Goal: Task Accomplishment & Management: Manage account settings

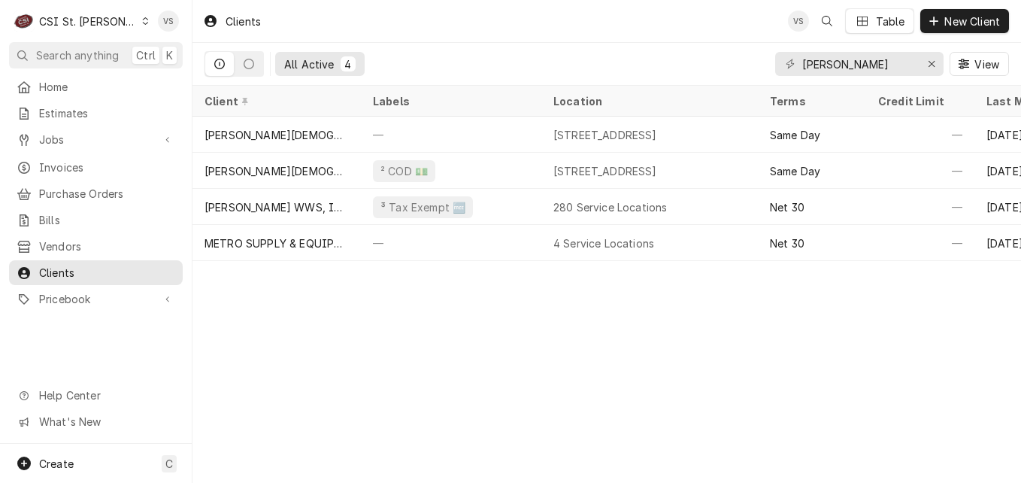
click at [142, 20] on icon "Dynamic Content Wrapper" at bounding box center [145, 21] width 7 height 8
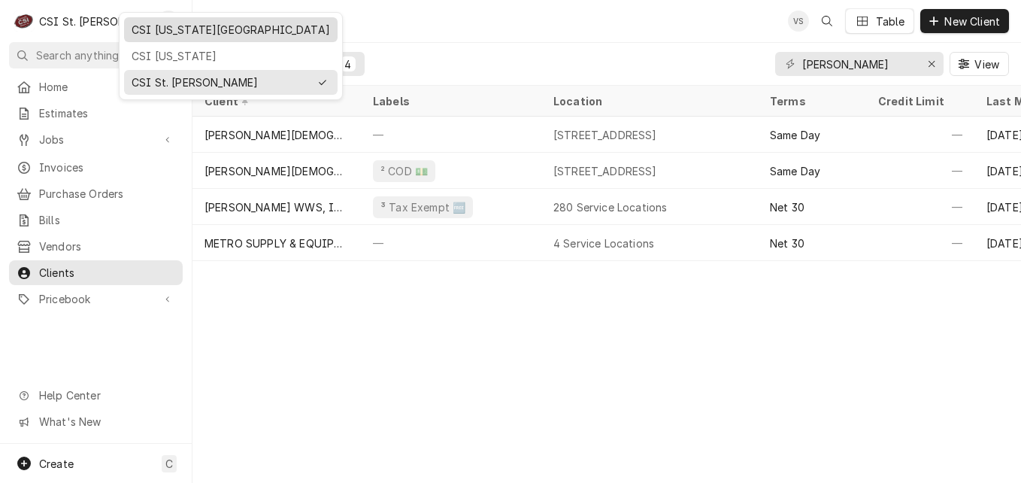
click at [169, 34] on div "CSI [US_STATE][GEOGRAPHIC_DATA]" at bounding box center [231, 30] width 199 height 16
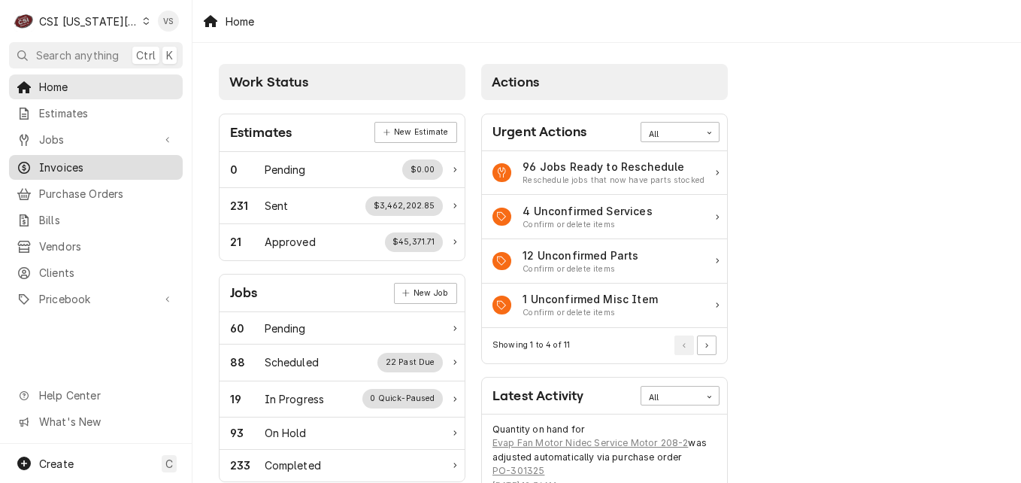
click at [65, 162] on span "Invoices" at bounding box center [107, 167] width 136 height 16
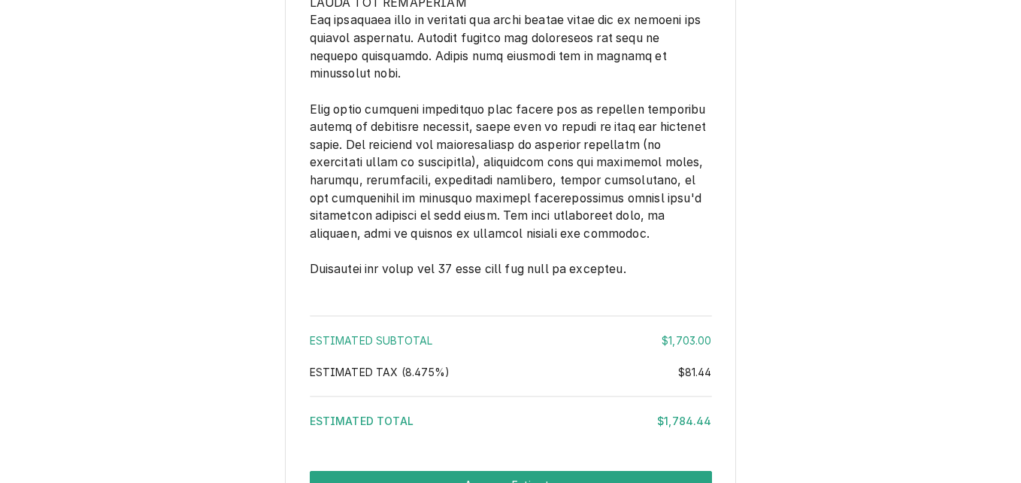
scroll to position [3016, 0]
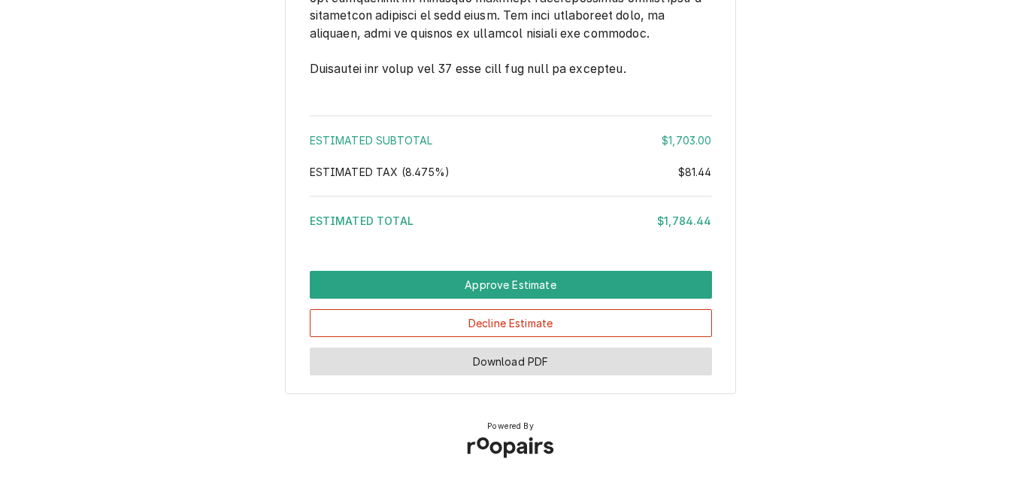
click at [537, 356] on button "Download PDF" at bounding box center [511, 361] width 402 height 28
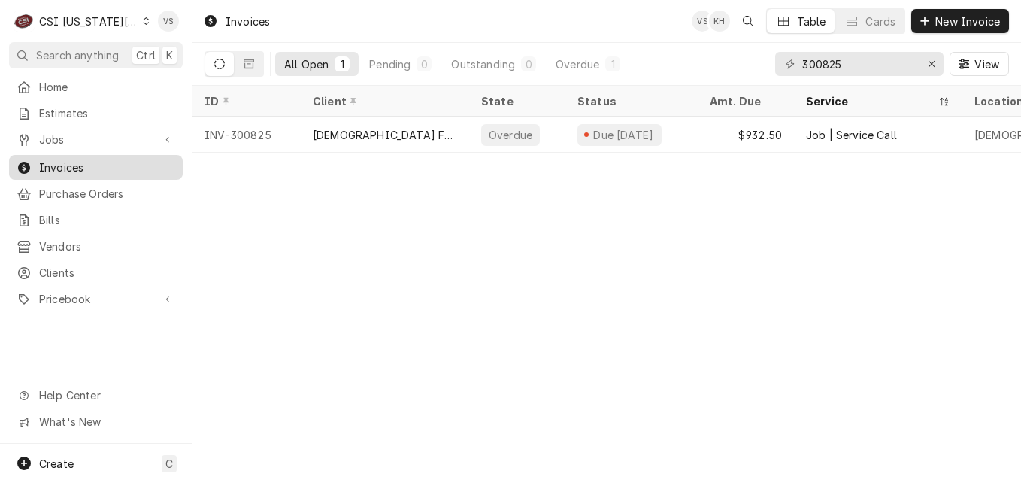
click at [70, 161] on span "Invoices" at bounding box center [107, 167] width 136 height 16
click at [768, 66] on div "All Open 1 Pending 0 Outstanding 0 Overdue 1 300825 View" at bounding box center [607, 64] width 805 height 42
click at [865, 61] on input "300825" at bounding box center [858, 64] width 113 height 24
click at [862, 63] on input "300825" at bounding box center [858, 64] width 113 height 24
drag, startPoint x: 859, startPoint y: 65, endPoint x: 781, endPoint y: 61, distance: 78.3
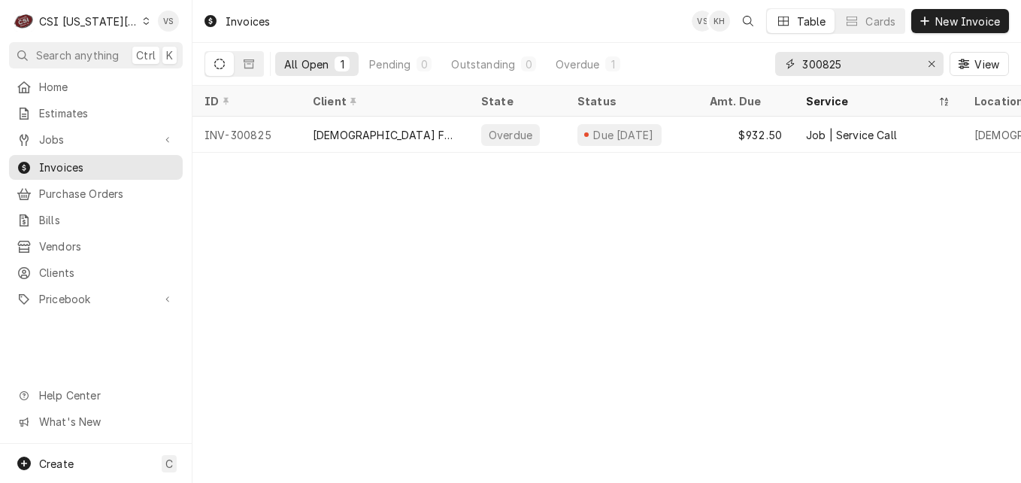
click at [781, 61] on div "300825" at bounding box center [859, 64] width 168 height 24
type input "3"
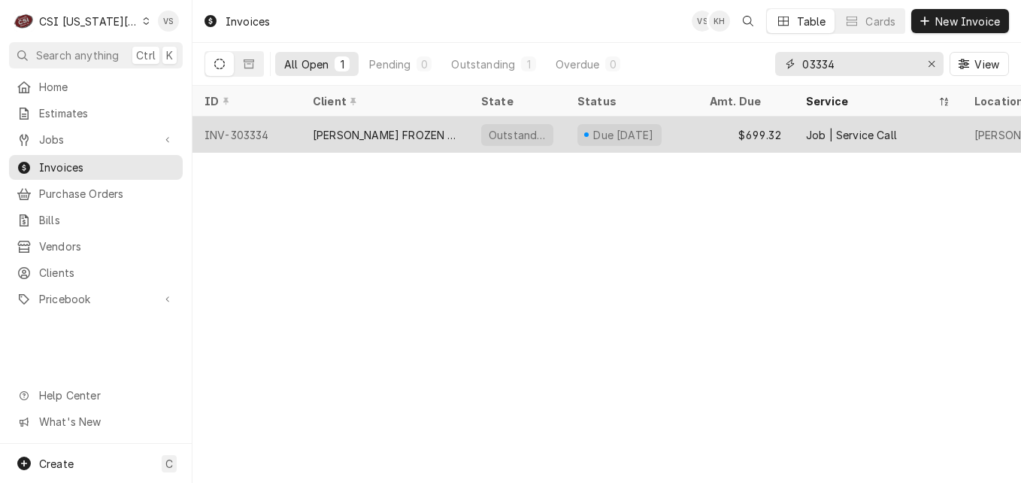
type input "03334"
click at [444, 135] on div "ANDYS FROZEN CUSTARD MAIN" at bounding box center [385, 135] width 144 height 16
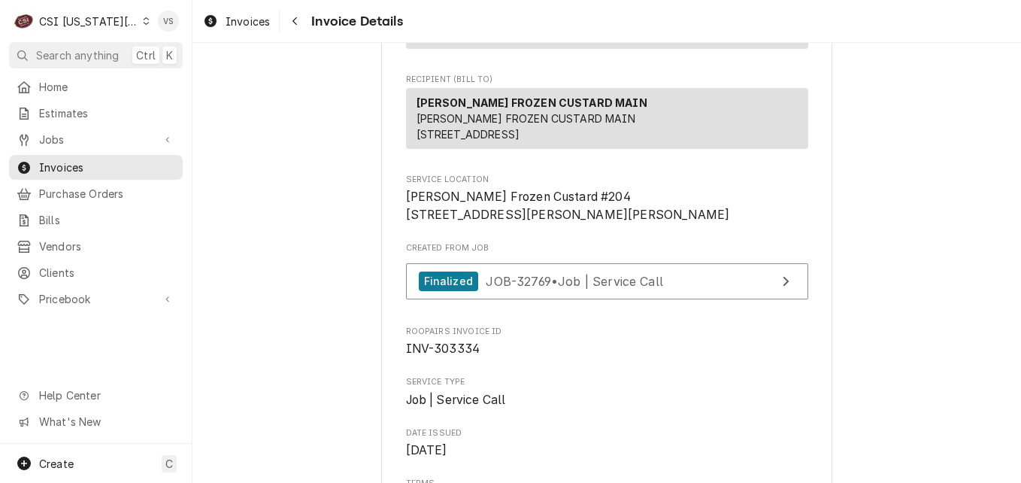
scroll to position [250, 0]
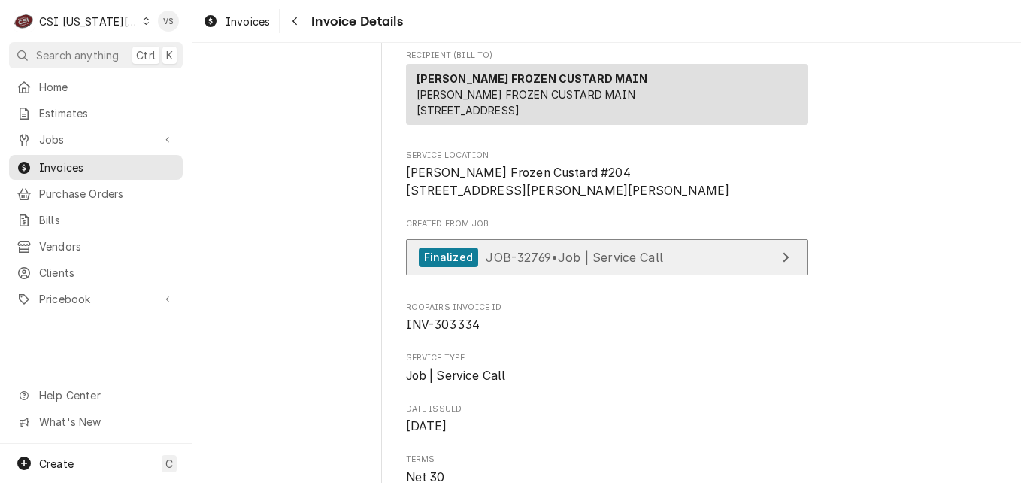
click at [528, 264] on span "JOB-32769 • Job | Service Call" at bounding box center [574, 256] width 177 height 15
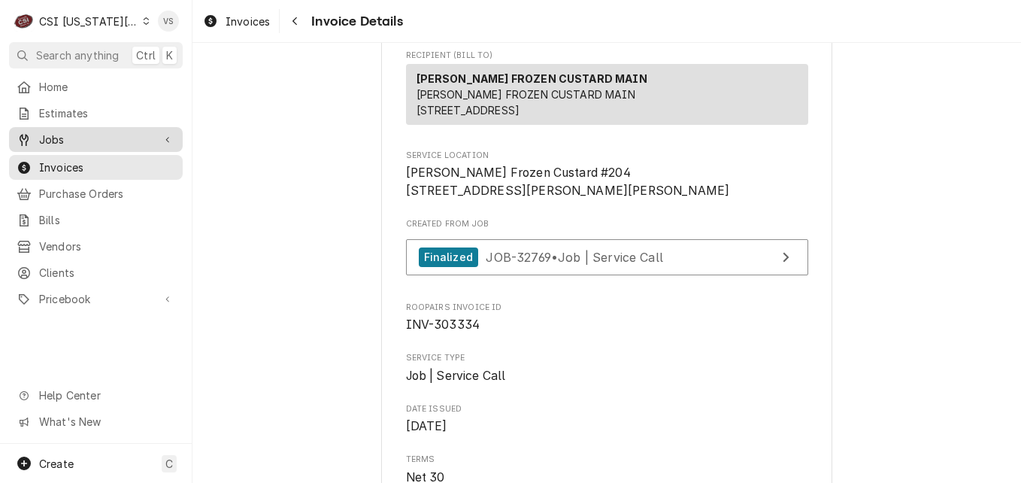
click at [52, 136] on span "Jobs" at bounding box center [96, 140] width 114 height 16
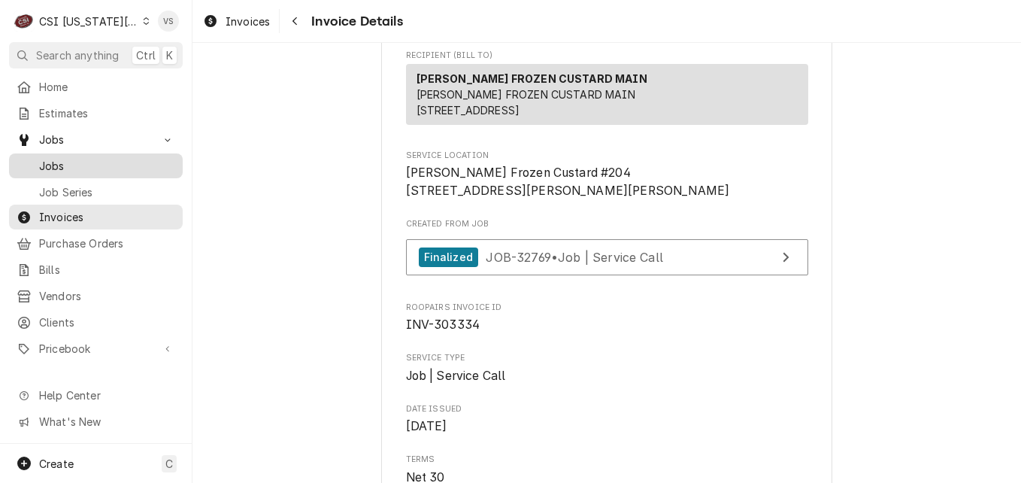
click at [59, 162] on span "Jobs" at bounding box center [107, 166] width 136 height 16
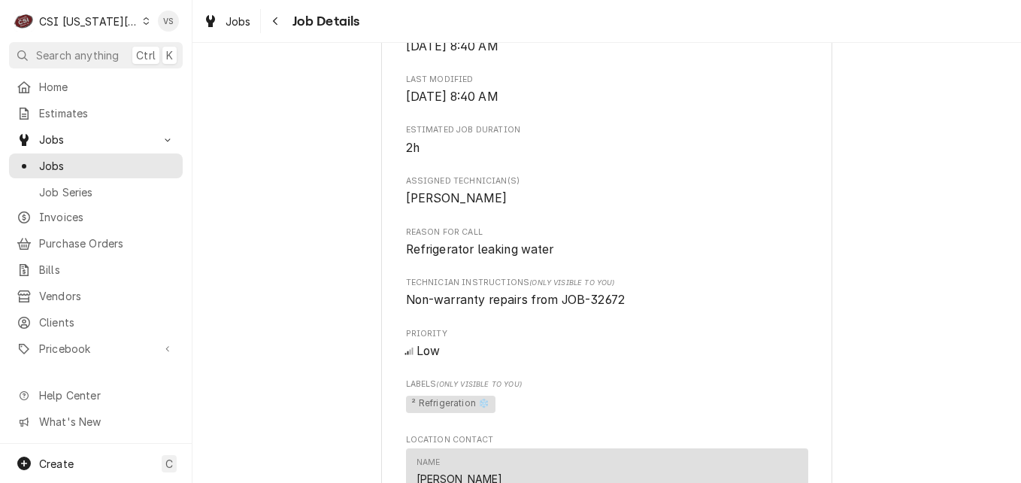
scroll to position [827, 0]
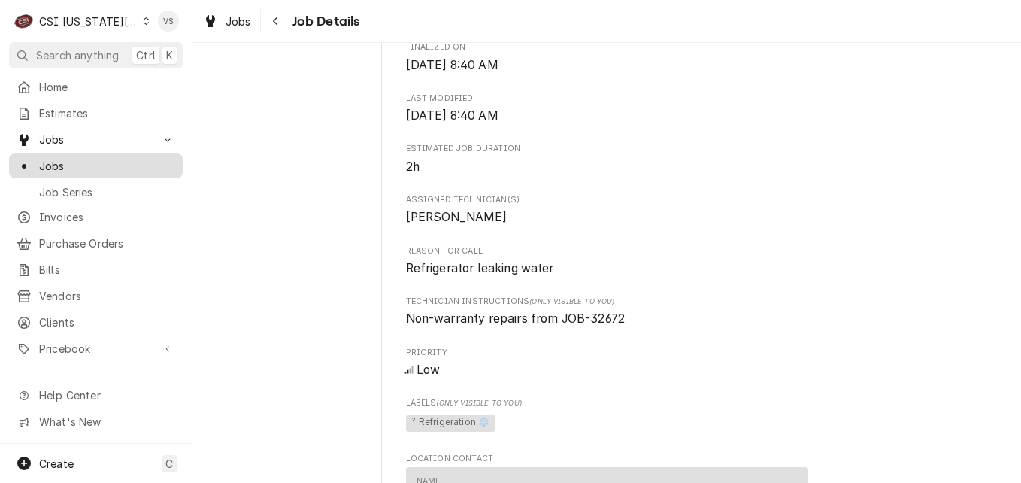
click at [66, 162] on span "Jobs" at bounding box center [107, 166] width 136 height 16
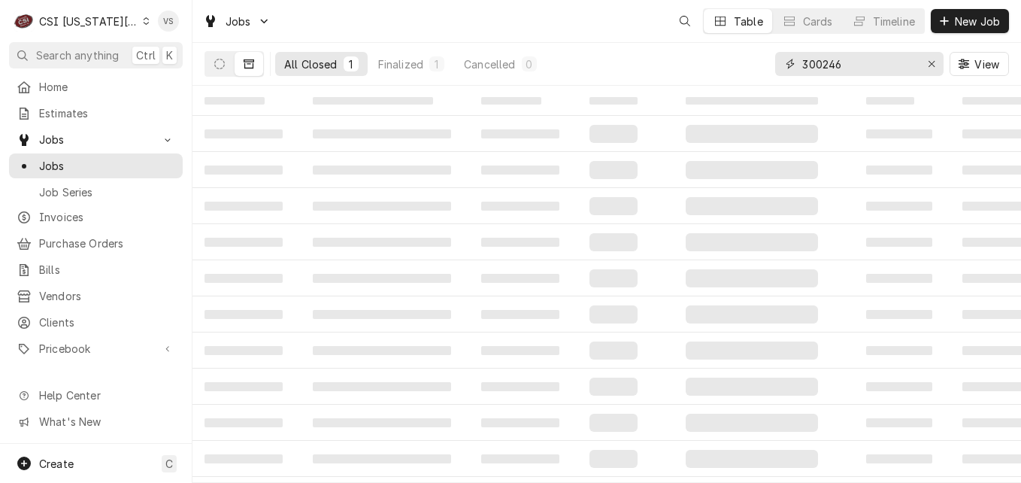
click at [844, 59] on input "300246" at bounding box center [858, 64] width 113 height 24
drag, startPoint x: 844, startPoint y: 62, endPoint x: 743, endPoint y: 60, distance: 100.8
click at [844, 62] on input "300246" at bounding box center [858, 64] width 113 height 24
click at [762, 67] on div "All Closed 1 Finalized 1 Cancelled 0 300246 View" at bounding box center [607, 64] width 805 height 42
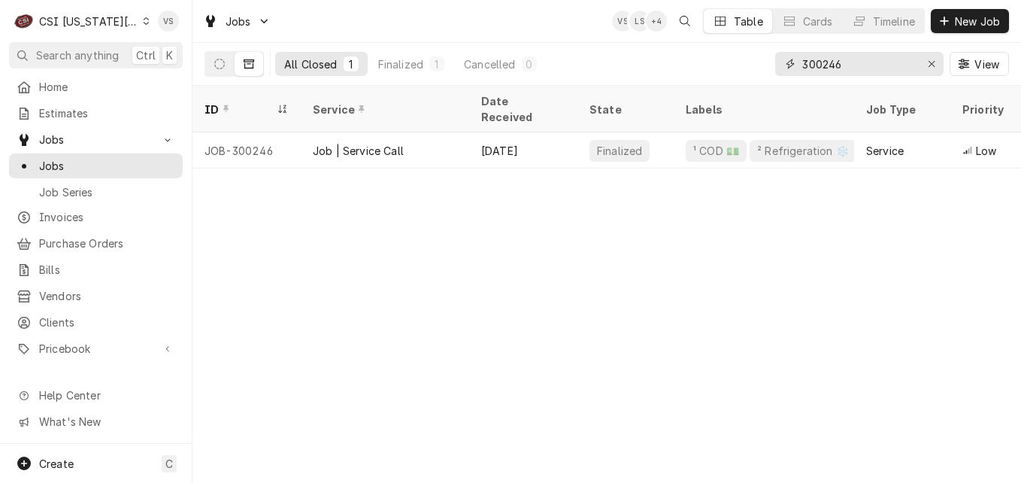
type input "3"
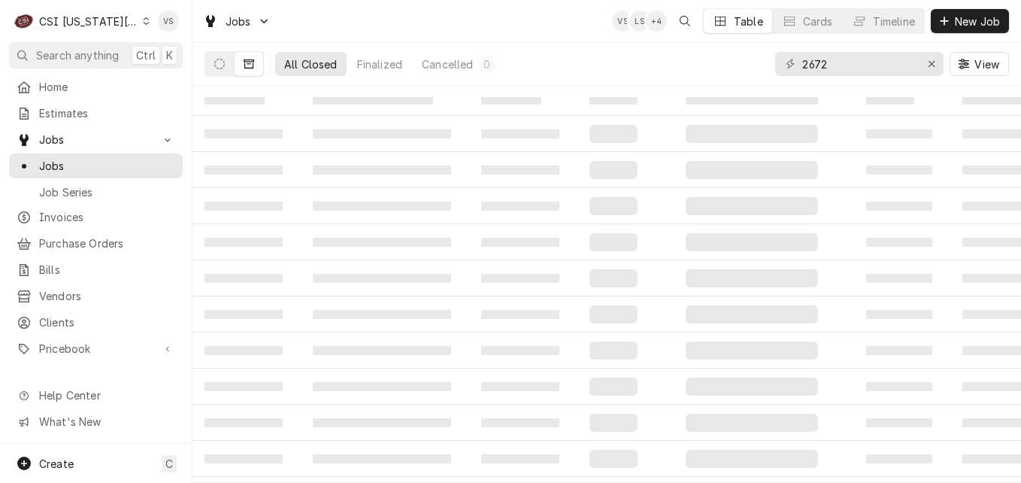
click at [801, 65] on div "2672" at bounding box center [859, 64] width 168 height 24
click at [802, 62] on input "2672" at bounding box center [858, 64] width 113 height 24
type input "32672"
click at [210, 62] on button "Dynamic Content Wrapper" at bounding box center [219, 64] width 29 height 24
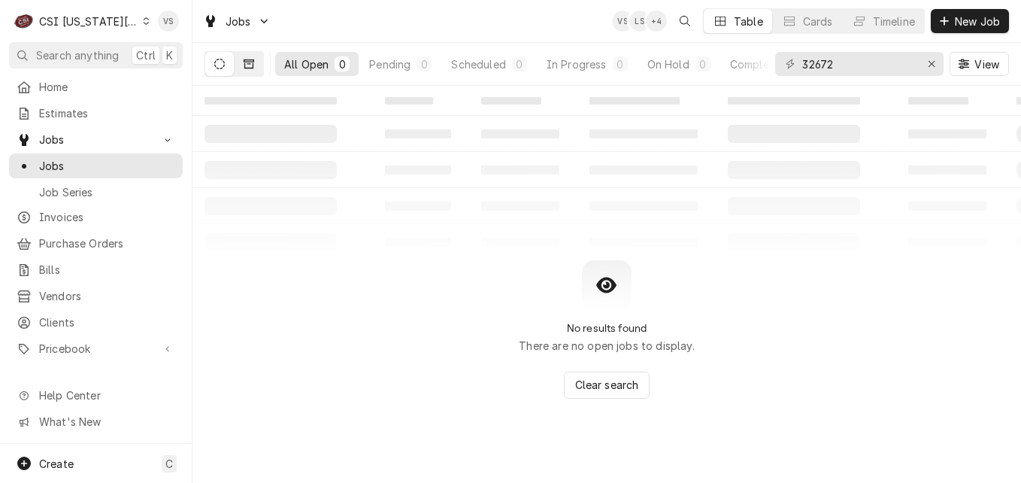
click at [247, 68] on icon "Dynamic Content Wrapper" at bounding box center [249, 63] width 11 height 9
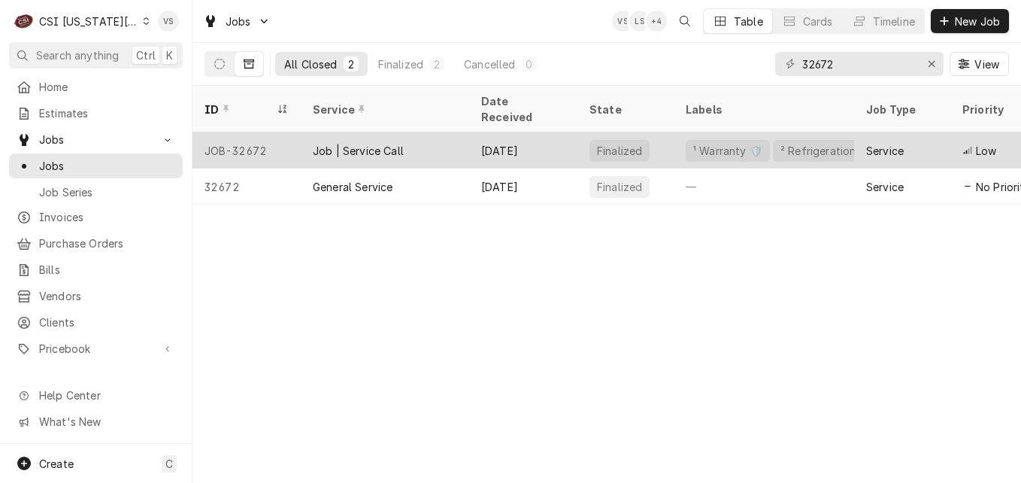
click at [295, 132] on div "JOB-32672" at bounding box center [246, 150] width 108 height 36
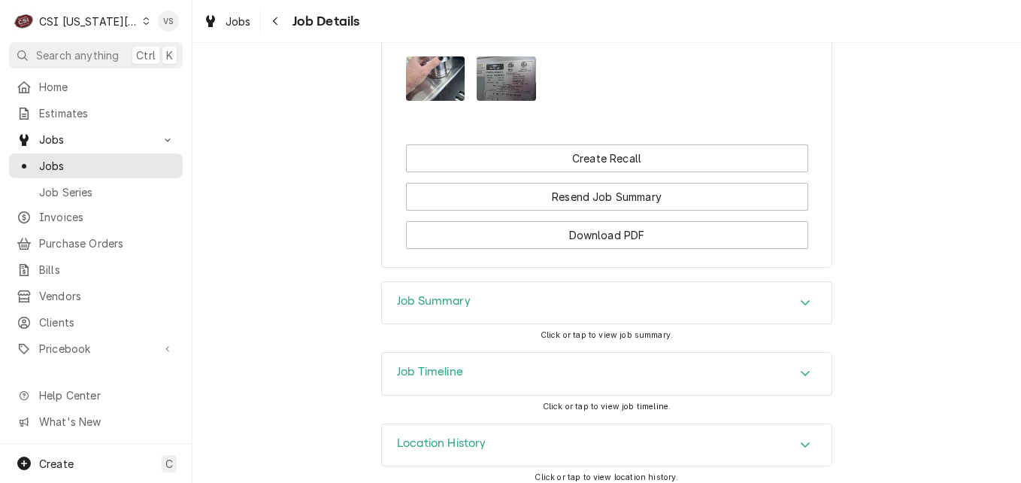
scroll to position [1729, 0]
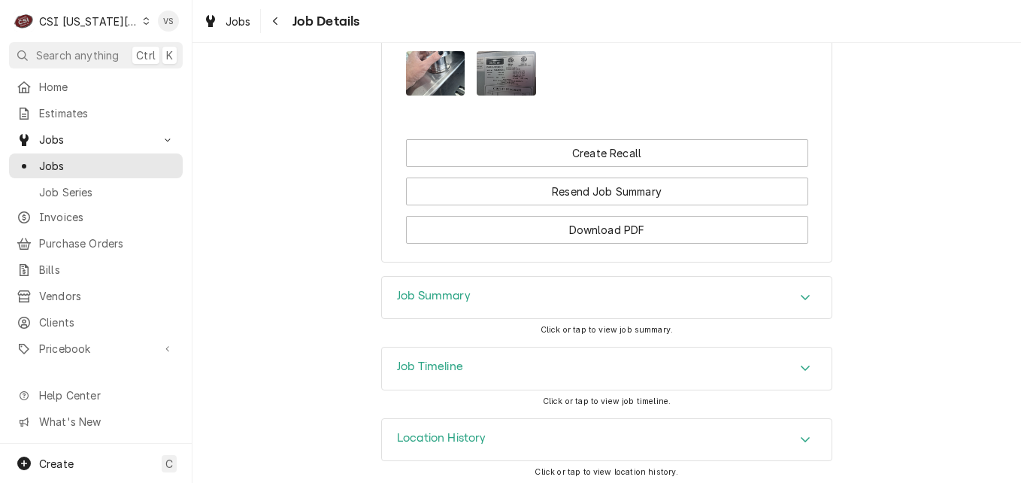
click at [523, 302] on div "Job Summary" at bounding box center [607, 298] width 450 height 42
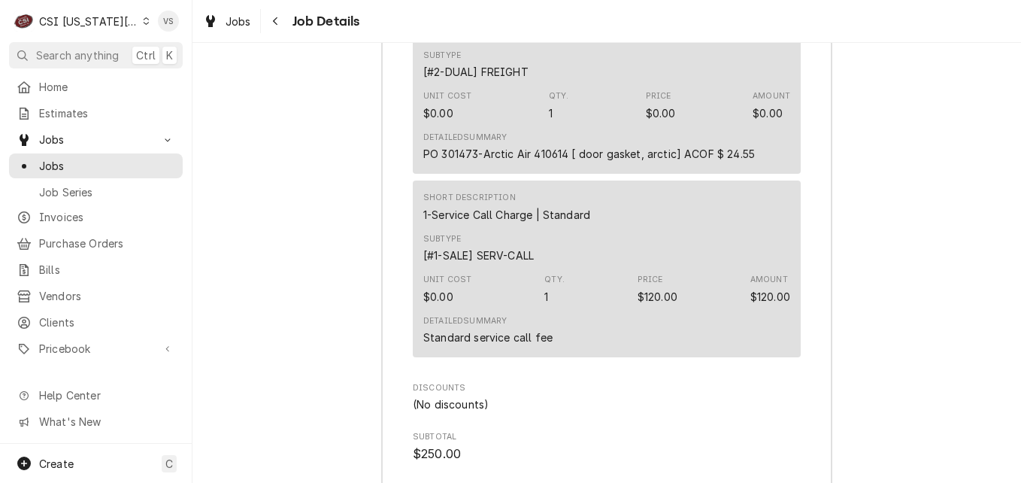
scroll to position [3985, 0]
click at [143, 20] on icon "Dynamic Content Wrapper" at bounding box center [146, 21] width 7 height 8
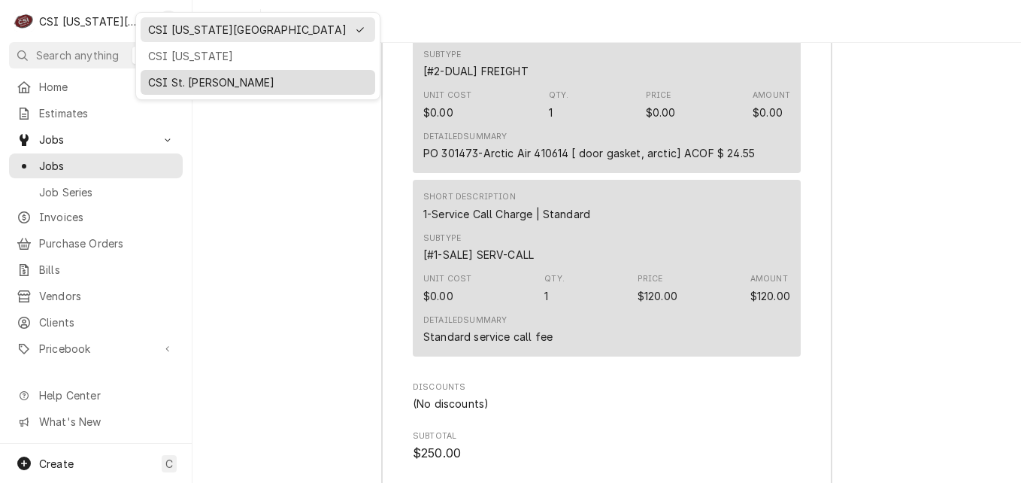
click at [202, 79] on div "CSI St. [PERSON_NAME]" at bounding box center [258, 82] width 220 height 16
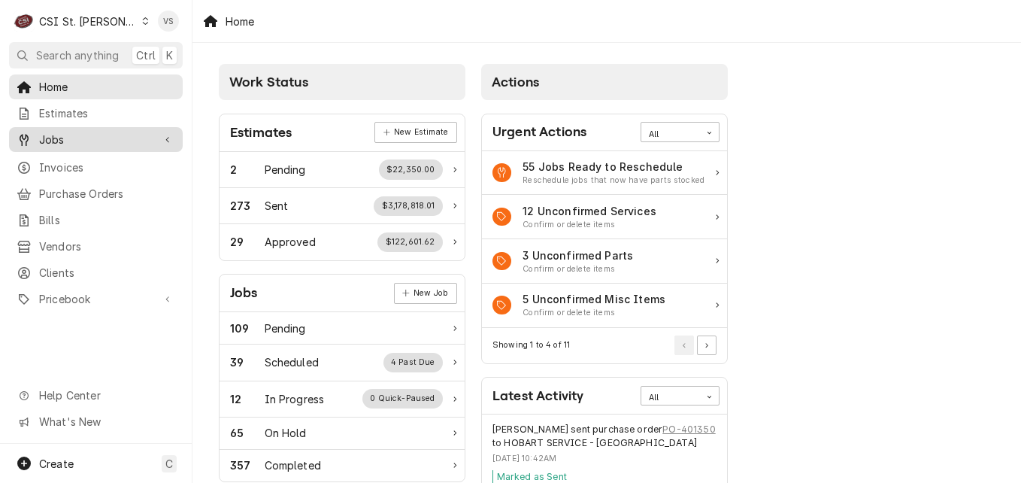
click at [74, 138] on span "Jobs" at bounding box center [96, 140] width 114 height 16
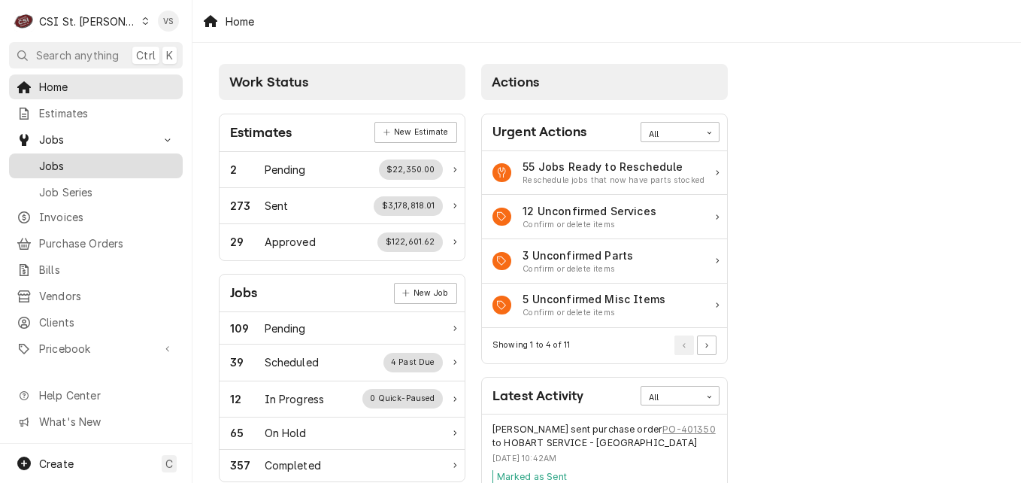
click at [61, 159] on span "Jobs" at bounding box center [107, 166] width 136 height 16
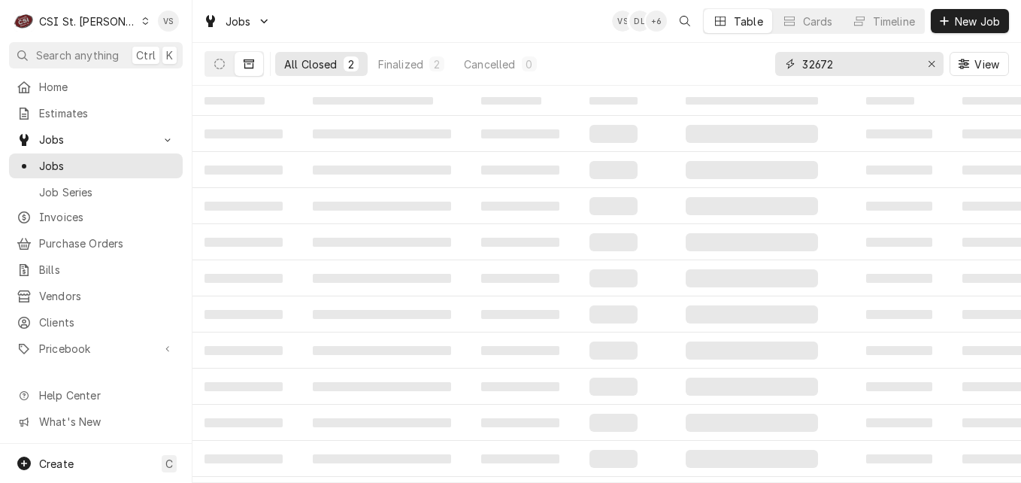
click at [832, 62] on input "32672" at bounding box center [858, 64] width 113 height 24
click at [750, 61] on div "All Closed 2 Finalized 2 Cancelled 0 32672 View" at bounding box center [607, 64] width 805 height 42
type input "r"
type input "i"
type input "river city"
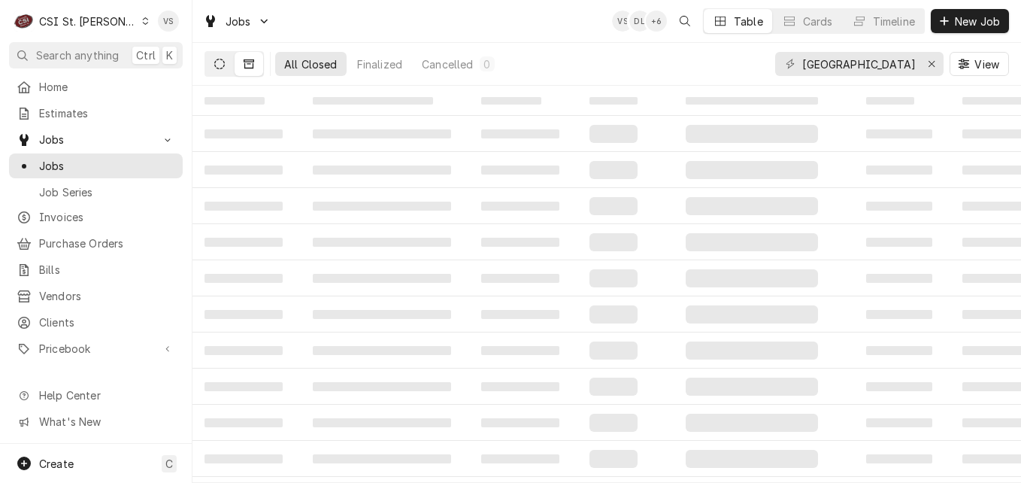
click at [208, 59] on button "Dynamic Content Wrapper" at bounding box center [219, 64] width 29 height 24
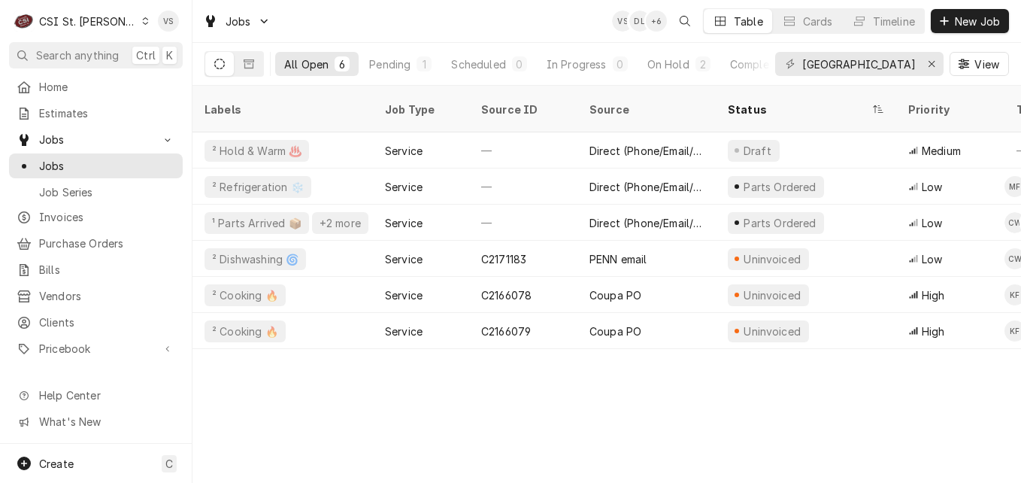
scroll to position [0, 725]
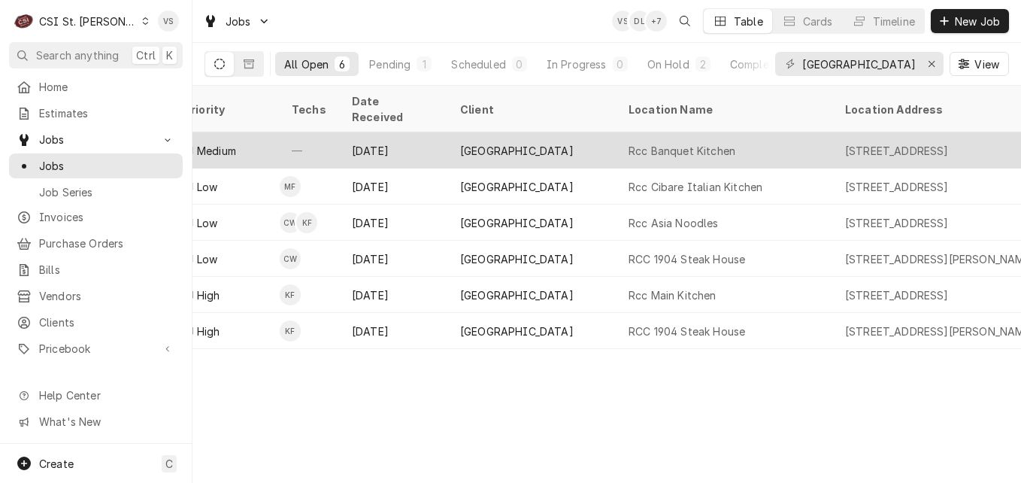
click at [551, 135] on div "[GEOGRAPHIC_DATA]" at bounding box center [532, 150] width 168 height 36
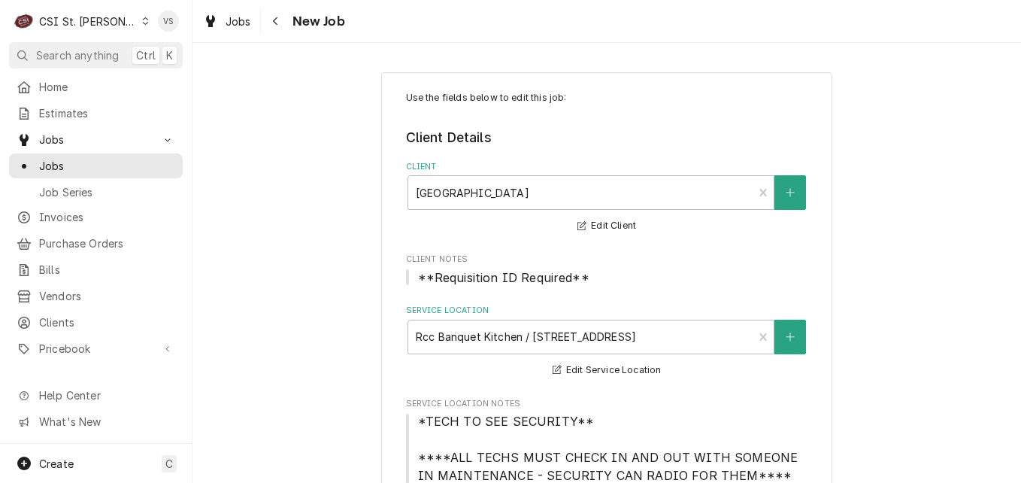
type textarea "x"
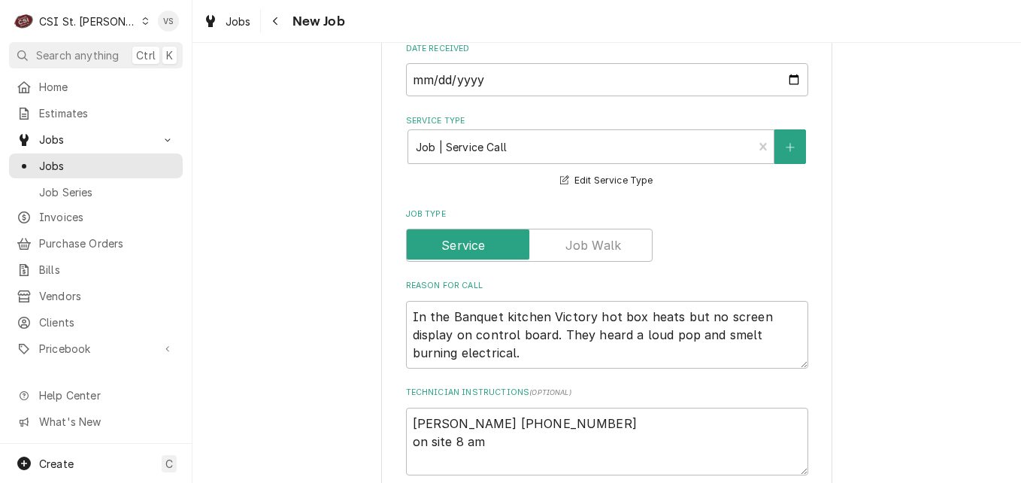
scroll to position [602, 0]
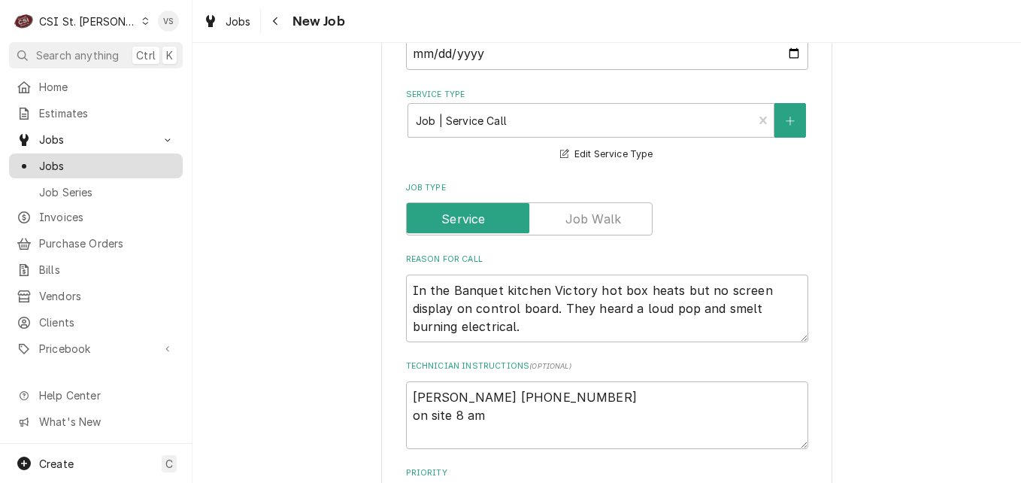
click at [89, 162] on span "Jobs" at bounding box center [107, 166] width 136 height 16
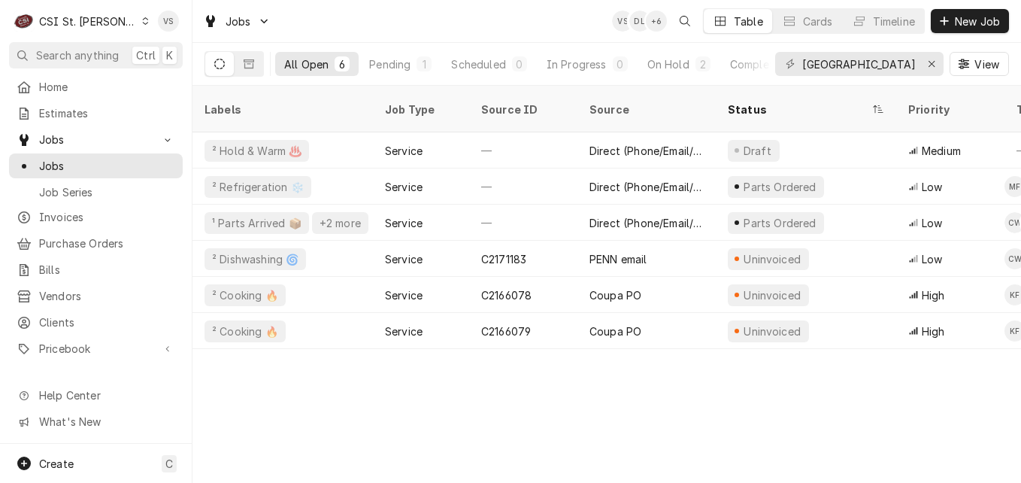
scroll to position [0, 725]
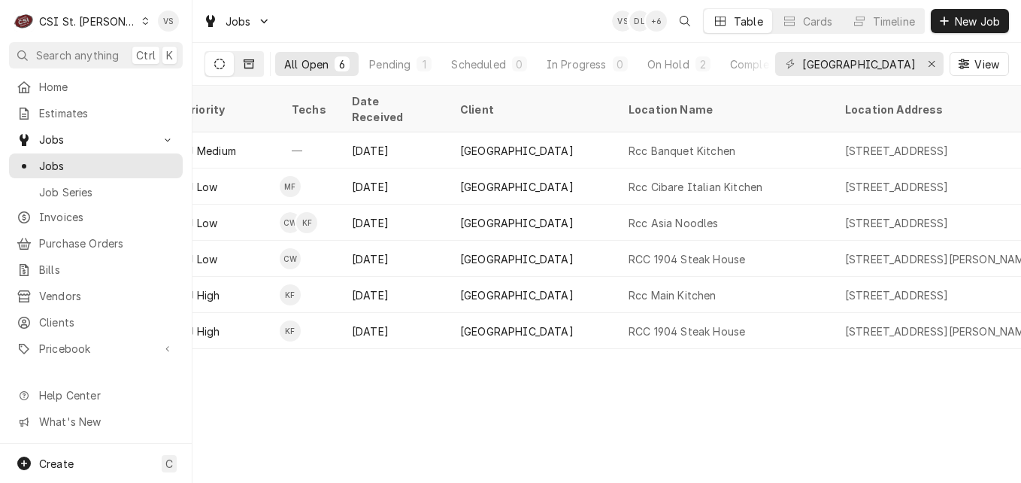
click at [242, 68] on button "Dynamic Content Wrapper" at bounding box center [249, 64] width 29 height 24
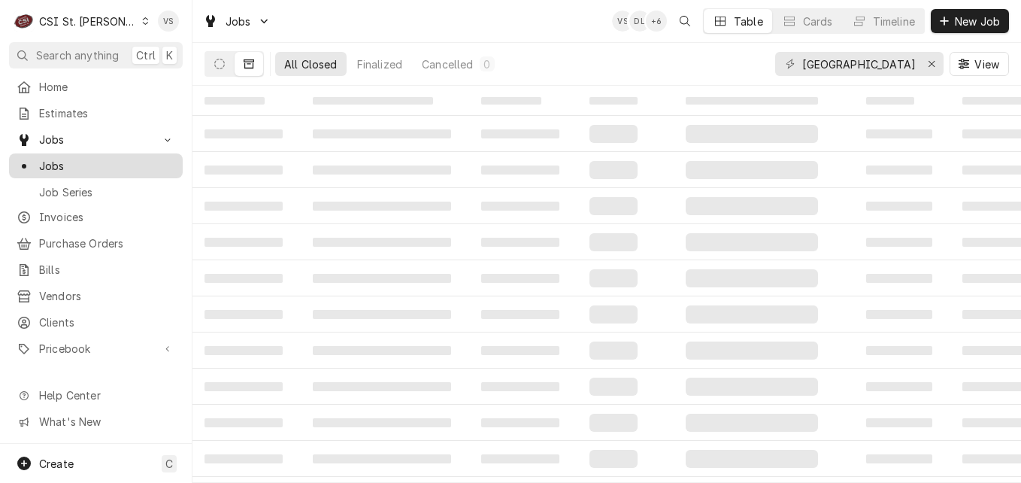
click at [63, 167] on span "Jobs" at bounding box center [107, 166] width 136 height 16
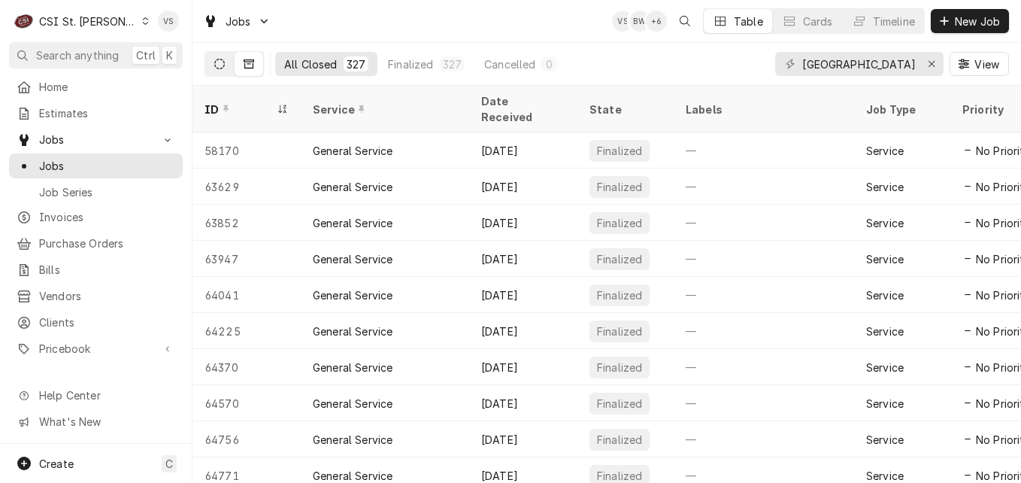
click at [214, 69] on button "Dynamic Content Wrapper" at bounding box center [219, 64] width 29 height 24
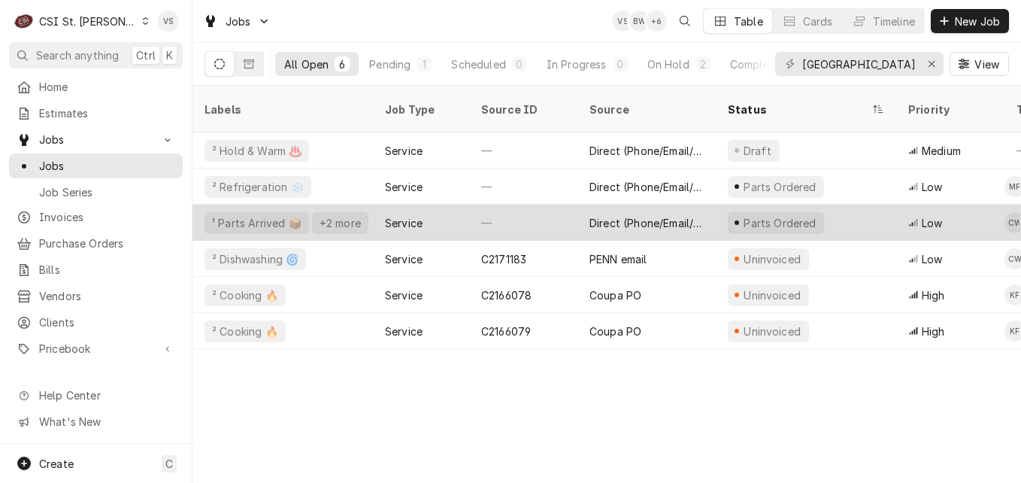
click at [512, 205] on div "—" at bounding box center [523, 223] width 108 height 36
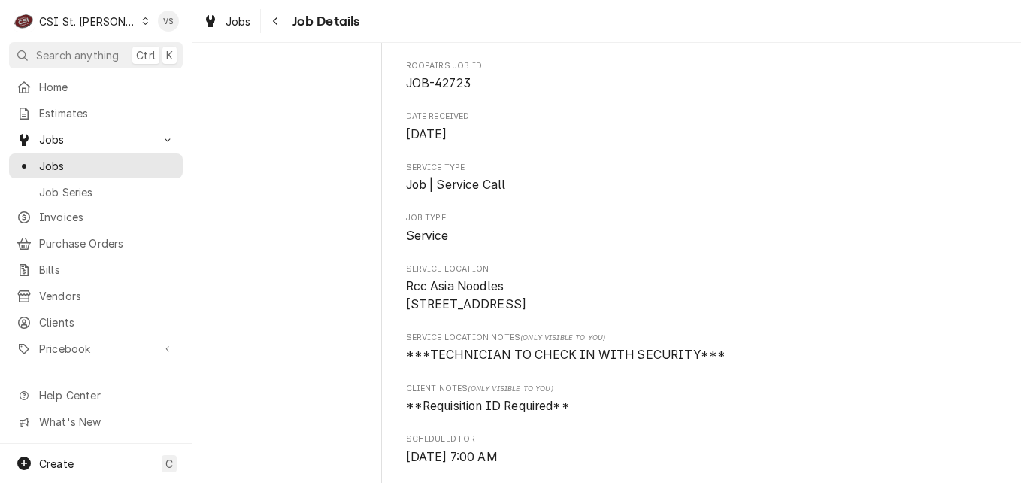
scroll to position [526, 0]
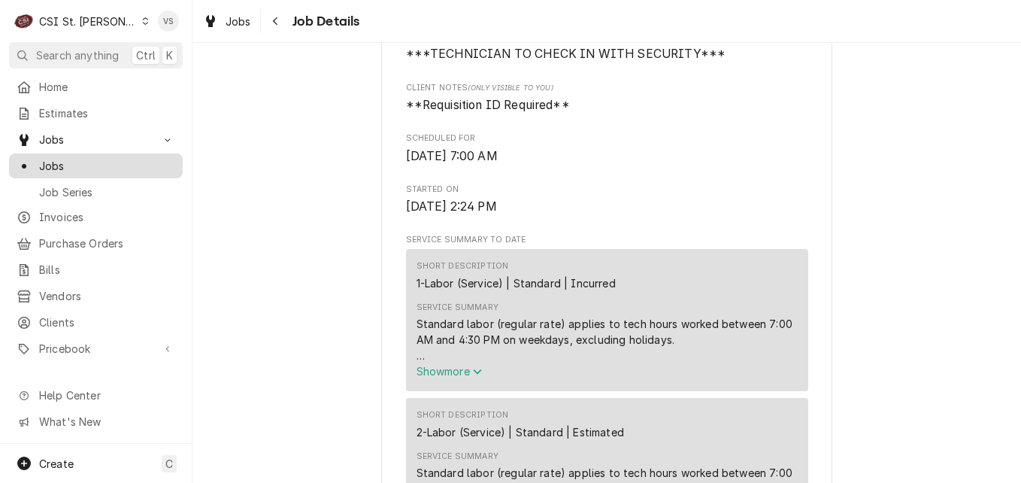
click at [99, 158] on span "Jobs" at bounding box center [107, 166] width 136 height 16
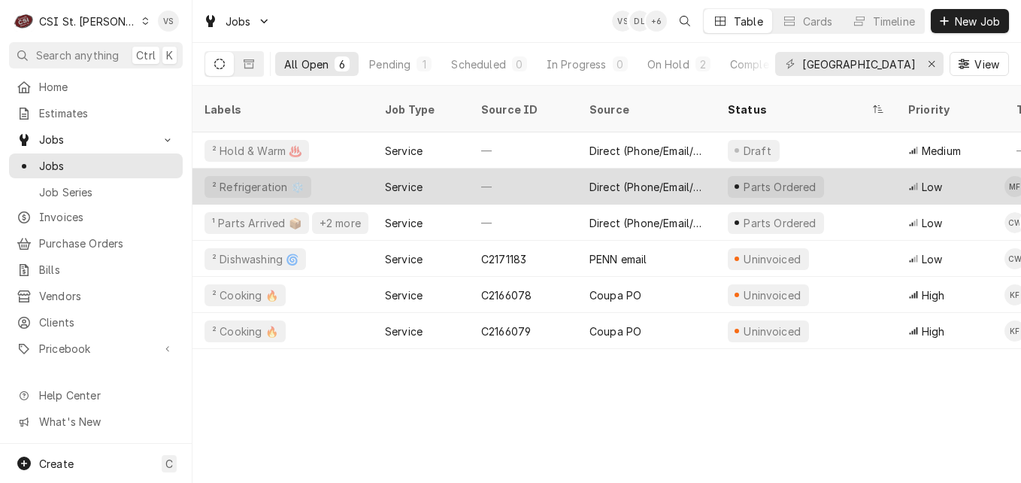
click at [329, 171] on div "² Refrigeration ❄️" at bounding box center [282, 186] width 180 height 36
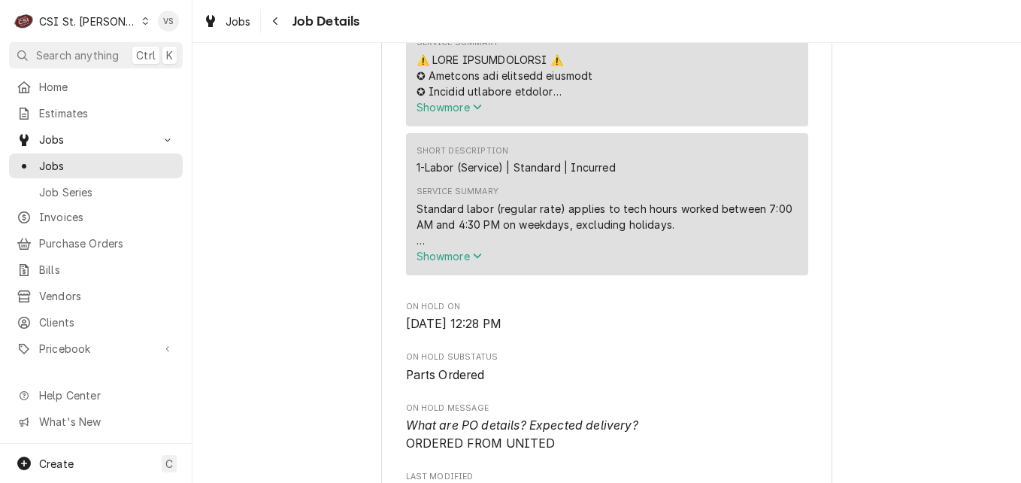
scroll to position [752, 0]
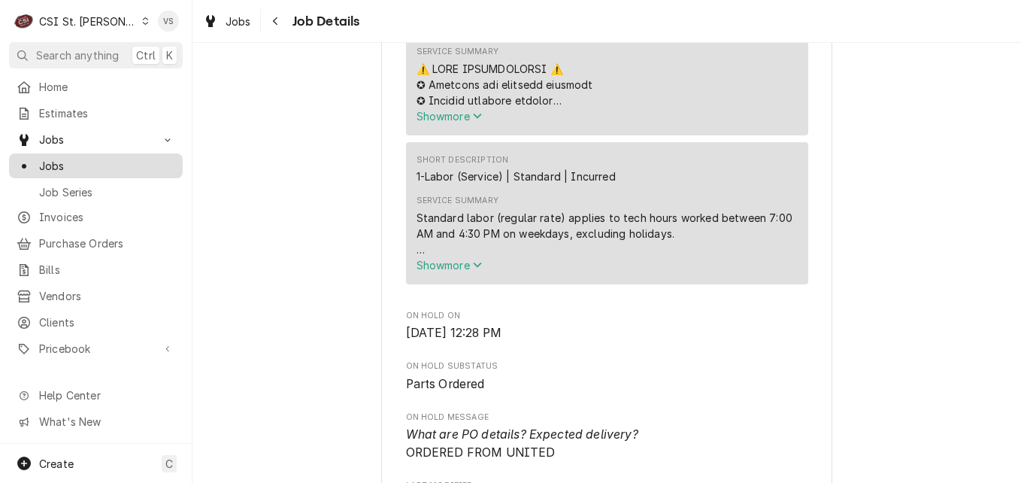
click at [71, 158] on span "Jobs" at bounding box center [107, 166] width 136 height 16
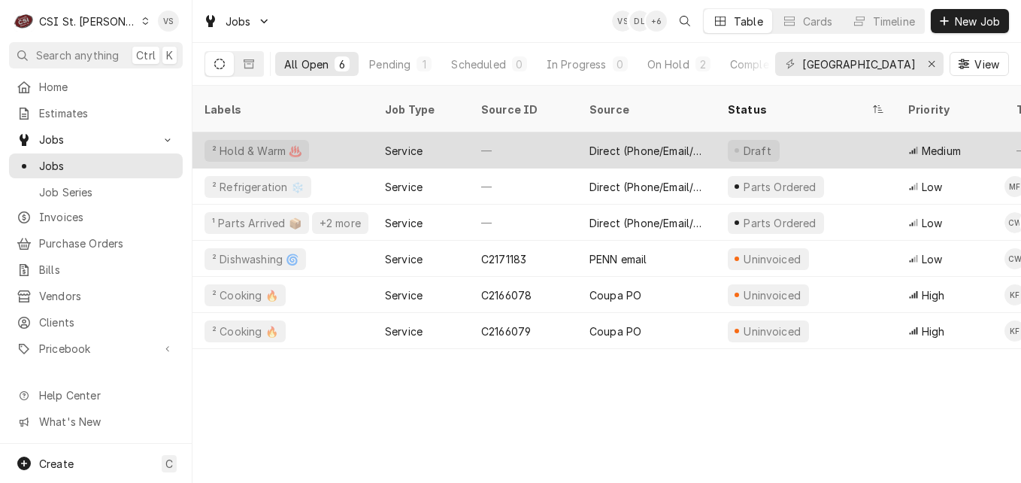
drag, startPoint x: 307, startPoint y: 65, endPoint x: 332, endPoint y: 137, distance: 76.6
click at [264, 80] on div "All Open 6 Pending 1 Scheduled 0 In Progress 0 On Hold 2 Completed 3" at bounding box center [487, 64] width 565 height 42
click at [332, 137] on div "² Hold & Warm ♨️" at bounding box center [282, 150] width 180 height 36
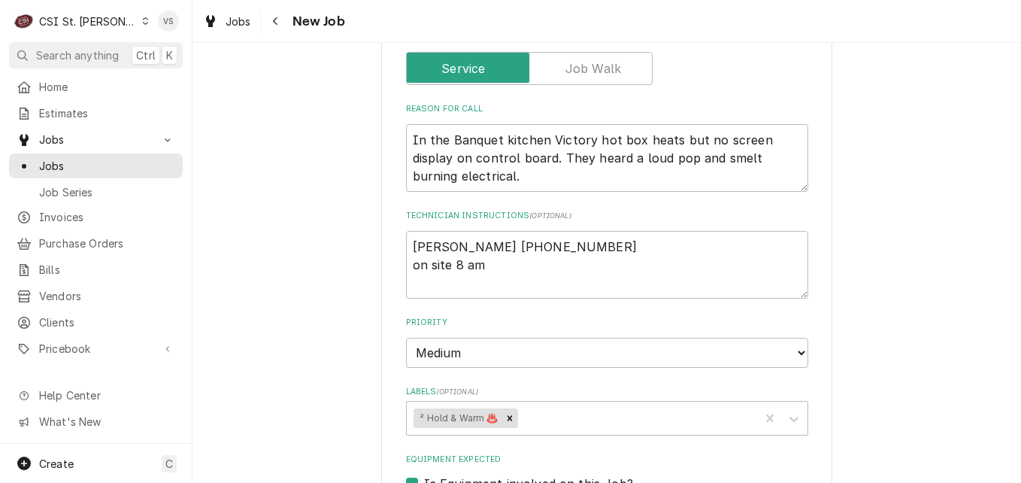
scroll to position [677, 0]
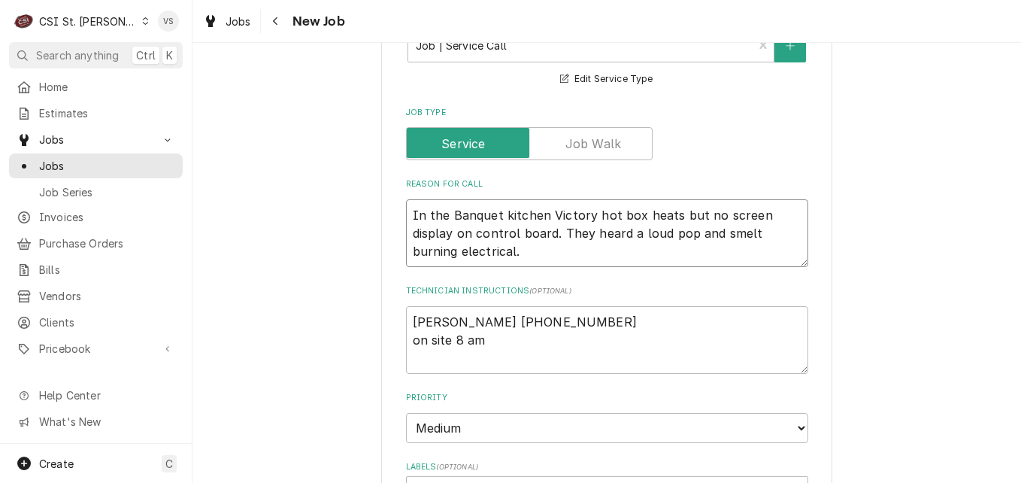
click at [479, 253] on textarea "In the Banquet kitchen Victory hot box heats but no screen display on control b…" at bounding box center [607, 233] width 402 height 68
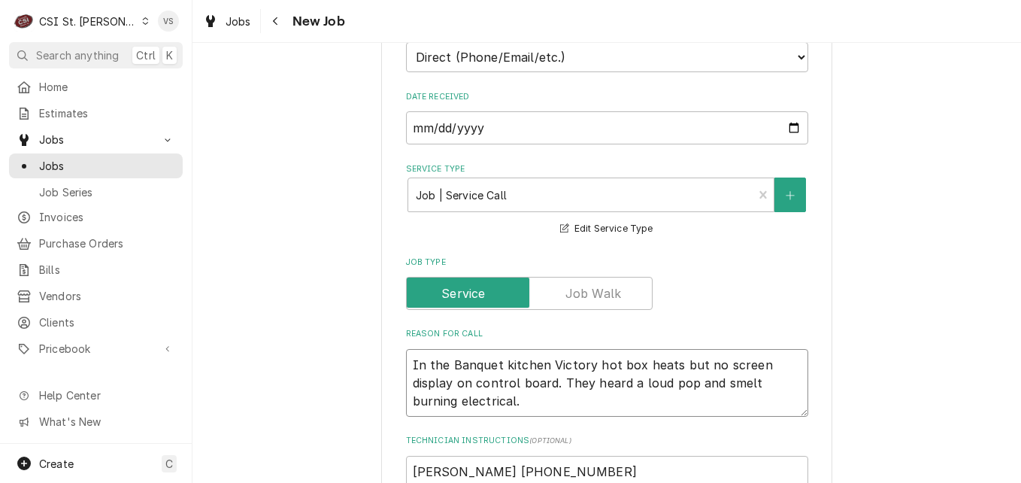
scroll to position [526, 0]
type textarea "x"
type textarea "In the Banquet kitchen Victory hot box heats but no screen display on control b…"
type textarea "x"
type textarea "In the Banquet kitchen Victory hot box heats but no screen display on control b…"
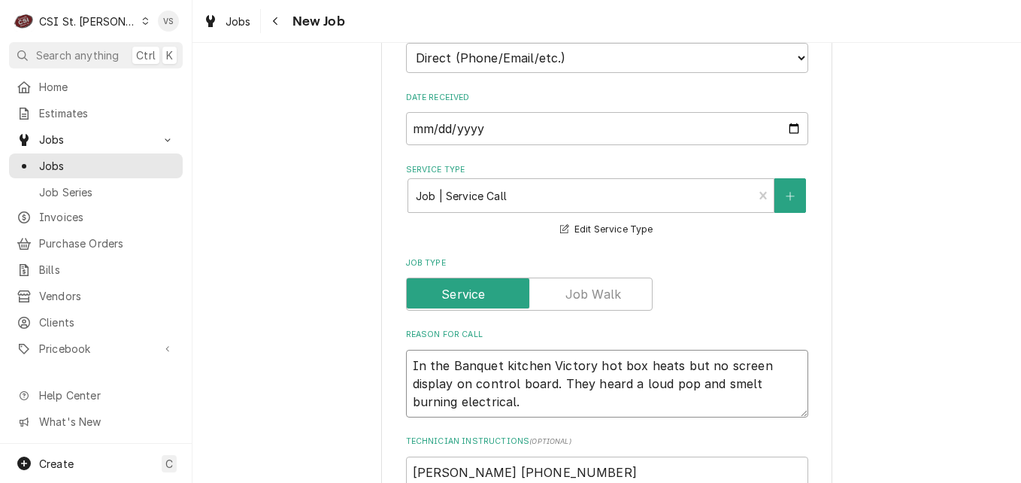
type textarea "x"
type textarea "In the Banquet kitchen Victory hot box heats but no screen display on control b…"
type textarea "x"
type textarea "In the Banquet kitchen Victory hot box heats but no screen display on control b…"
type textarea "x"
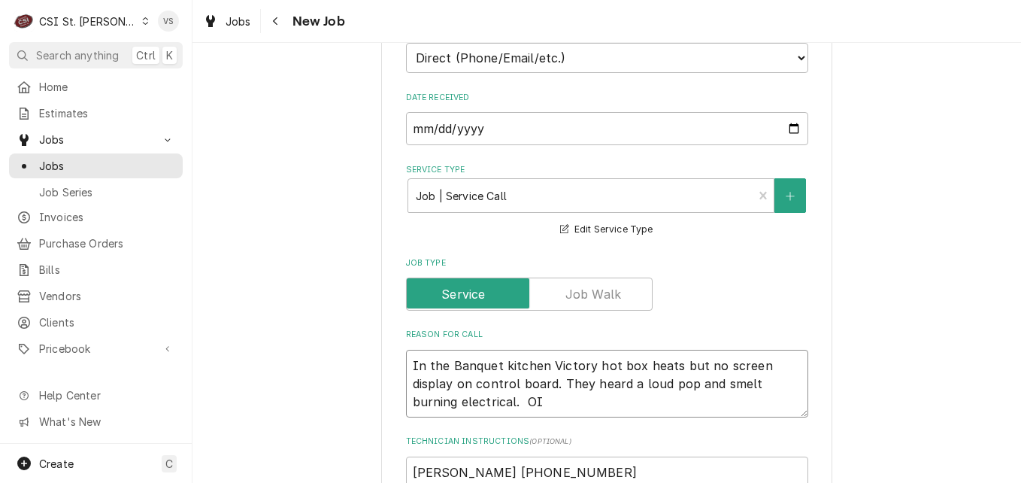
type textarea "In the Banquet kitchen Victory hot box heats but no screen display on control b…"
type textarea "x"
type textarea "In the Banquet kitchen Victory hot box heats but no screen display on control b…"
type textarea "x"
type textarea "In the Banquet kitchen Victory hot box heats but no screen display on control b…"
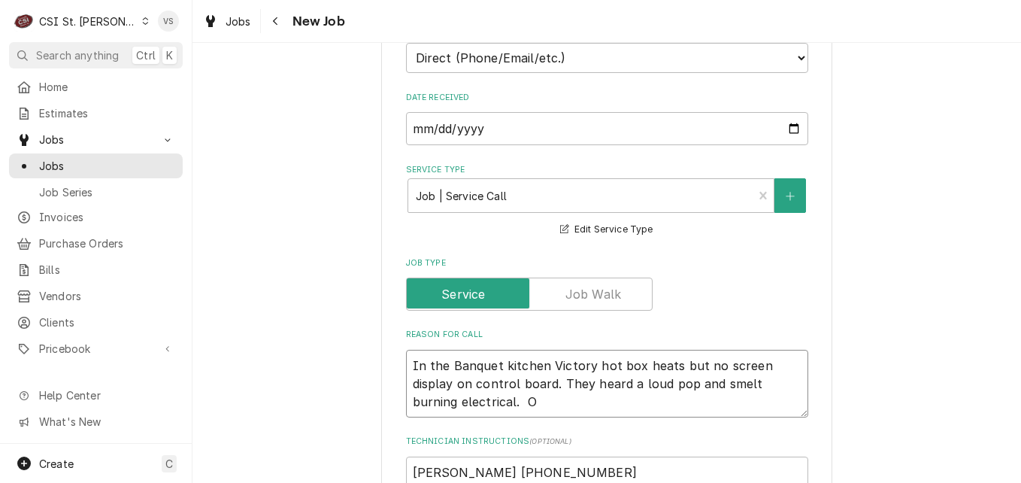
type textarea "x"
type textarea "In the Banquet kitchen Victory hot box heats but no screen display on control b…"
type textarea "x"
type textarea "In the Banquet kitchen Victory hot box heats but no screen display on control b…"
type textarea "x"
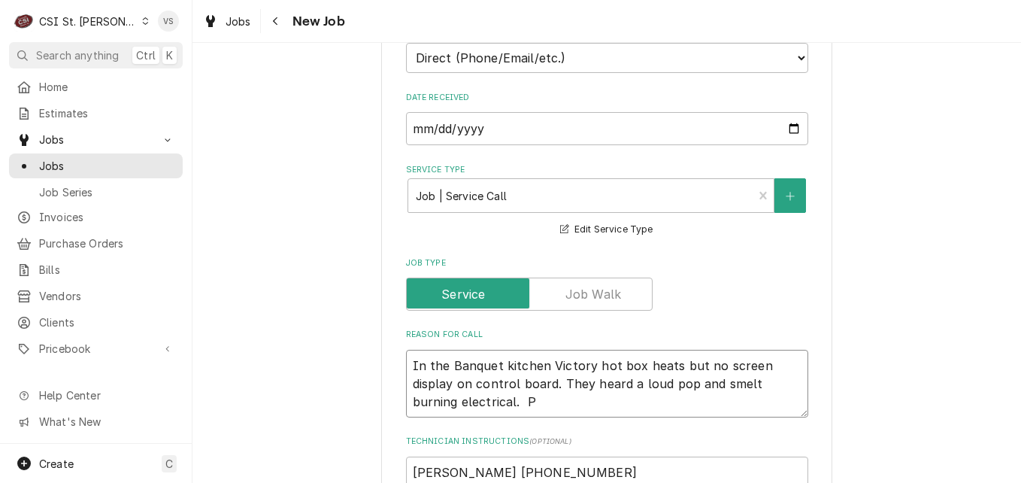
type textarea "In the Banquet kitchen Victory hot box heats but no screen display on control b…"
type textarea "x"
type textarea "In the Banquet kitchen Victory hot box heats but no screen display on control b…"
type textarea "x"
type textarea "In the Banquet kitchen Victory hot box heats but no screen display on control b…"
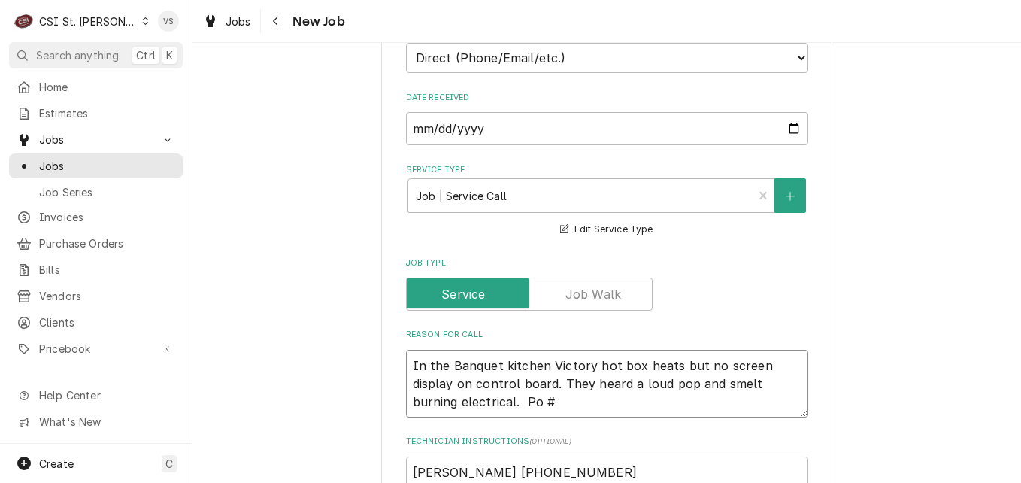
type textarea "x"
type textarea "In the Banquet kitchen Victory hot box heats but no screen display on control b…"
type textarea "x"
type textarea "In the Banquet kitchen Victory hot box heats but no screen display on control b…"
type textarea "x"
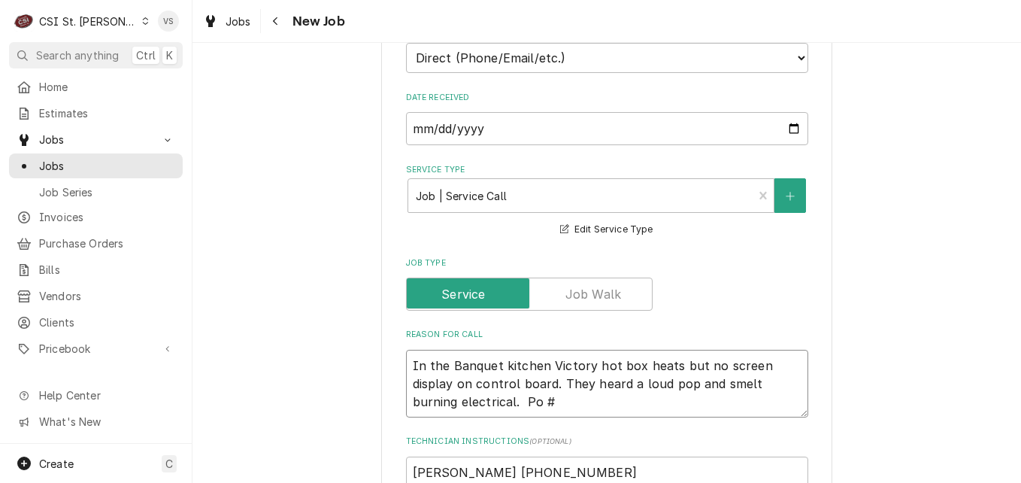
type textarea "In the Banquet kitchen Victory hot box heats but no screen display on control b…"
type textarea "x"
type textarea "In the Banquet kitchen Victory hot box heats but no screen display on control b…"
type textarea "x"
type textarea "In the Banquet kitchen Victory hot box heats but no screen display on control b…"
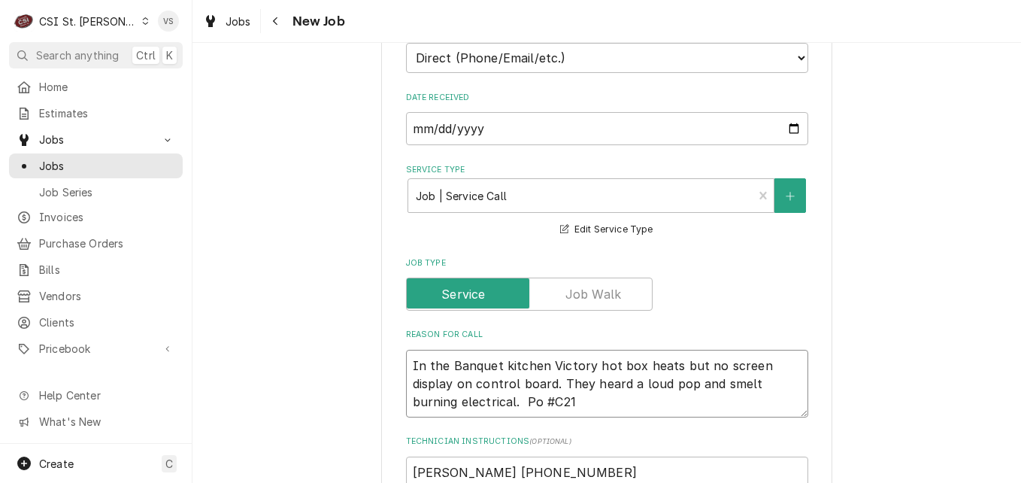
type textarea "x"
type textarea "In the Banquet kitchen Victory hot box heats but no screen display on control b…"
type textarea "x"
type textarea "In the Banquet kitchen Victory hot box heats but no screen display on control b…"
type textarea "x"
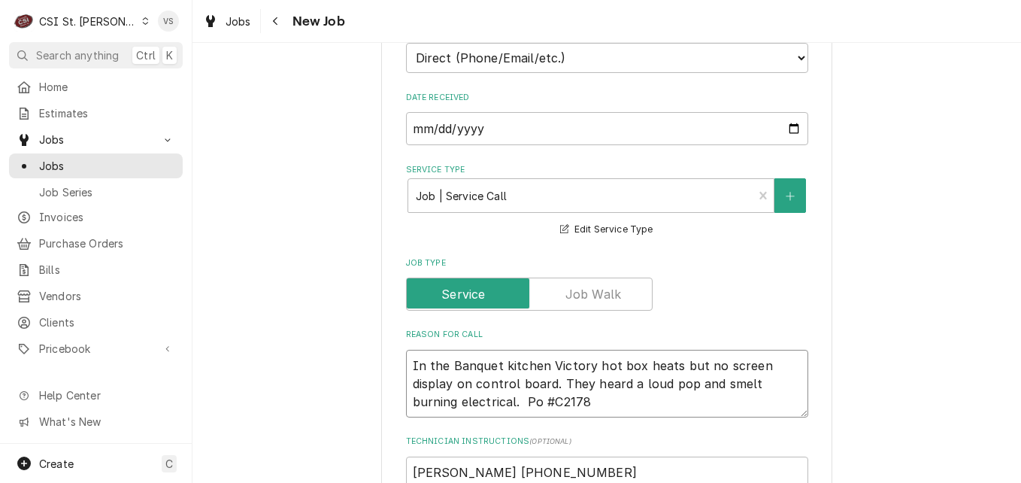
type textarea "In the Banquet kitchen Victory hot box heats but no screen display on control b…"
type textarea "x"
type textarea "In the Banquet kitchen Victory hot box heats but no screen display on control b…"
type textarea "x"
type textarea "In the Banquet kitchen Victory hot box heats but no screen display on control b…"
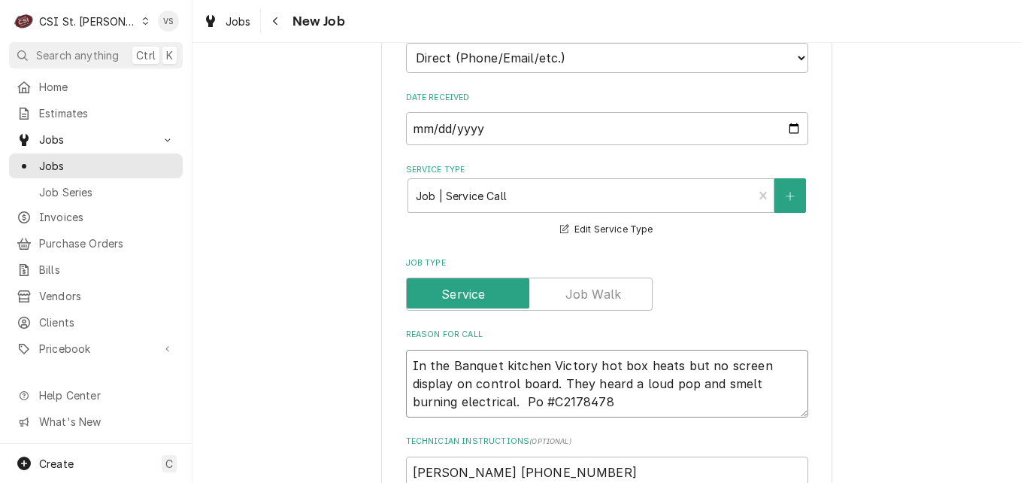
type textarea "x"
drag, startPoint x: 557, startPoint y: 396, endPoint x: 474, endPoint y: 394, distance: 82.7
click at [474, 394] on textarea "In the Banquet kitchen Victory hot box heats but no screen display on control b…" at bounding box center [607, 384] width 402 height 68
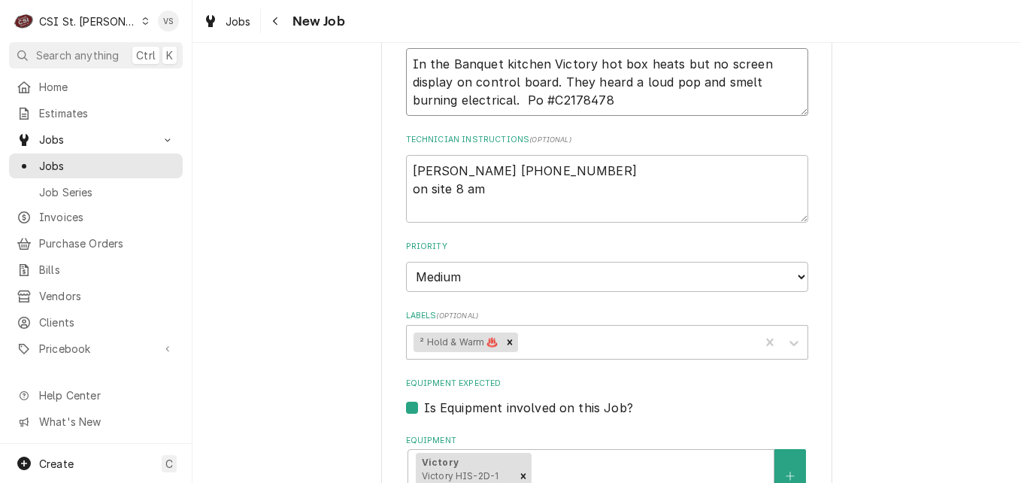
scroll to position [827, 0]
type textarea "In the Banquet kitchen Victory hot box heats but no screen display on control b…"
click at [413, 203] on textarea "Tim 314-504-4111 on site 8 am" at bounding box center [607, 190] width 402 height 68
click at [406, 168] on textarea "Tim 314-504-4111 on site 8 am" at bounding box center [607, 190] width 402 height 68
type textarea "x"
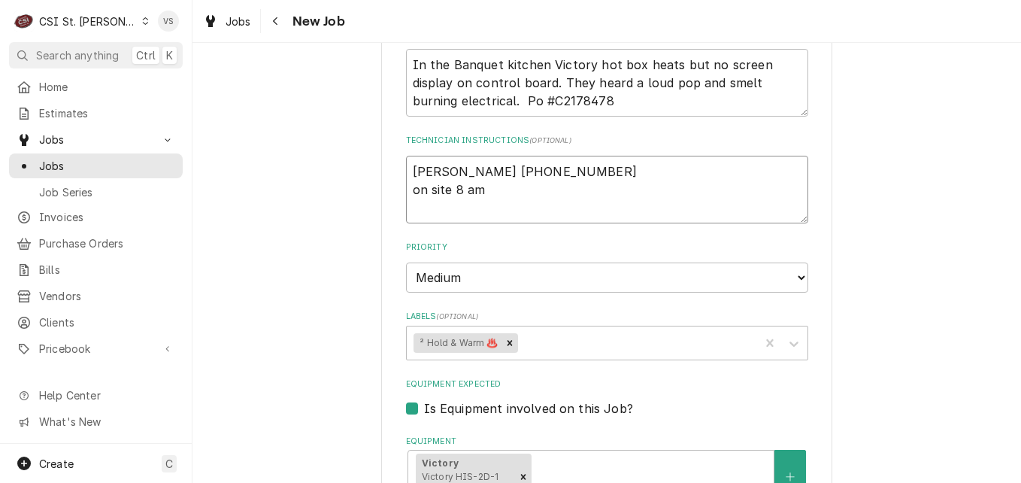
type textarea "Tim 314-504-4111 on site 8 am"
click at [411, 165] on textarea "Tim 314-504-4111 on site 8 am" at bounding box center [607, 190] width 402 height 68
paste textarea "Po #C2178478"
type textarea "x"
type textarea "Po #C2178478 Tim 314-504-4111 on site 8 am"
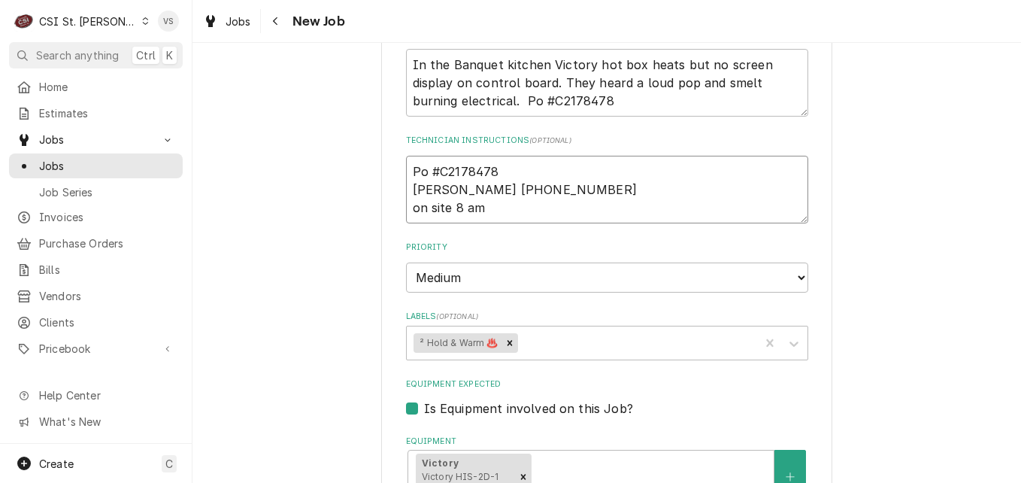
type textarea "x"
type textarea "Po #C2178478 Tim 314-504-4111 on site 8 am"
type textarea "x"
type textarea "Po #C2178478 Tim 314-504-4111 on site 8 am"
type textarea "x"
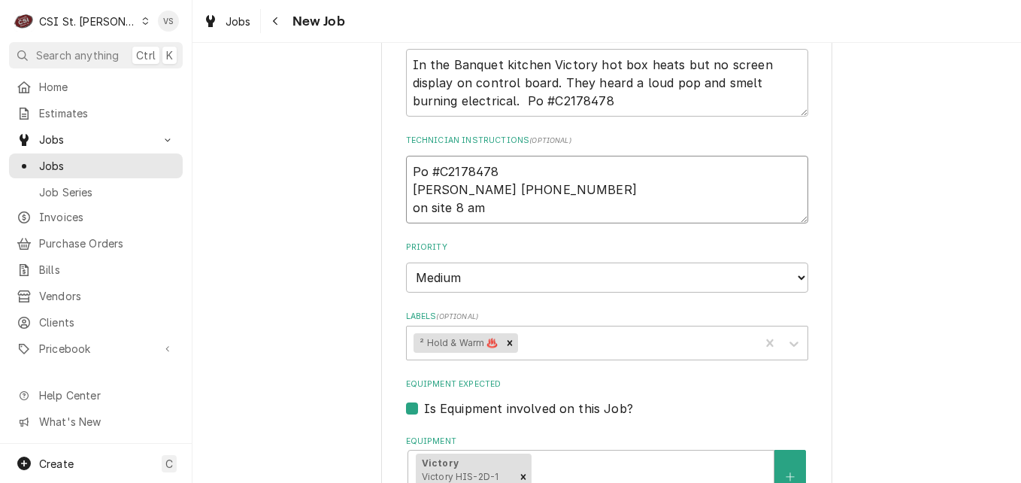
type textarea "Po #C2178478 n Tim 314-504-4111 on site 8 am"
type textarea "x"
type textarea "Po #C2178478 nt Tim 314-504-4111 on site 8 am"
type textarea "x"
type textarea "Po #C2178478 nte Tim 314-504-4111 on site 8 am"
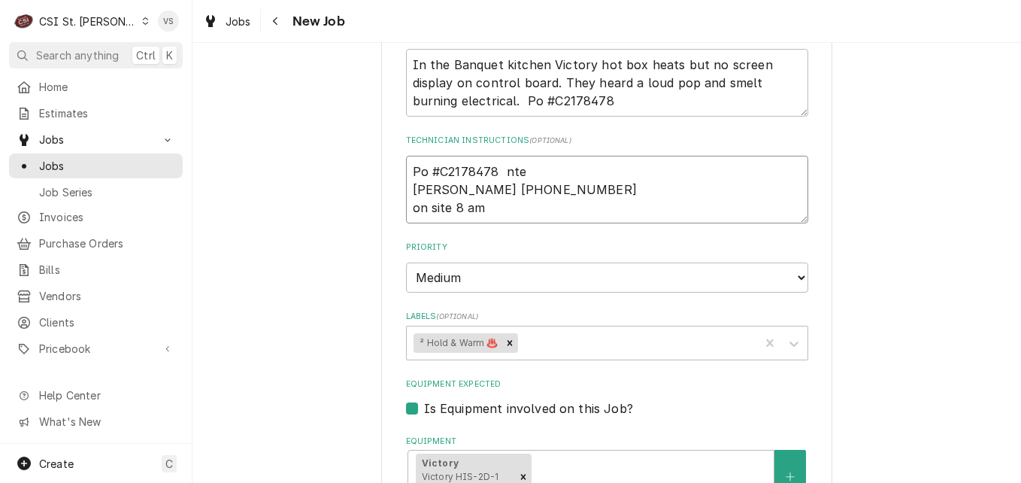
type textarea "x"
type textarea "Po #C2178478 nte Tim 314-504-4111 on site 8 am"
type textarea "x"
type textarea "Po #C2178478 nte # Tim 314-504-4111 on site 8 am"
type textarea "x"
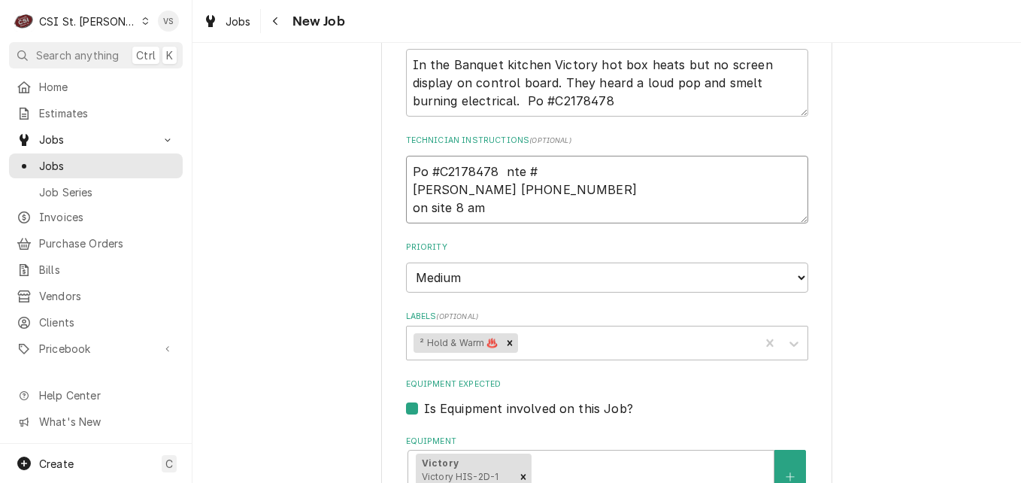
type textarea "Po #C2178478 nte #1 Tim 314-504-4111 on site 8 am"
type textarea "x"
type textarea "Po #C2178478 nte #10 Tim 314-504-4111 on site 8 am"
type textarea "x"
type textarea "Po #C2178478 nte #100 Tim 314-504-4111 on site 8 am"
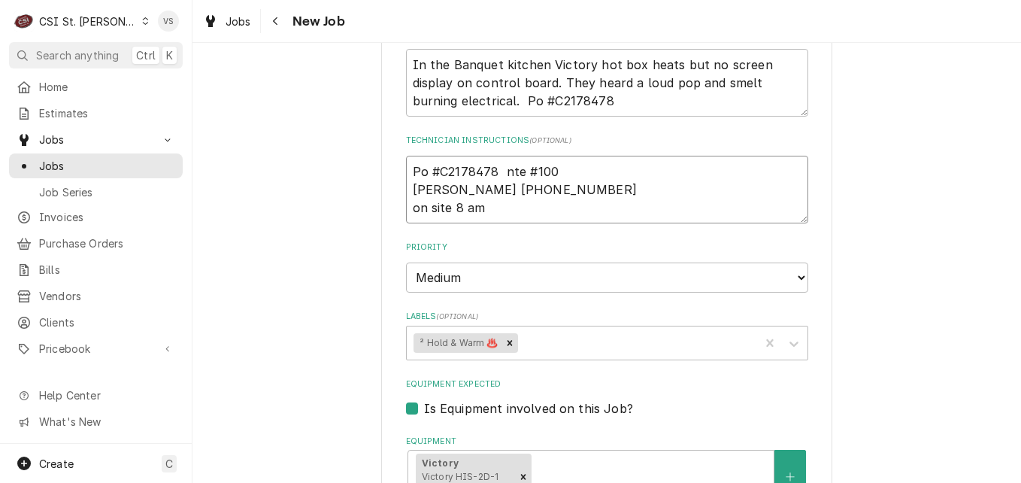
type textarea "x"
type textarea "Po #C2178478 nte #1000 Tim 314-504-4111 on site 8 am"
type textarea "x"
type textarea "Po #C2178478 nte #100 Tim 314-504-4111 on site 8 am"
type textarea "x"
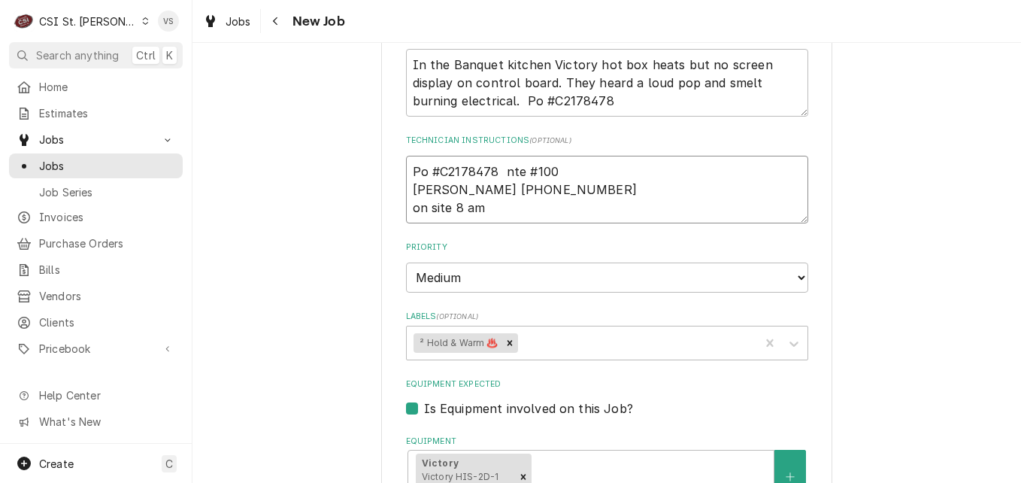
type textarea "Po #C2178478 nte #10 Tim 314-504-4111 on site 8 am"
type textarea "x"
type textarea "Po #C2178478 nte #1 Tim 314-504-4111 on site 8 am"
type textarea "x"
type textarea "Po #C2178478 nte # Tim 314-504-4111 on site 8 am"
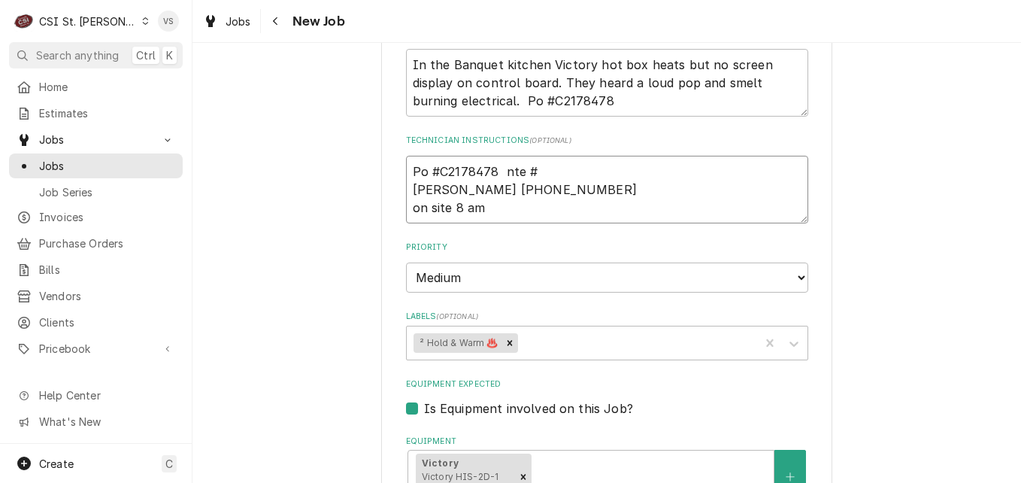
type textarea "x"
type textarea "Po #C2178478 nte Tim 314-504-4111 on site 8 am"
type textarea "x"
type textarea "Po #C2178478 nte $ Tim 314-504-4111 on site 8 am"
type textarea "x"
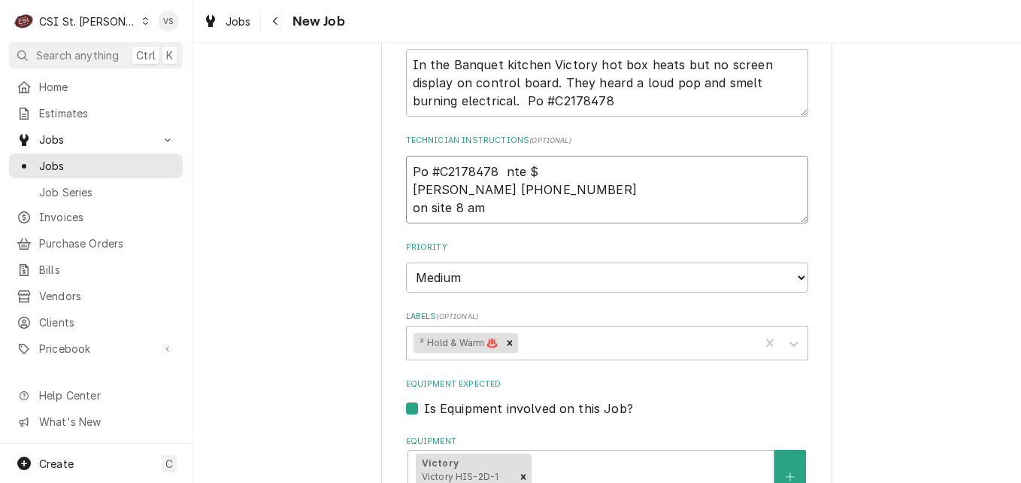
type textarea "Po #C2178478 nte $1 Tim 314-504-4111 on site 8 am"
type textarea "x"
type textarea "Po #C2178478 nte $10 Tim 314-504-4111 on site 8 am"
type textarea "x"
type textarea "Po #C2178478 nte $100 Tim 314-504-4111 on site 8 am"
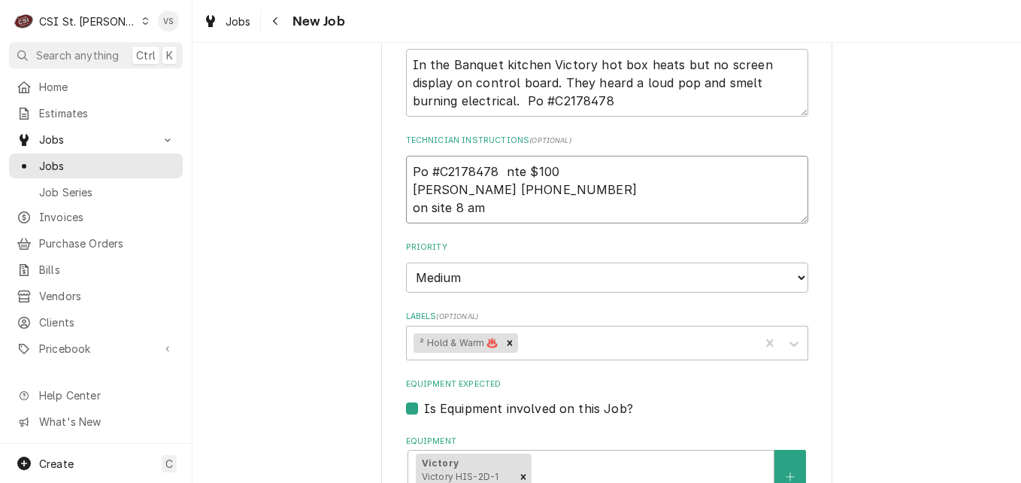
type textarea "x"
type textarea "Po #C2178478 nte $1000 Tim 314-504-4111 on site 8 am"
type textarea "x"
type textarea "Po #C2178478 nte $1000. Tim 314-504-4111 on site 8 am"
type textarea "x"
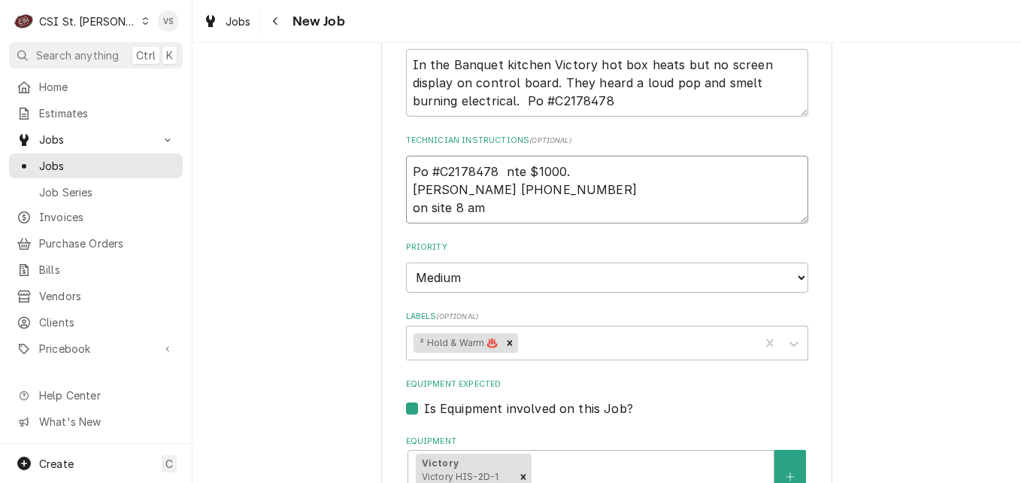
type textarea "Po #C2178478 nte $1000.0 Tim 314-504-4111 on site 8 am"
type textarea "x"
type textarea "Po #C2178478 nte $1000.00 Tim 314-504-4111 on site 8 am"
type textarea "x"
type textarea "Po #C2178478 nte $1000.00 Tim 314-504-4111 on site 8 am"
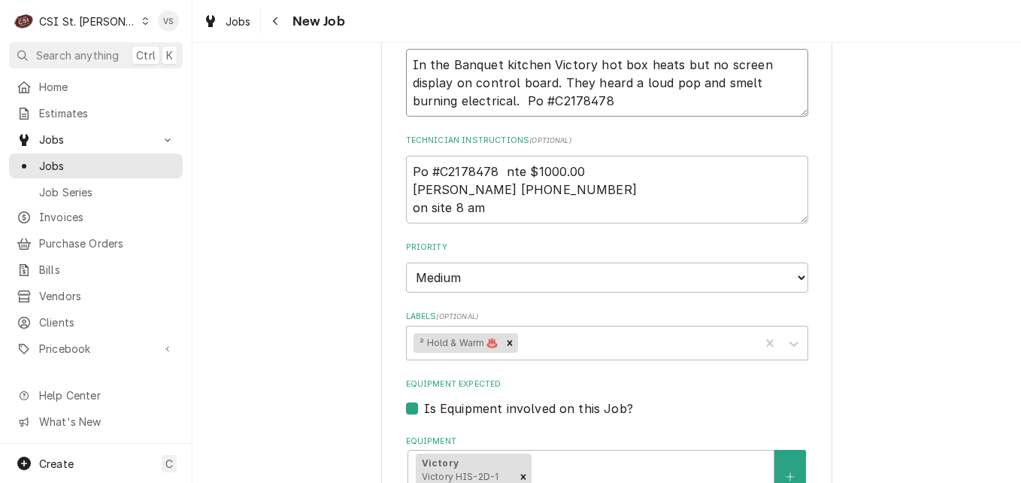
click at [579, 96] on textarea "In the Banquet kitchen Victory hot box heats but no screen display on control b…" at bounding box center [607, 83] width 402 height 68
type textarea "x"
type textarea "In the Banquet kitchen Victory hot box heats but no screen display on control b…"
type textarea "x"
type textarea "In the Banquet kitchen Victory hot box heats but no screen display on control b…"
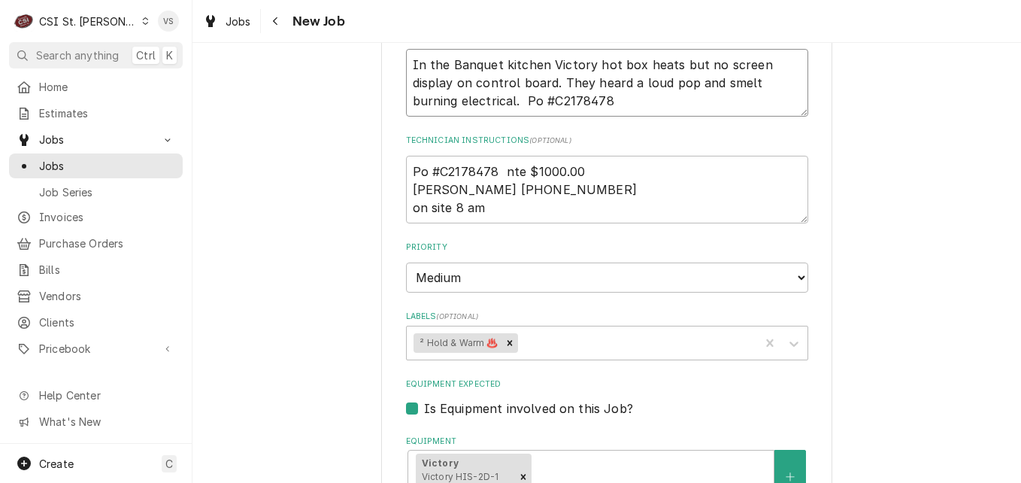
type textarea "x"
type textarea "In the Banquet kitchen Victory hot box heats but no screen display on control b…"
type textarea "x"
type textarea "In the Banquet kitchen Victory hot box heats but no screen display on control b…"
type textarea "x"
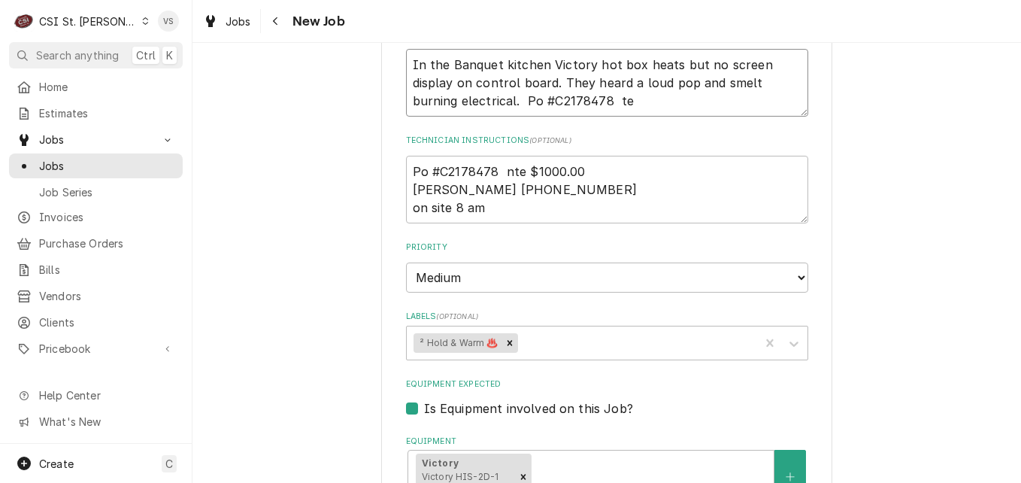
type textarea "In the Banquet kitchen Victory hot box heats but no screen display on control b…"
type textarea "x"
type textarea "In the Banquet kitchen Victory hot box heats but no screen display on control b…"
type textarea "x"
type textarea "In the Banquet kitchen Victory hot box heats but no screen display on control b…"
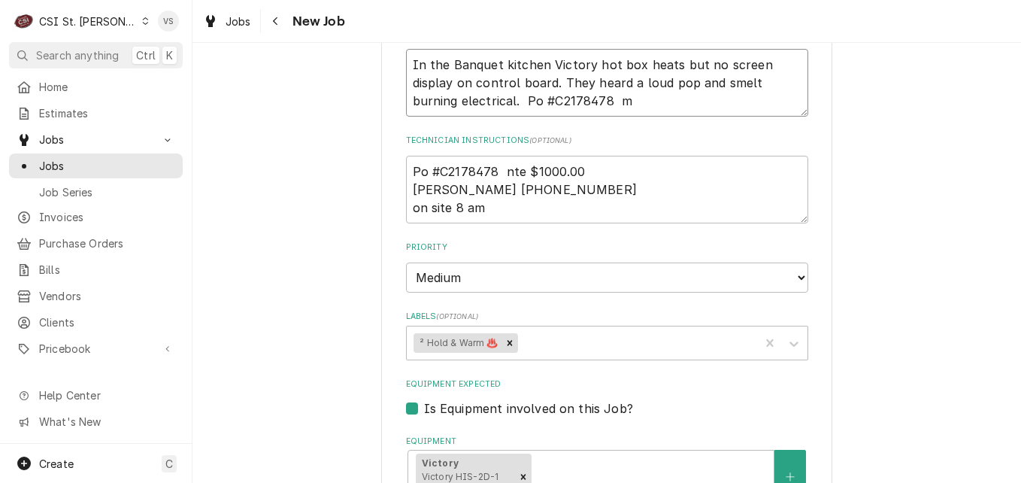
type textarea "x"
type textarea "In the Banquet kitchen Victory hot box heats but no screen display on control b…"
type textarea "x"
type textarea "In the Banquet kitchen Victory hot box heats but no screen display on control b…"
type textarea "x"
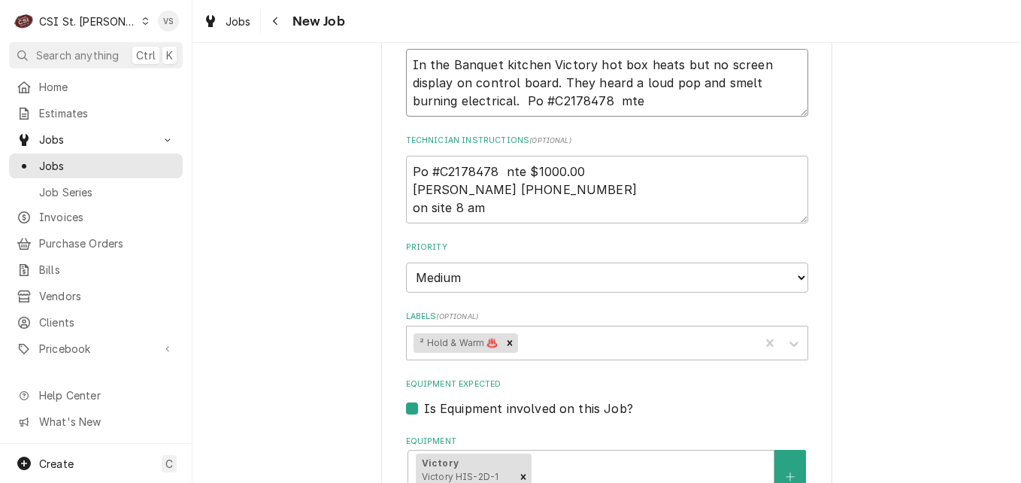
type textarea "In the Banquet kitchen Victory hot box heats but no screen display on control b…"
type textarea "x"
type textarea "In the Banquet kitchen Victory hot box heats but no screen display on control b…"
type textarea "x"
type textarea "In the Banquet kitchen Victory hot box heats but no screen display on control b…"
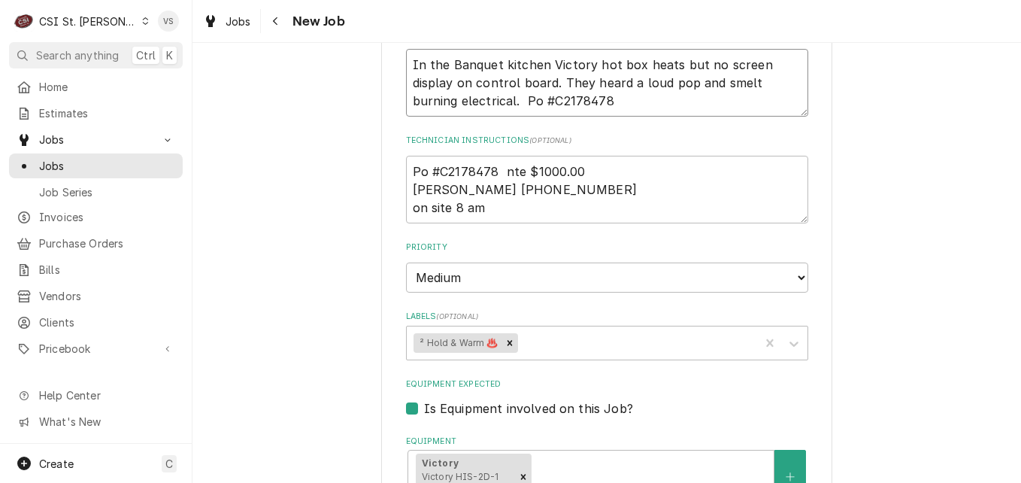
type textarea "x"
type textarea "In the Banquet kitchen Victory hot box heats but no screen display on control b…"
type textarea "x"
type textarea "In the Banquet kitchen Victory hot box heats but no screen display on control b…"
type textarea "x"
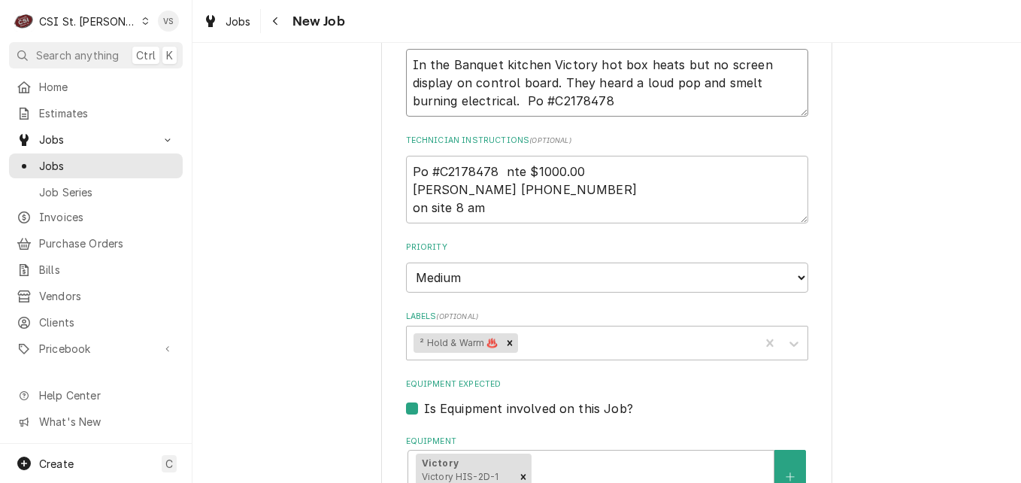
type textarea "In the Banquet kitchen Victory hot box heats but no screen display on control b…"
type textarea "x"
type textarea "In the Banquet kitchen Victory hot box heats but no screen display on control b…"
type textarea "x"
type textarea "In the Banquet kitchen Victory hot box heats but no screen display on control b…"
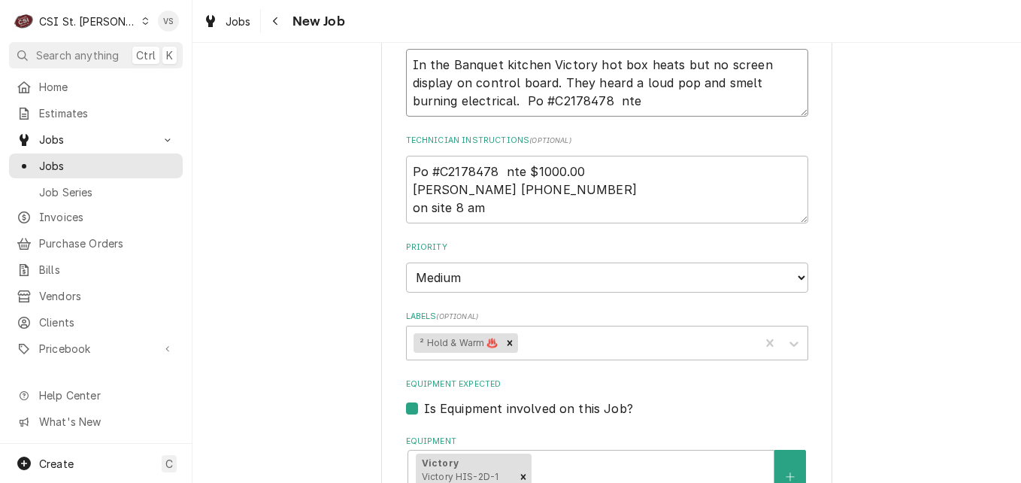
type textarea "x"
type textarea "In the Banquet kitchen Victory hot box heats but no screen display on control b…"
type textarea "x"
type textarea "In the Banquet kitchen Victory hot box heats but no screen display on control b…"
type textarea "x"
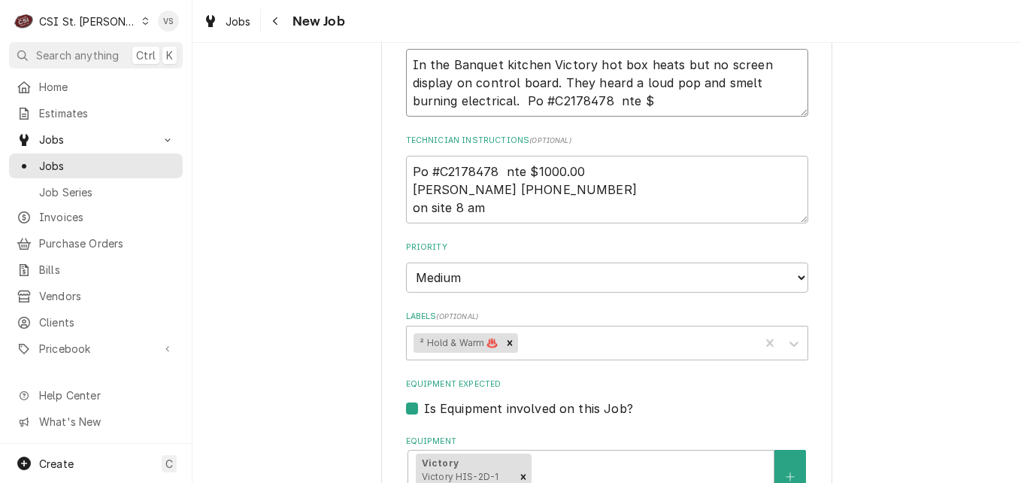
type textarea "In the Banquet kitchen Victory hot box heats but no screen display on control b…"
type textarea "x"
type textarea "In the Banquet kitchen Victory hot box heats but no screen display on control b…"
type textarea "x"
type textarea "In the Banquet kitchen Victory hot box heats but no screen display on control b…"
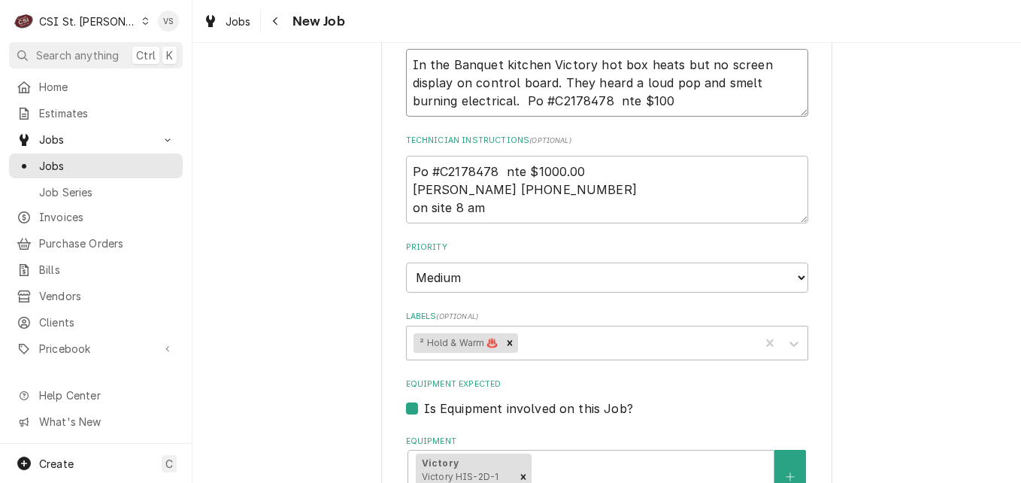
type textarea "x"
type textarea "In the Banquet kitchen Victory hot box heats but no screen display on control b…"
type textarea "x"
type textarea "In the Banquet kitchen Victory hot box heats but no screen display on control b…"
type textarea "x"
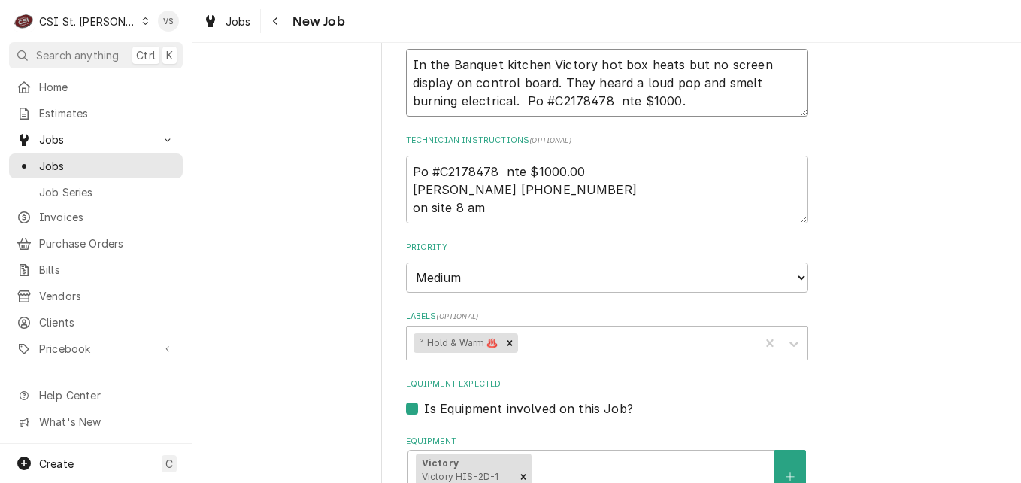
type textarea "In the Banquet kitchen Victory hot box heats but no screen display on control b…"
type textarea "x"
type textarea "In the Banquet kitchen Victory hot box heats but no screen display on control b…"
type textarea "x"
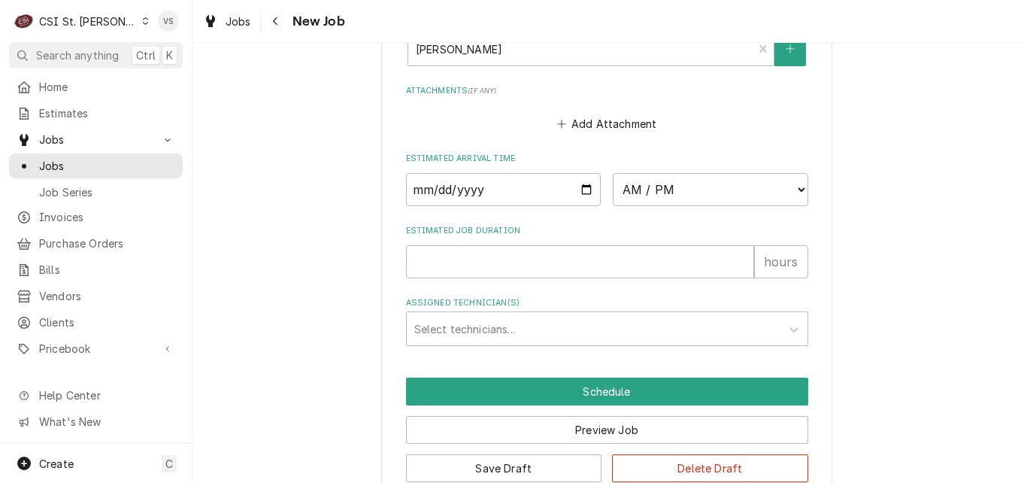
scroll to position [1429, 0]
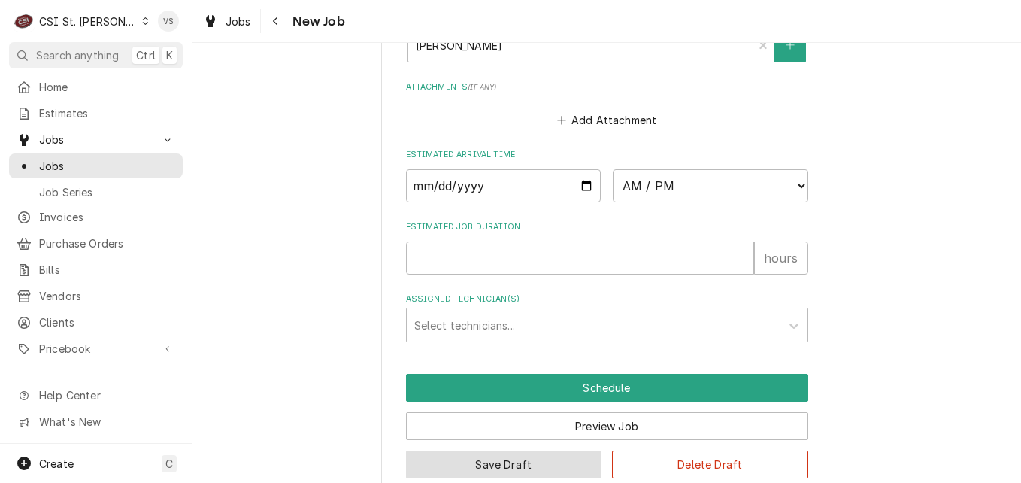
type textarea "In the Banquet kitchen Victory hot box heats but no screen display on control b…"
click at [518, 468] on button "Save Draft" at bounding box center [504, 464] width 196 height 28
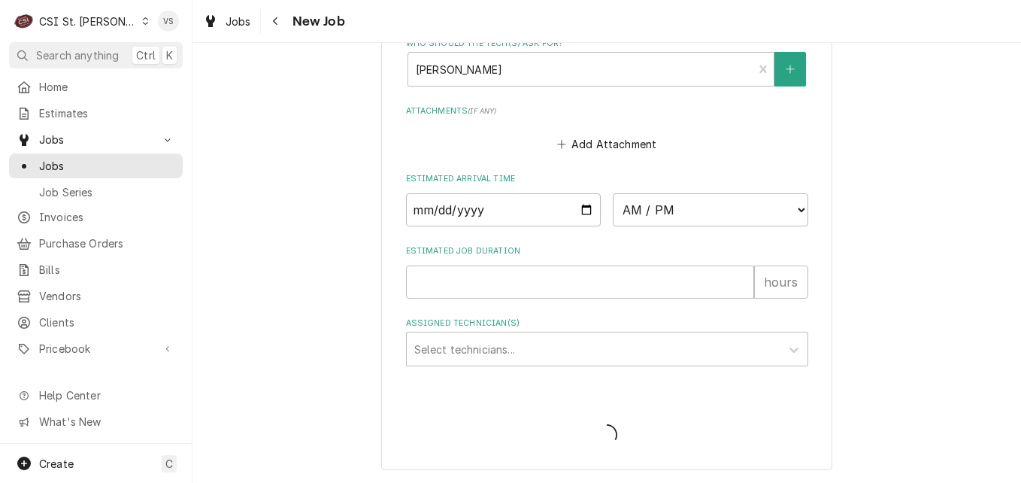
type textarea "x"
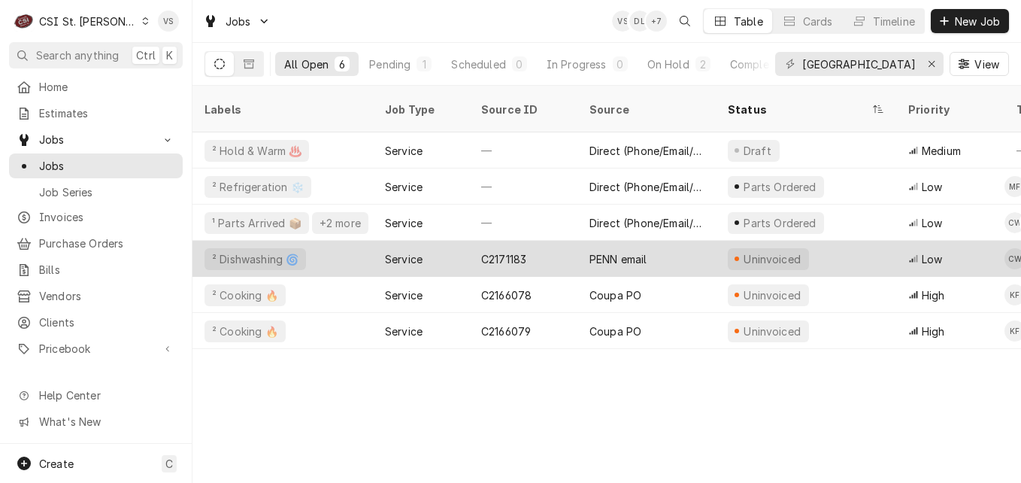
click at [347, 241] on div "² Dishwashing 🌀" at bounding box center [282, 259] width 180 height 36
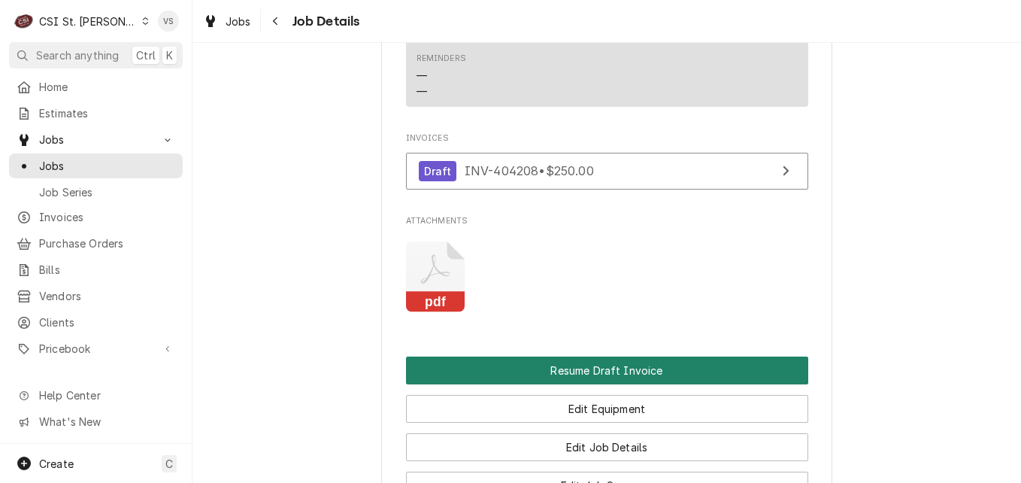
scroll to position [1353, 0]
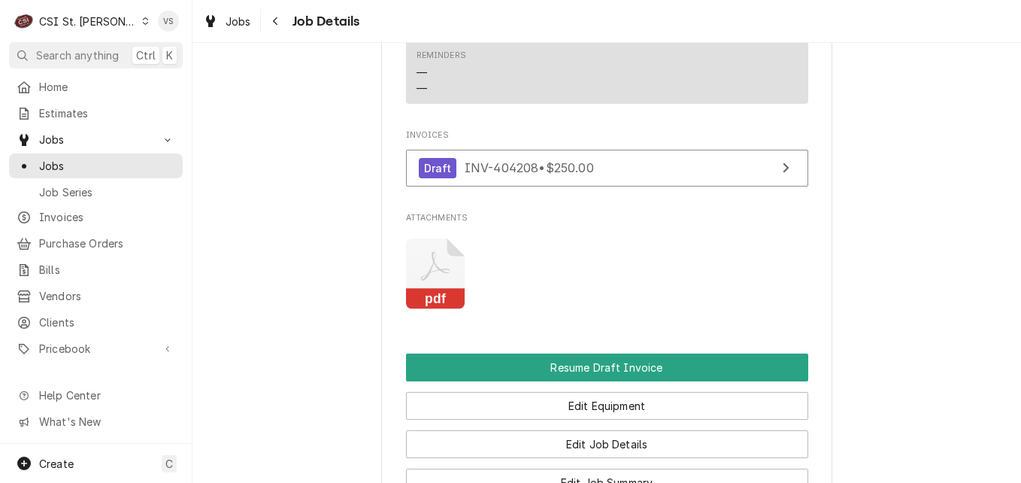
click at [438, 255] on icon "Attachments" at bounding box center [435, 273] width 59 height 71
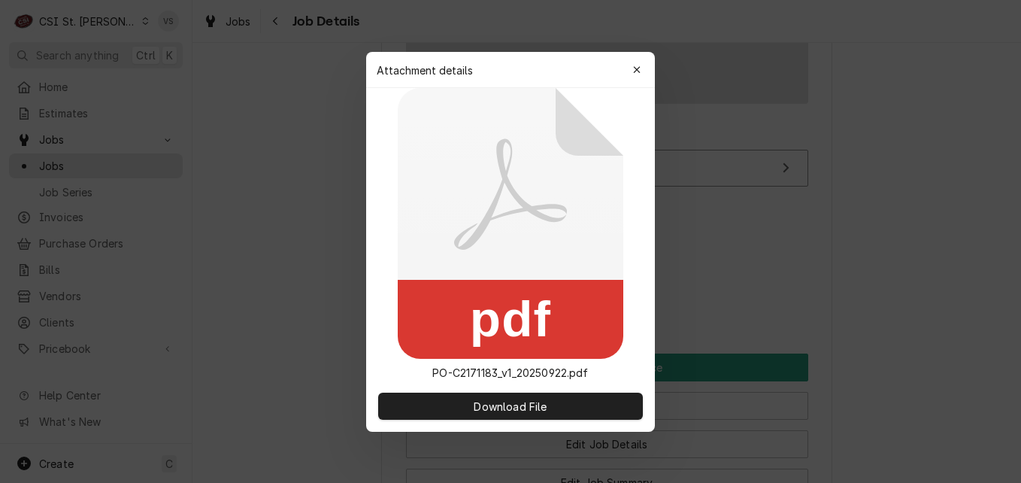
click at [438, 255] on icon at bounding box center [511, 223] width 226 height 271
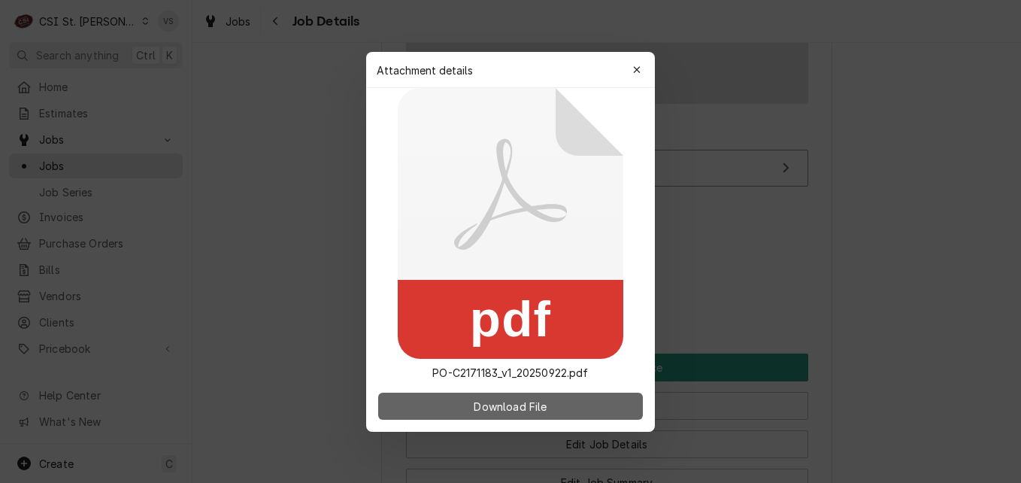
click at [505, 409] on span "Download File" at bounding box center [510, 406] width 79 height 16
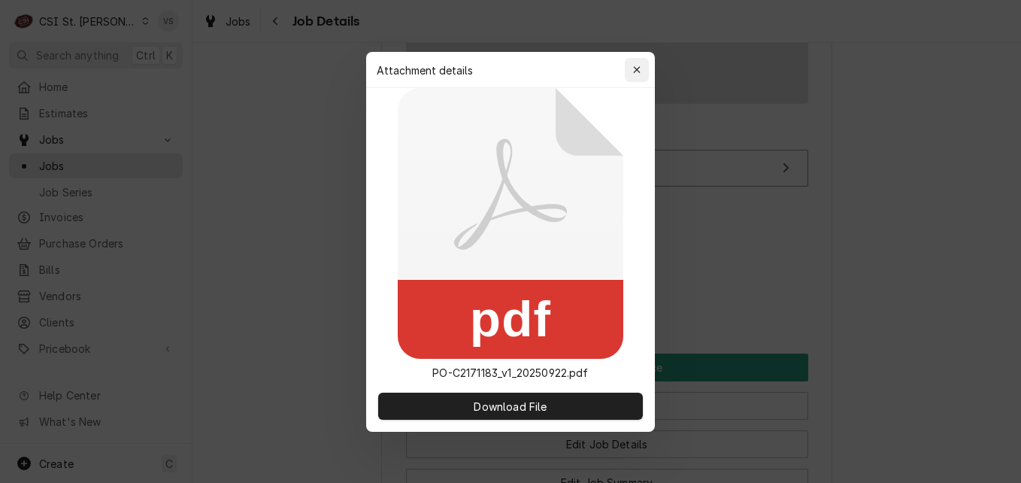
click at [640, 71] on icon "button" at bounding box center [637, 70] width 8 height 11
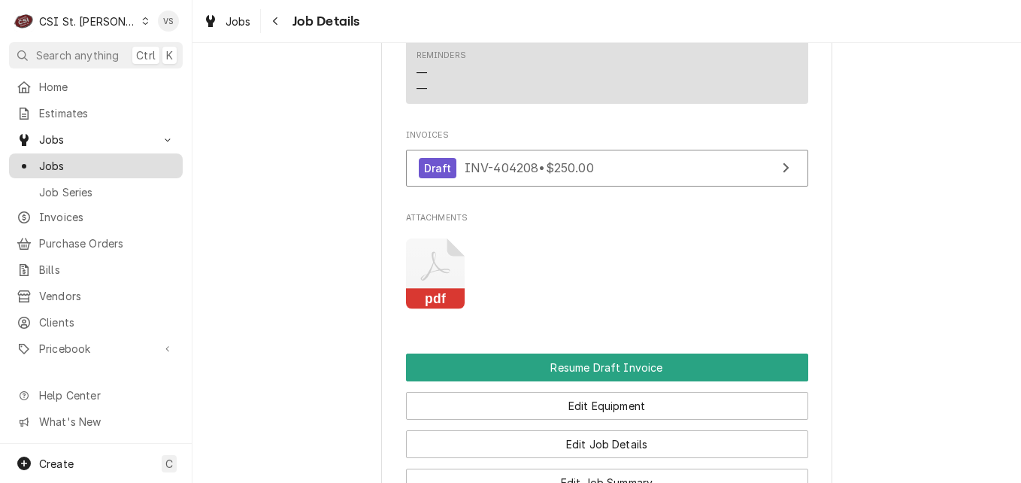
click at [72, 158] on span "Jobs" at bounding box center [107, 166] width 136 height 16
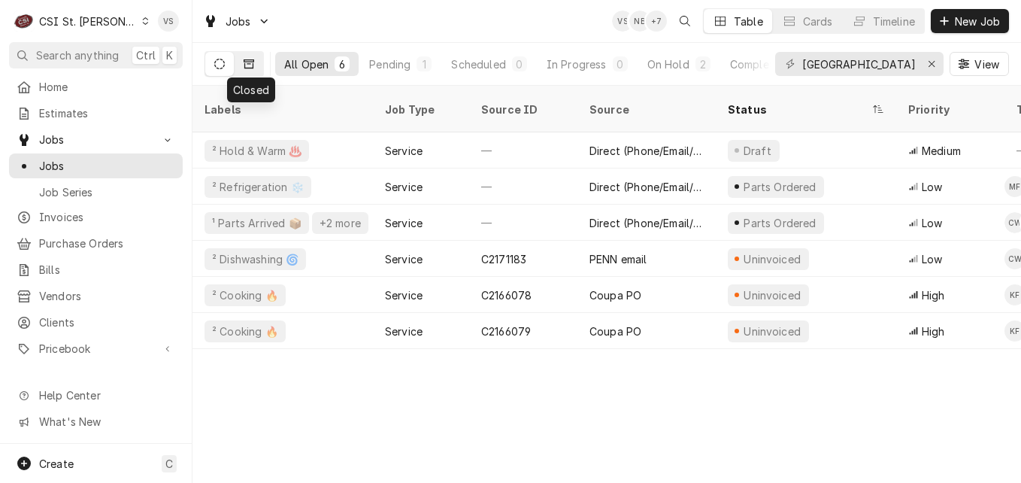
click at [253, 68] on icon "Dynamic Content Wrapper" at bounding box center [249, 63] width 11 height 9
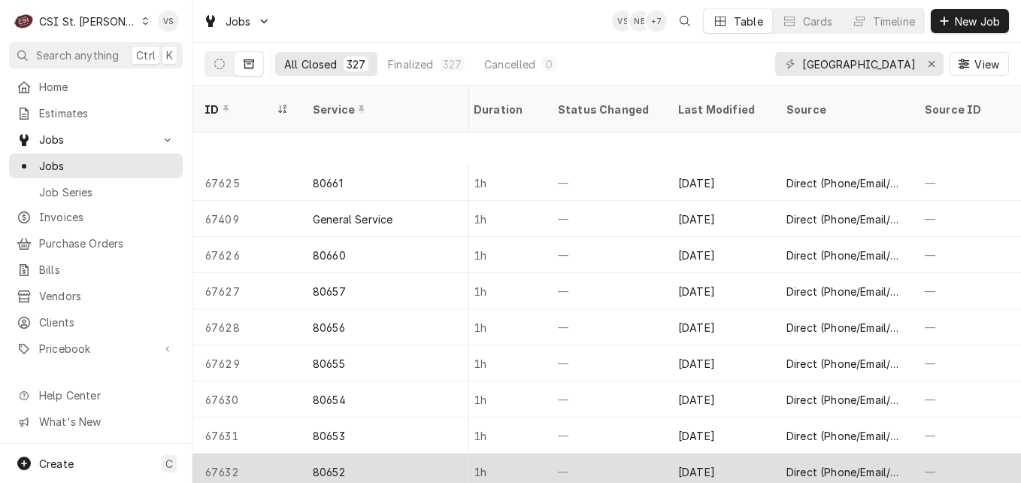
scroll to position [1123, 1438]
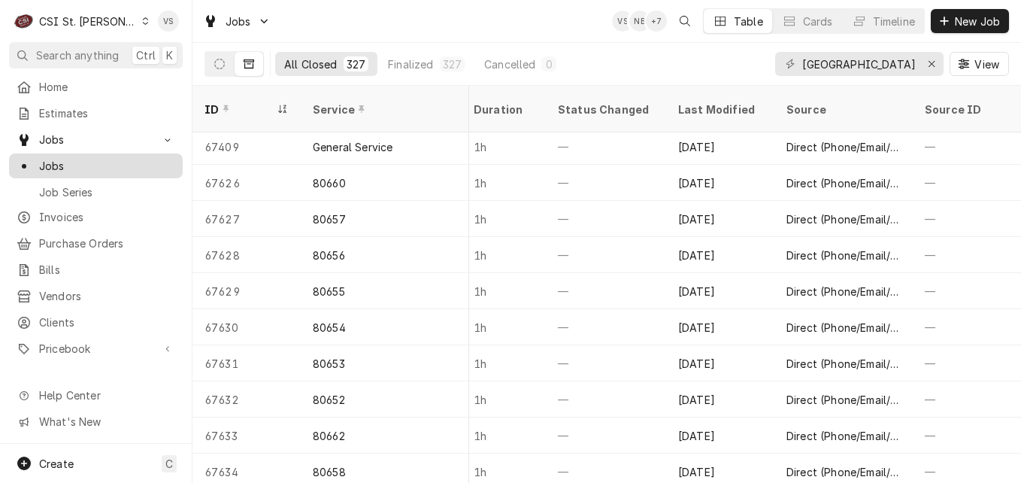
click at [70, 167] on span "Jobs" at bounding box center [107, 166] width 136 height 16
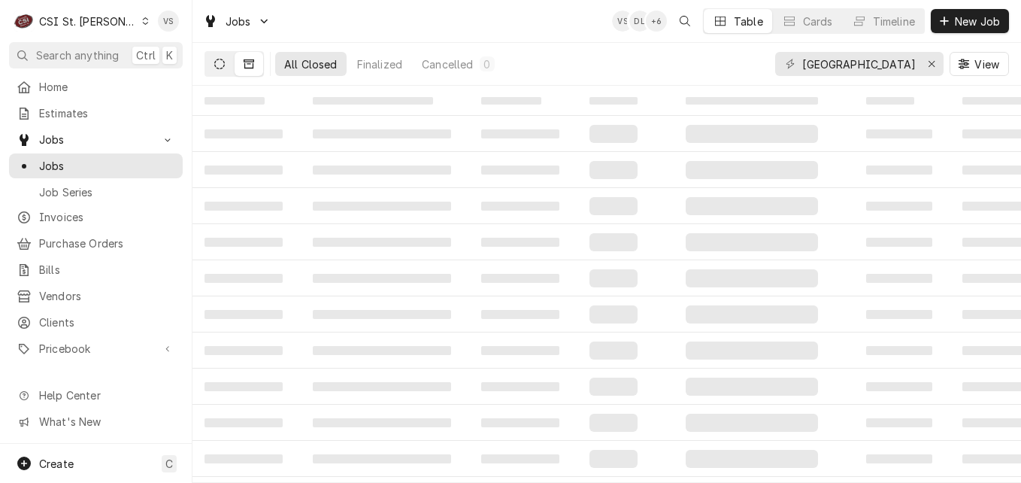
click at [221, 67] on icon "Dynamic Content Wrapper" at bounding box center [219, 64] width 11 height 11
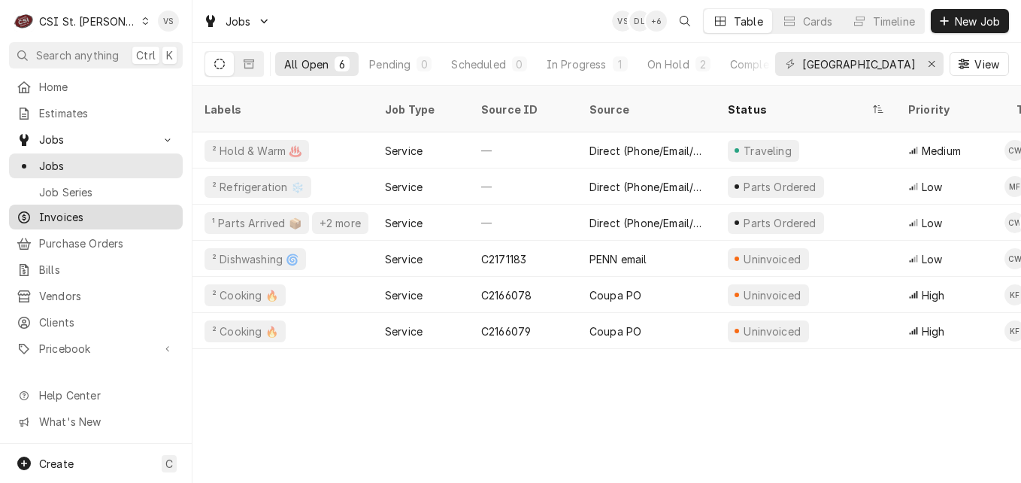
click at [59, 209] on span "Invoices" at bounding box center [107, 217] width 136 height 16
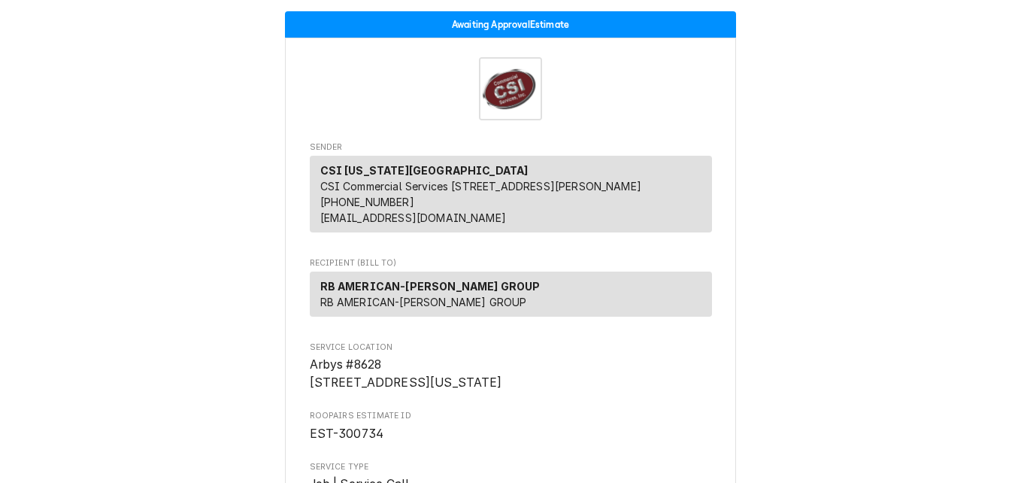
scroll to position [3016, 0]
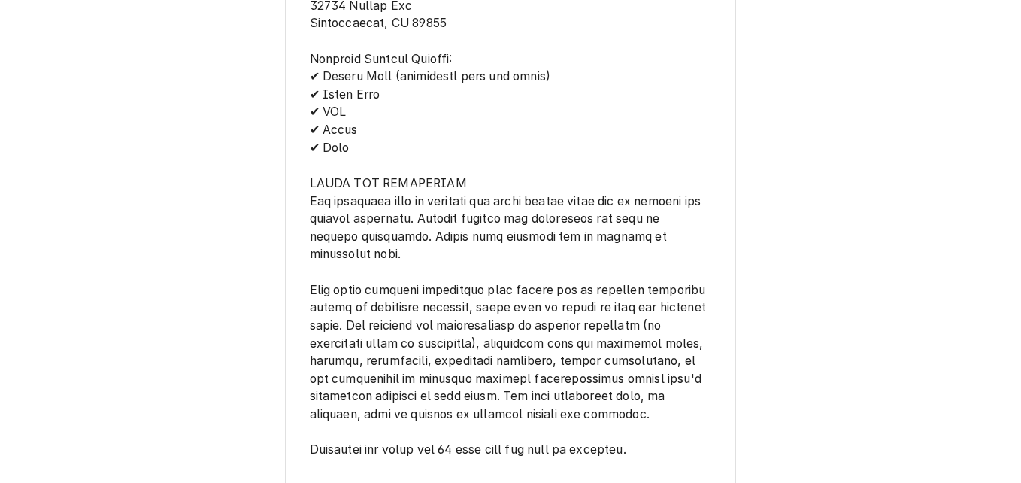
scroll to position [2934, 0]
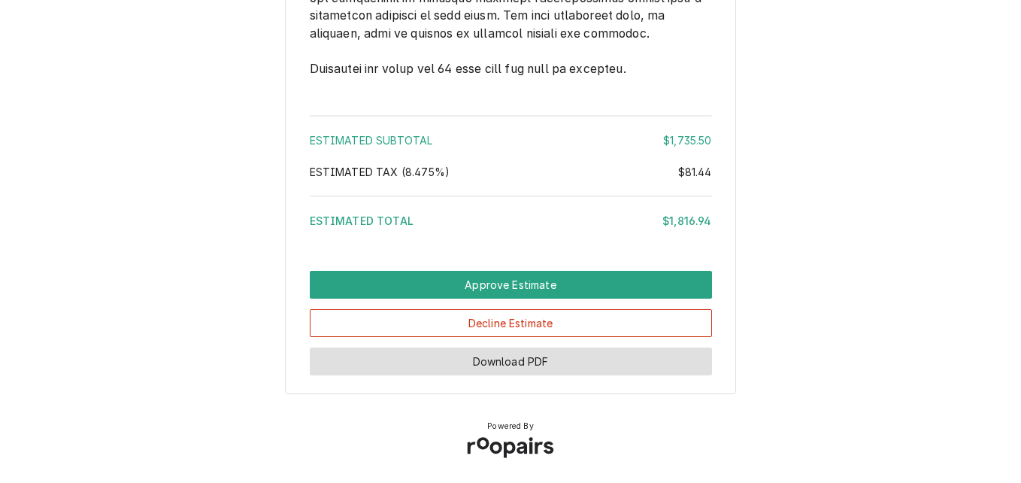
click at [594, 368] on button "Download PDF" at bounding box center [511, 361] width 402 height 28
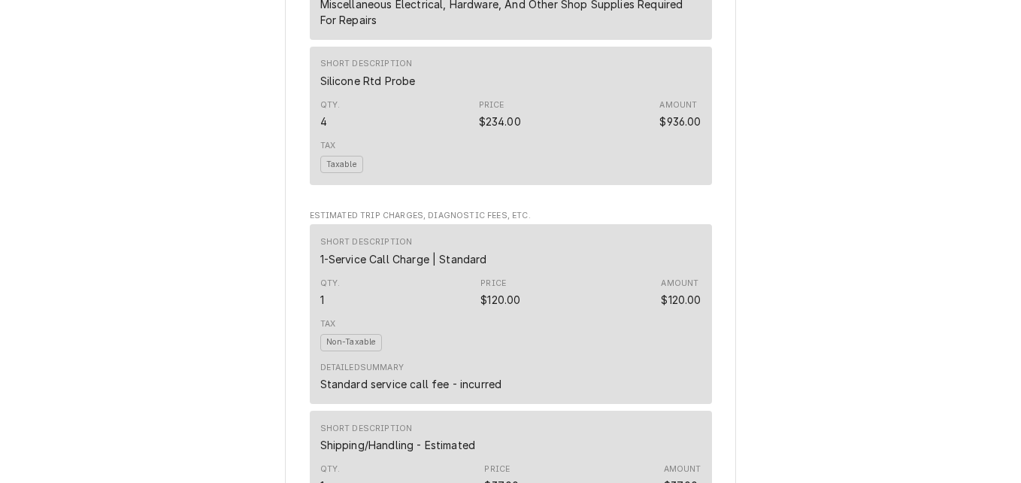
scroll to position [1656, 0]
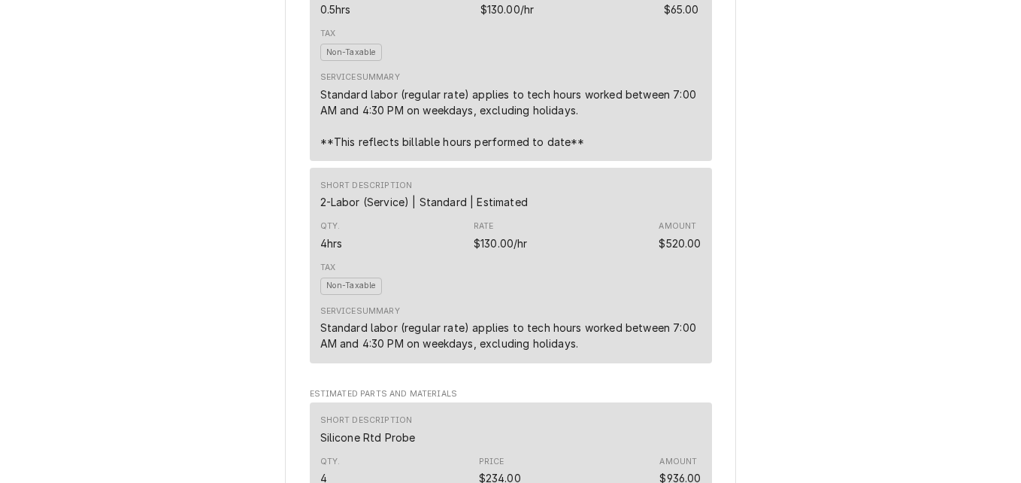
scroll to position [1128, 0]
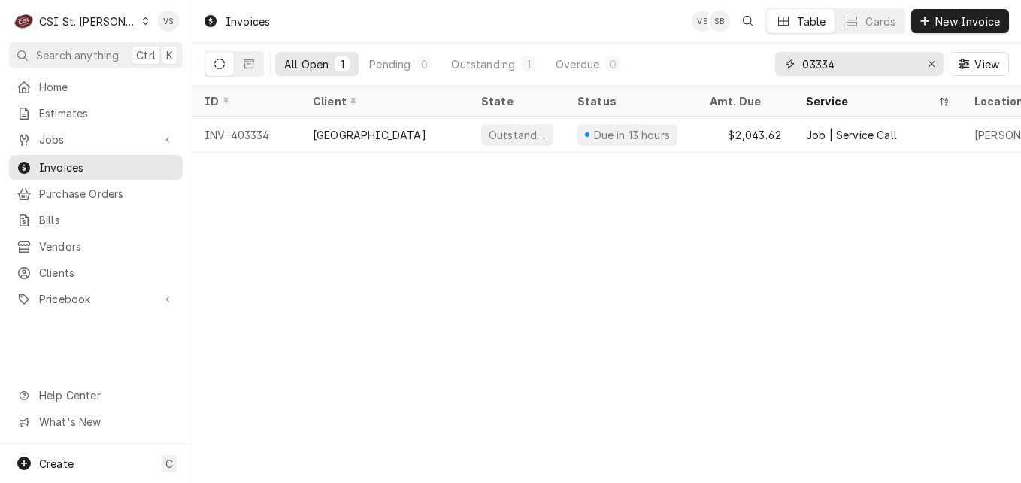
drag, startPoint x: 847, startPoint y: 60, endPoint x: 779, endPoint y: 64, distance: 68.5
click at [843, 61] on input "03334" at bounding box center [858, 64] width 113 height 24
click at [779, 64] on div "03334" at bounding box center [859, 64] width 168 height 24
click at [838, 63] on input "03334" at bounding box center [858, 64] width 113 height 24
click at [841, 63] on input "03334" at bounding box center [858, 64] width 113 height 24
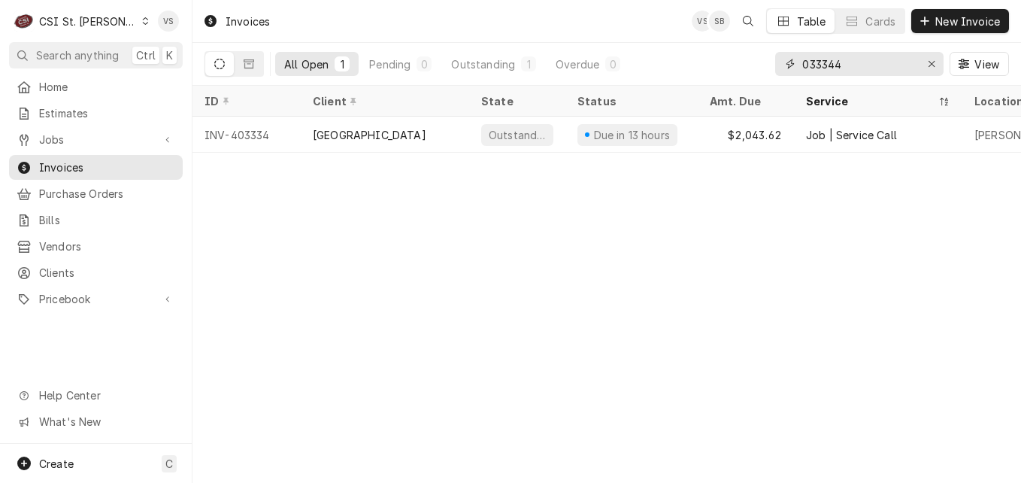
drag, startPoint x: 840, startPoint y: 63, endPoint x: 777, endPoint y: 67, distance: 63.3
click at [777, 67] on div "033344" at bounding box center [859, 64] width 168 height 24
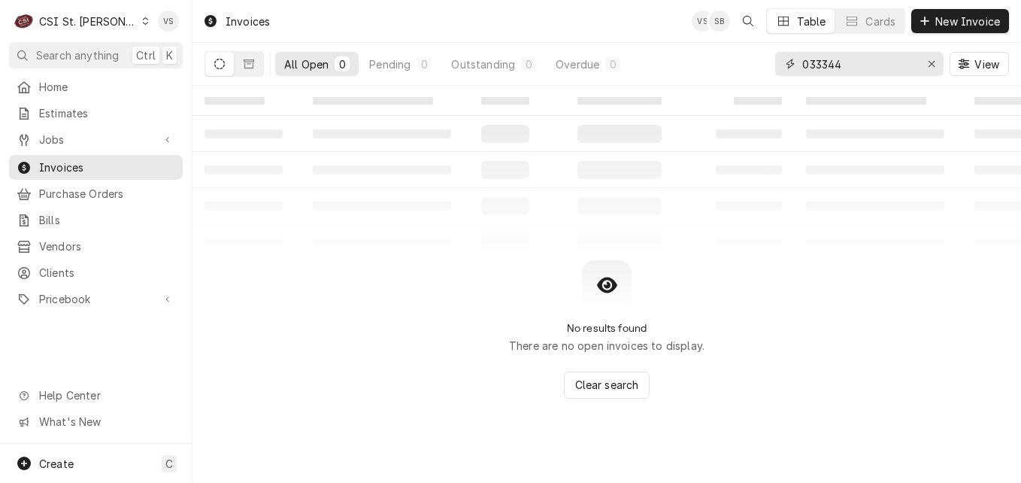
type input "4"
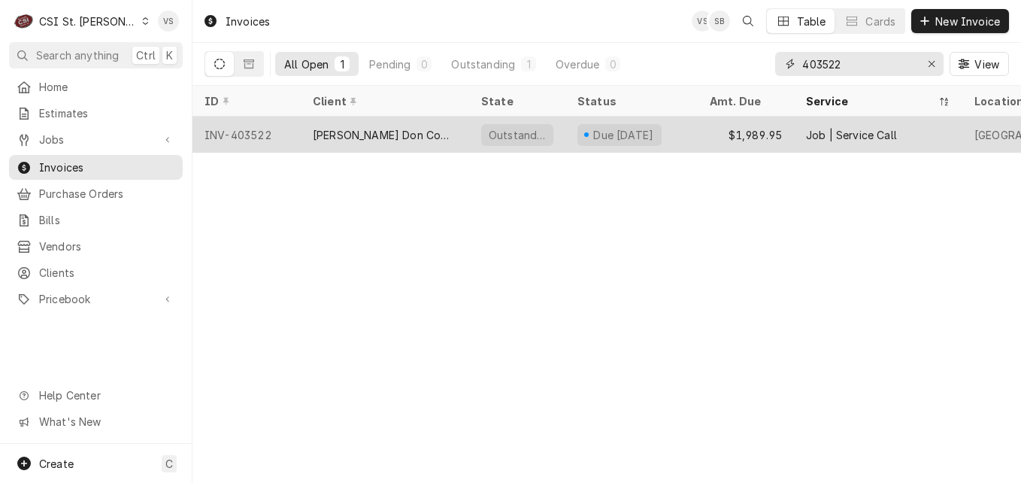
type input "403522"
click at [406, 130] on div "[PERSON_NAME] Don Company" at bounding box center [385, 135] width 144 height 16
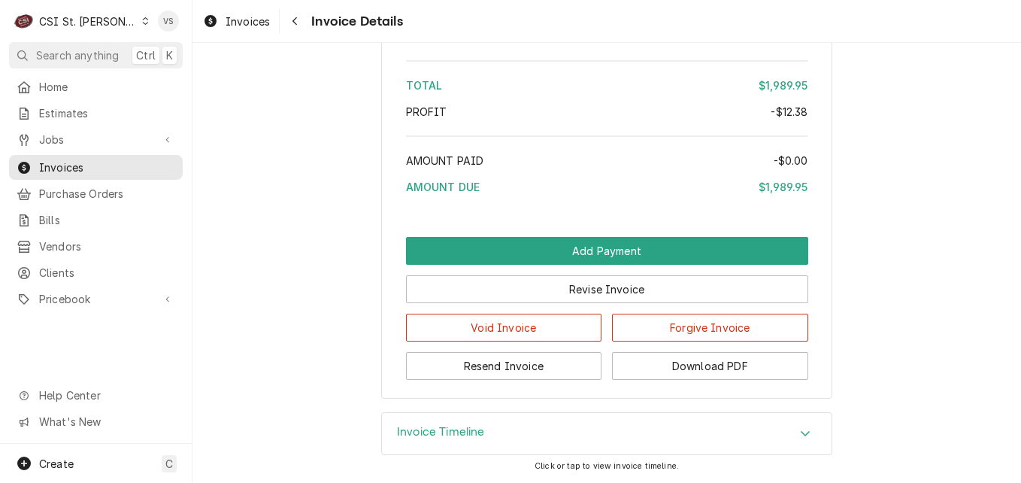
scroll to position [3774, 0]
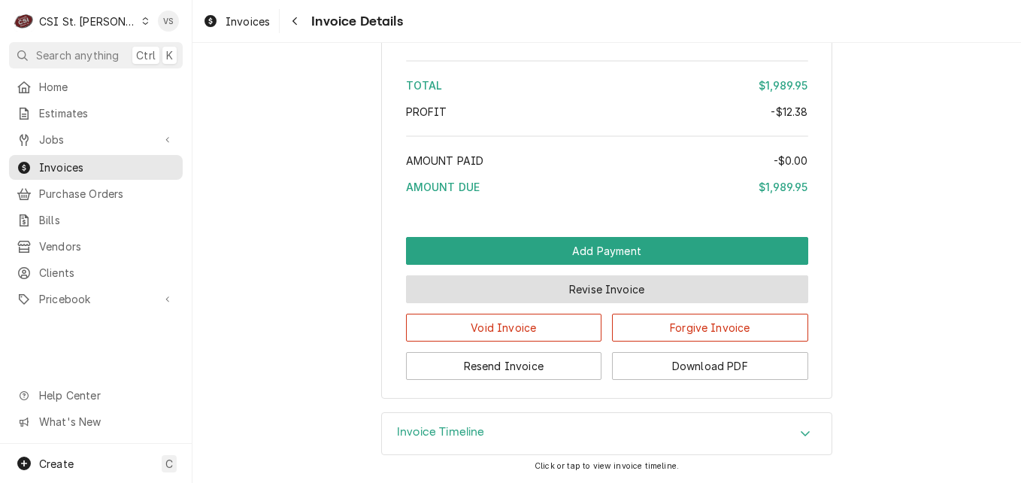
click at [630, 283] on button "Revise Invoice" at bounding box center [607, 289] width 402 height 28
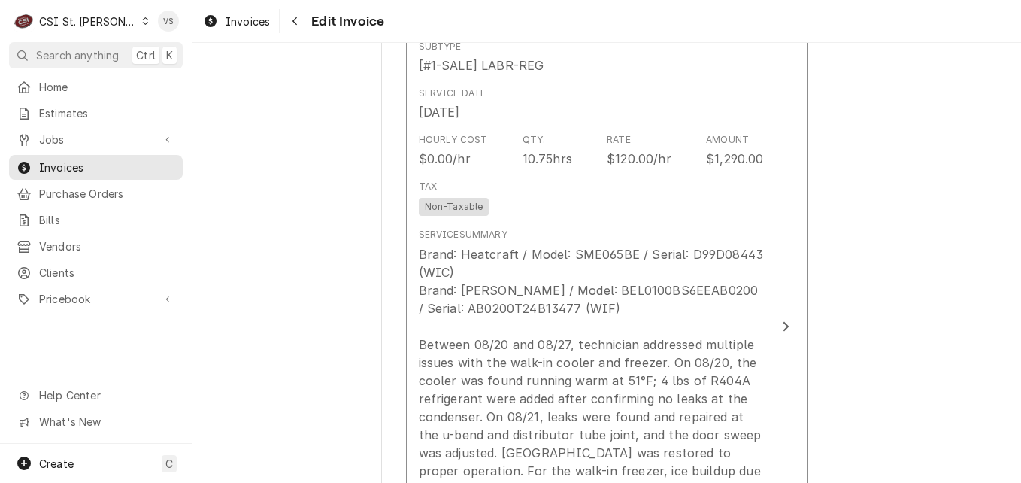
scroll to position [1203, 0]
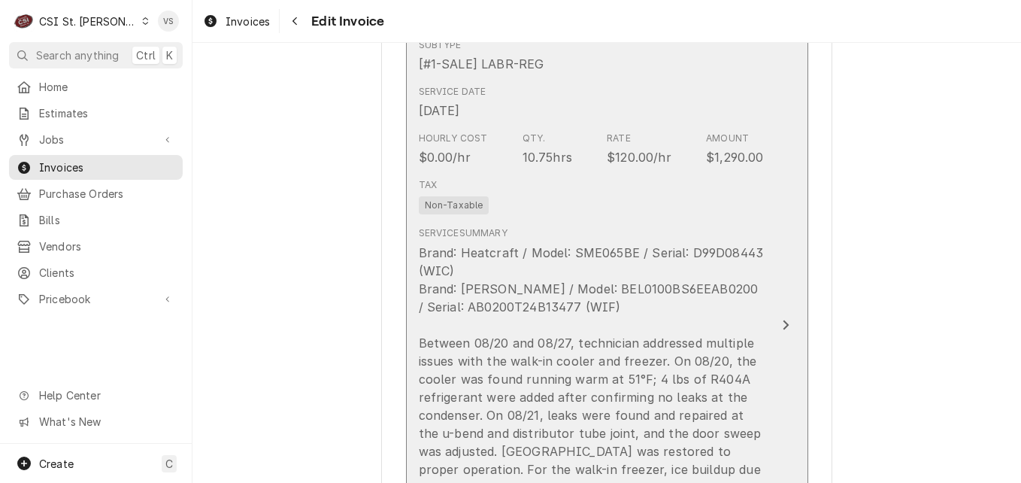
click at [635, 220] on div "Tax Non-Taxable" at bounding box center [591, 196] width 345 height 48
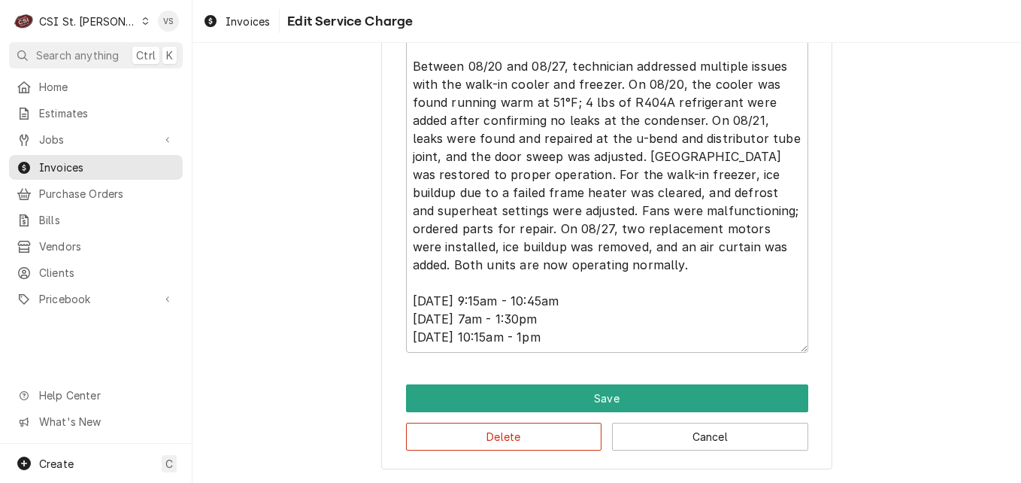
scroll to position [391, 0]
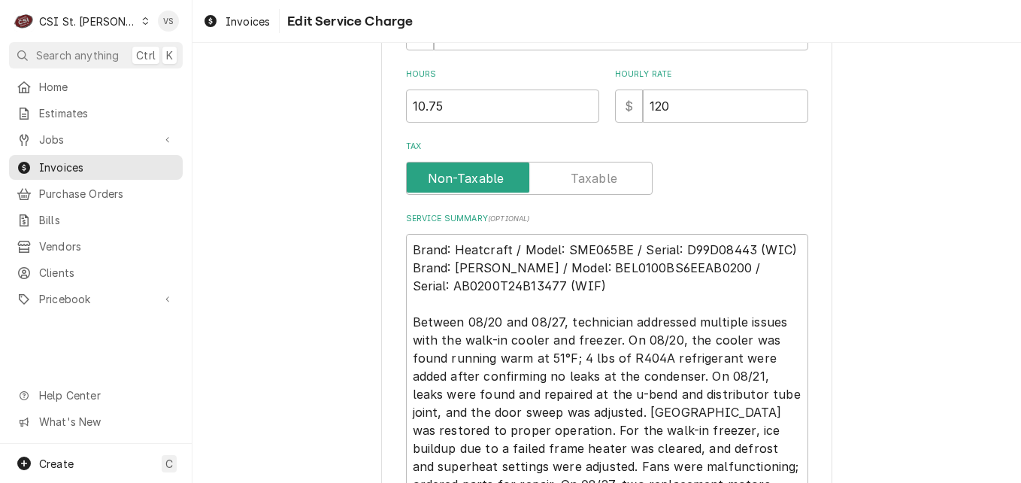
type textarea "x"
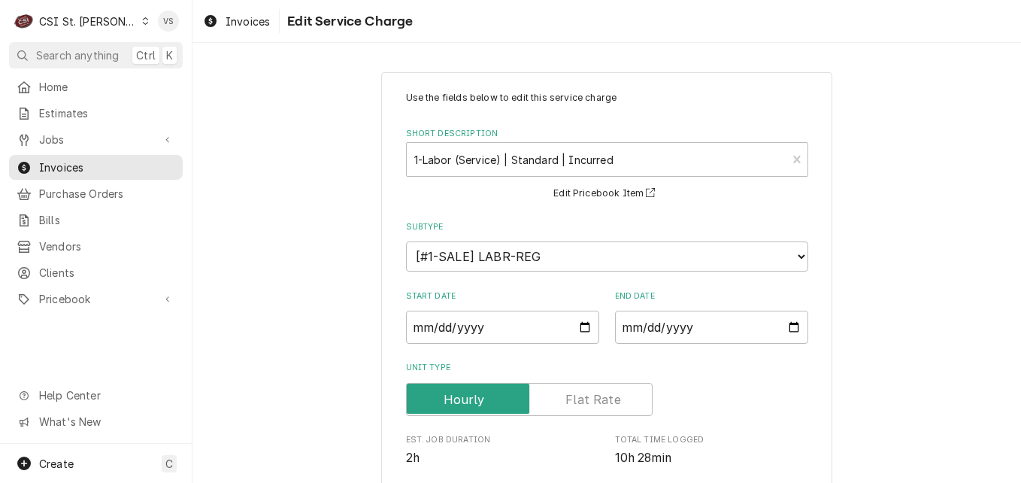
scroll to position [451, 0]
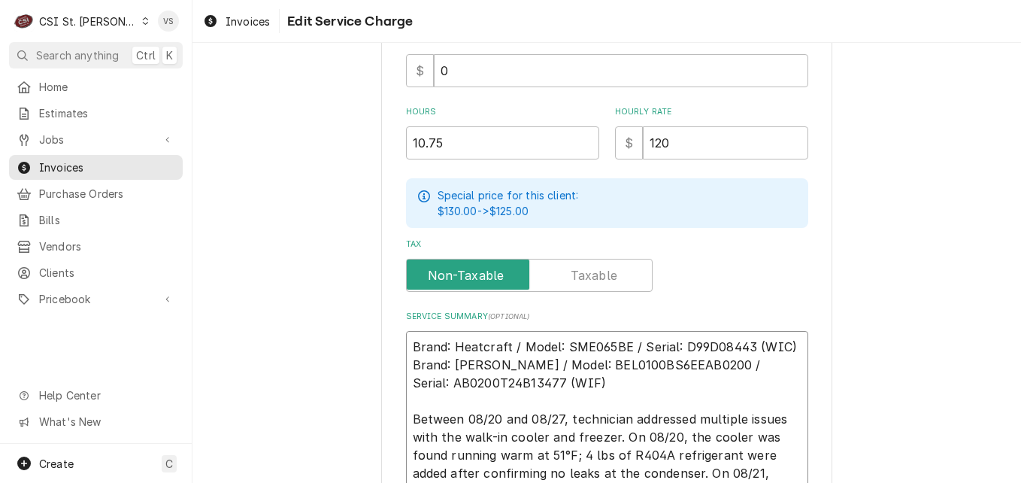
type textarea "Brand: Heatcraft / Model: SME065BE / Serial: D99D08443 (WIC) Brand: [PERSON_NAM…"
type textarea "x"
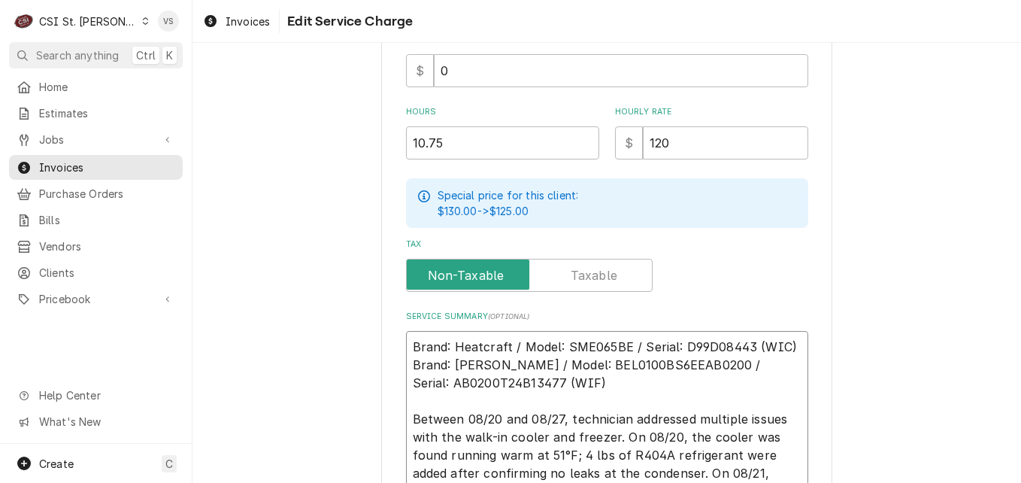
type textarea "P Brand: Heatcraft / Model: SME065BE / Serial: D99D08443 (WIC) Brand: Bohn / Mo…"
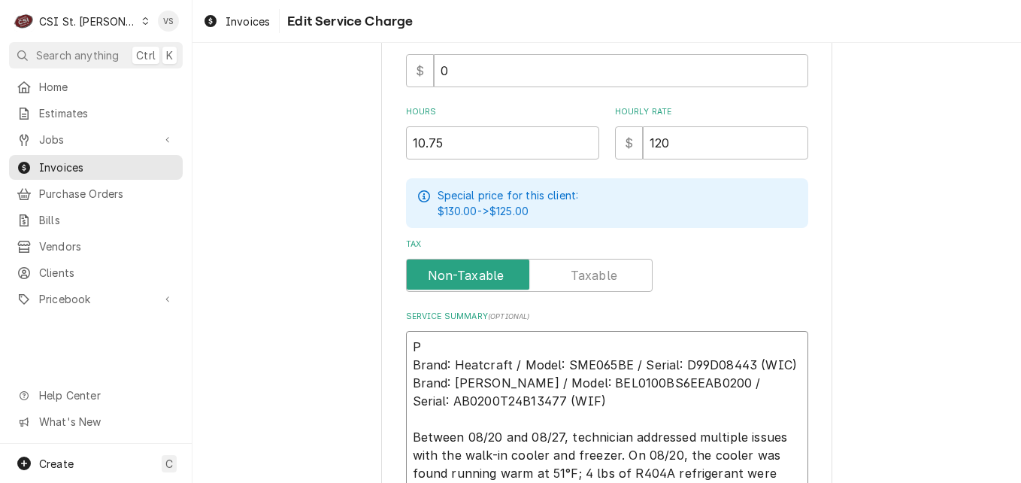
type textarea "x"
type textarea "PO Brand: Heatcraft / Model: SME065BE / Serial: D99D08443 (WIC) Brand: Bohn / M…"
type textarea "x"
type textarea "PO Brand: Heatcraft / Model: SME065BE / Serial: D99D08443 (WIC) Brand: Bohn / M…"
type textarea "x"
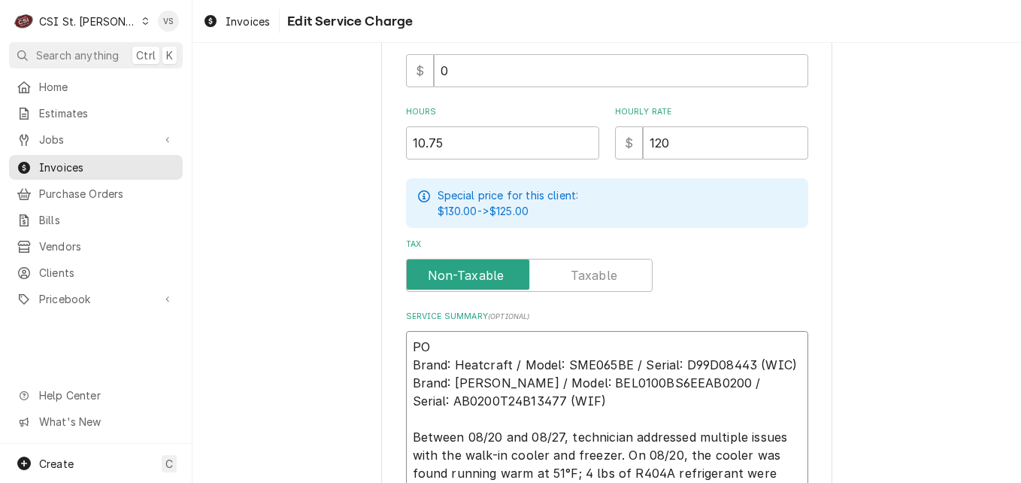
type textarea "PO # Brand: Heatcraft / Model: SME065BE / Serial: D99D08443 (WIC) Brand: Bohn /…"
paste textarea "7005567925 - 10"
type textarea "x"
type textarea "PO #7005567925 - 10 Brand: Heatcraft / Model: SME065BE / Serial: D99D08443 (WIC…"
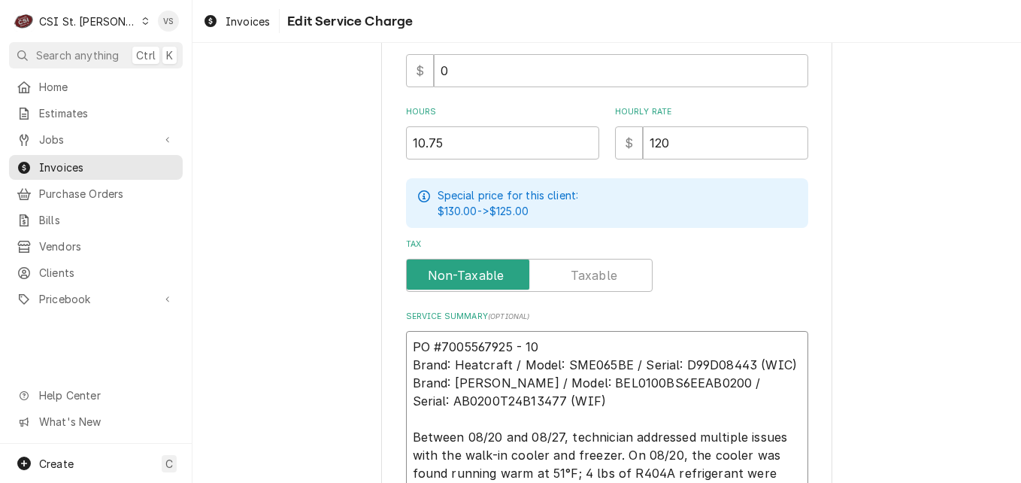
type textarea "x"
type textarea "PO #7005567925- 10 Brand: Heatcraft / Model: SME065BE / Serial: D99D08443 (WIC)…"
type textarea "x"
drag, startPoint x: 520, startPoint y: 346, endPoint x: 371, endPoint y: 344, distance: 148.9
click at [371, 344] on div "Use the fields below to edit this service charge Short Description 1-Labor (Ser…" at bounding box center [606, 231] width 829 height 1246
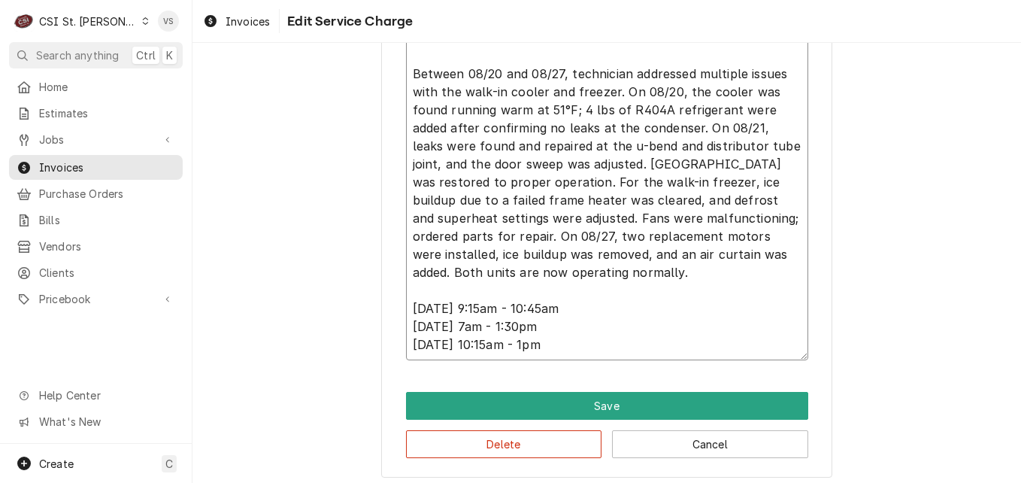
scroll to position [820, 0]
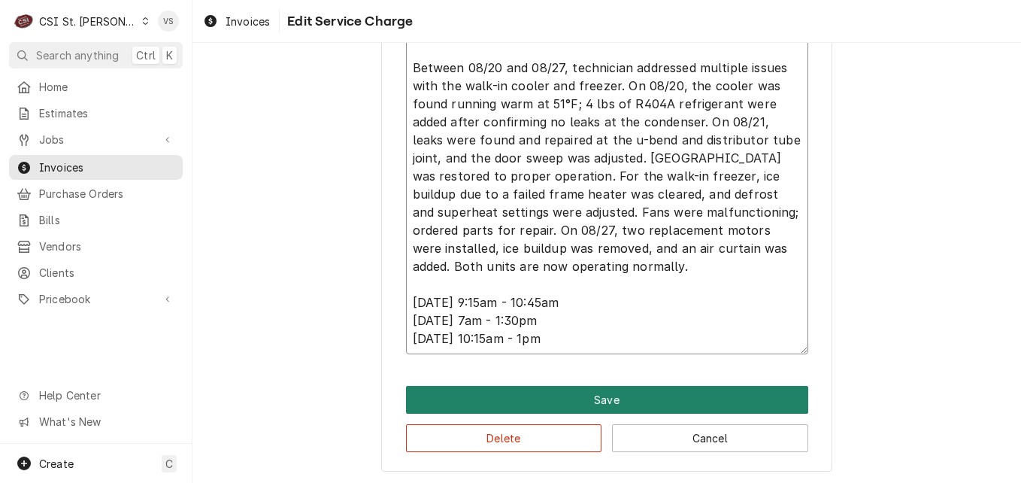
type textarea "PO #7005567925-10 Brand: Heatcraft / Model: SME065BE / Serial: D99D08443 (WIC) …"
click at [553, 402] on button "Save" at bounding box center [607, 400] width 402 height 28
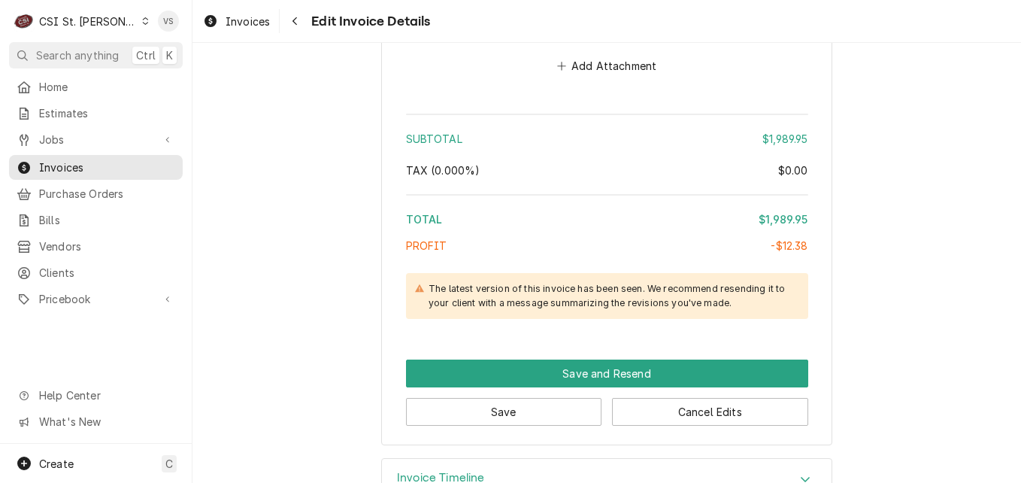
scroll to position [3666, 0]
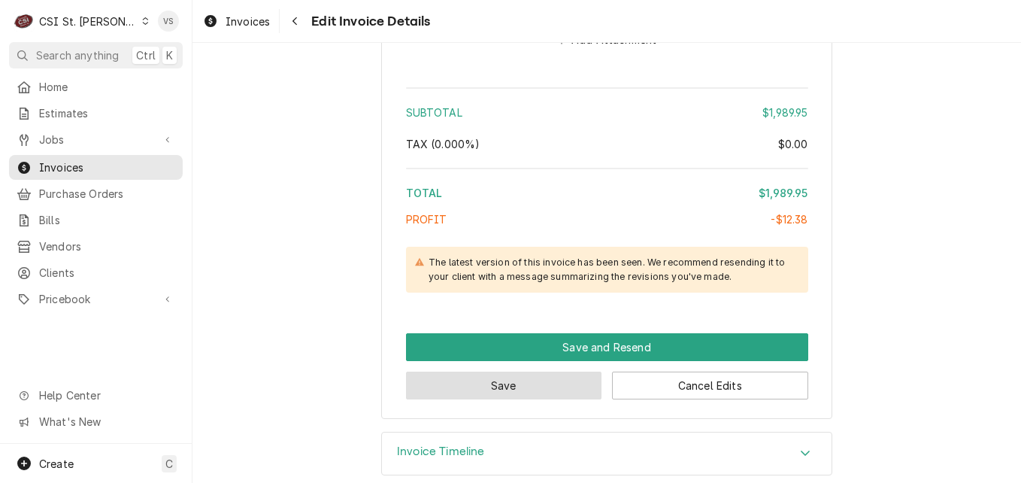
click at [505, 371] on button "Save" at bounding box center [504, 385] width 196 height 28
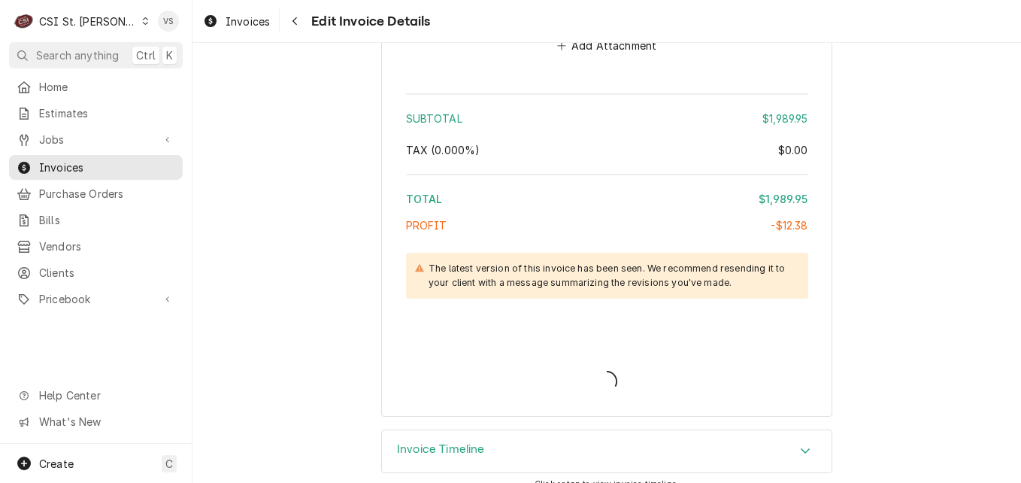
type textarea "x"
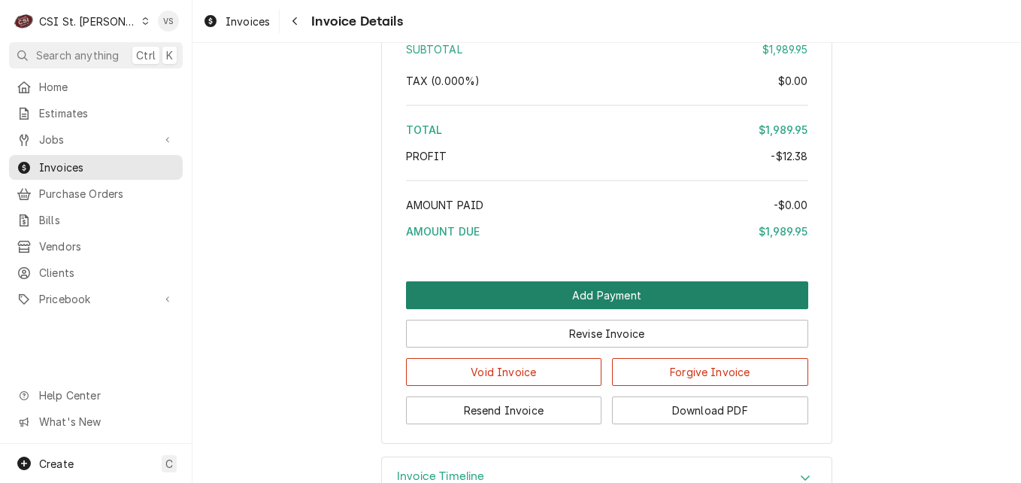
scroll to position [3684, 0]
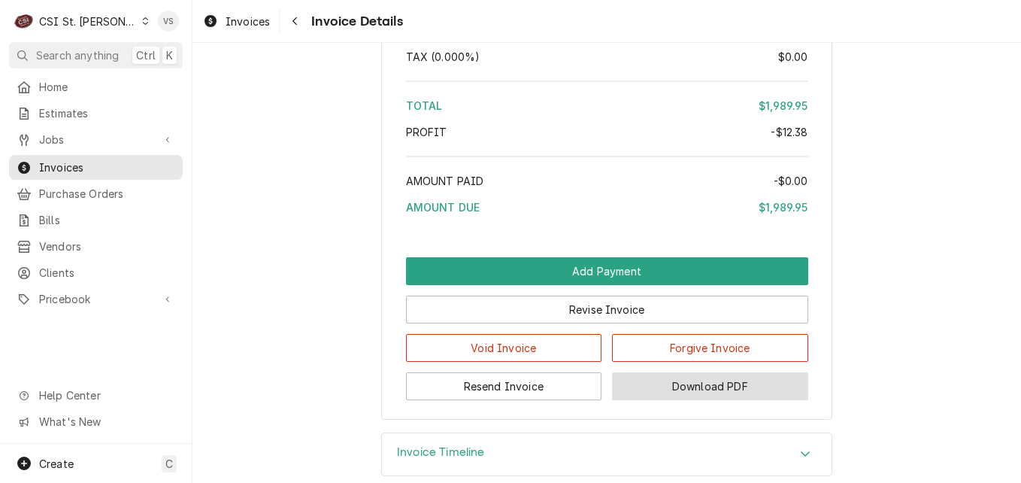
click at [728, 400] on button "Download PDF" at bounding box center [710, 386] width 196 height 28
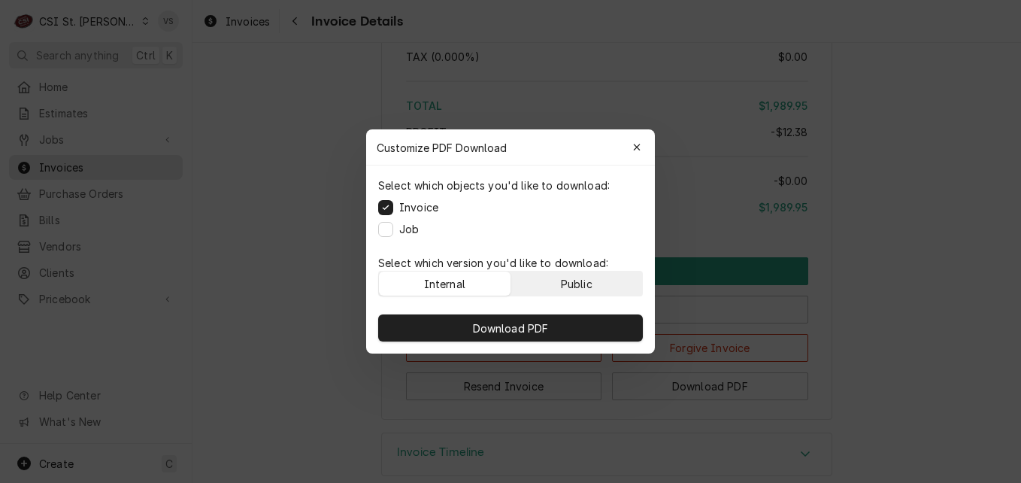
click at [592, 284] on div "Public" at bounding box center [577, 284] width 32 height 16
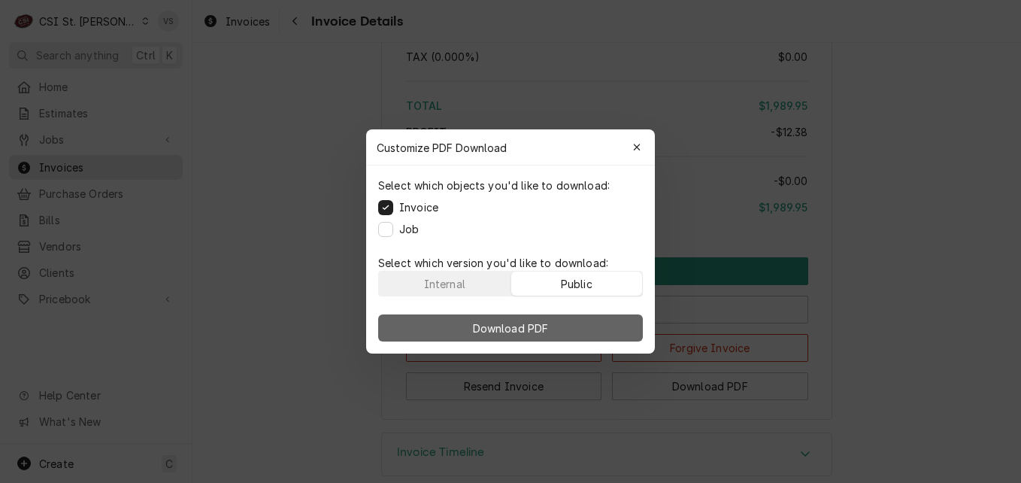
click at [583, 321] on button "Download PDF" at bounding box center [510, 327] width 265 height 27
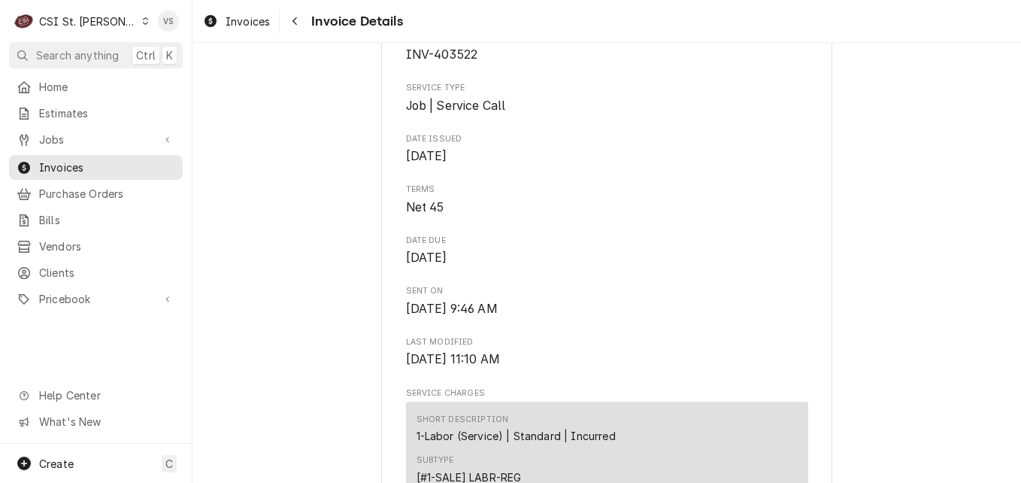
scroll to position [526, 0]
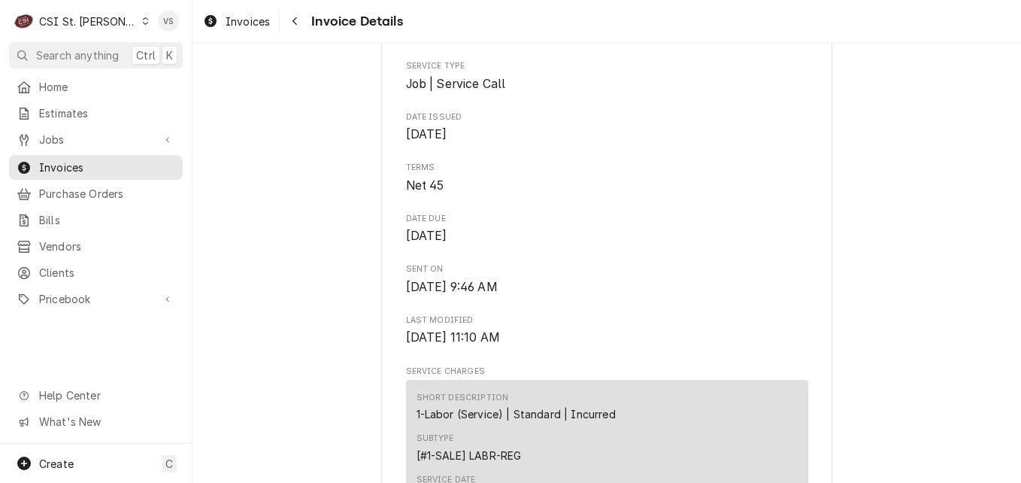
click at [107, 168] on span "Invoices" at bounding box center [107, 167] width 136 height 16
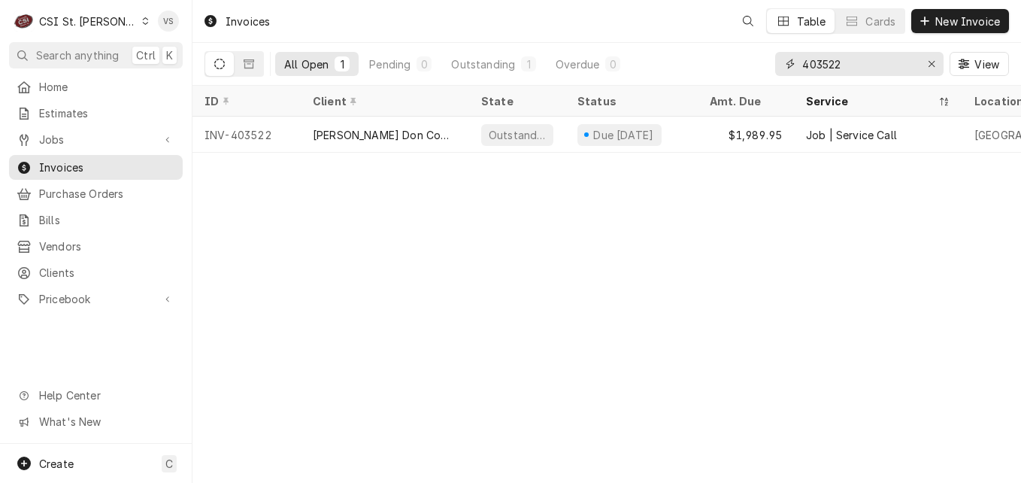
click at [850, 66] on input "403522" at bounding box center [858, 64] width 113 height 24
drag, startPoint x: 849, startPoint y: 63, endPoint x: 829, endPoint y: 63, distance: 20.3
click at [774, 66] on div "All Open 1 Pending 0 Outstanding 1 Overdue 0 403522 View" at bounding box center [607, 64] width 805 height 42
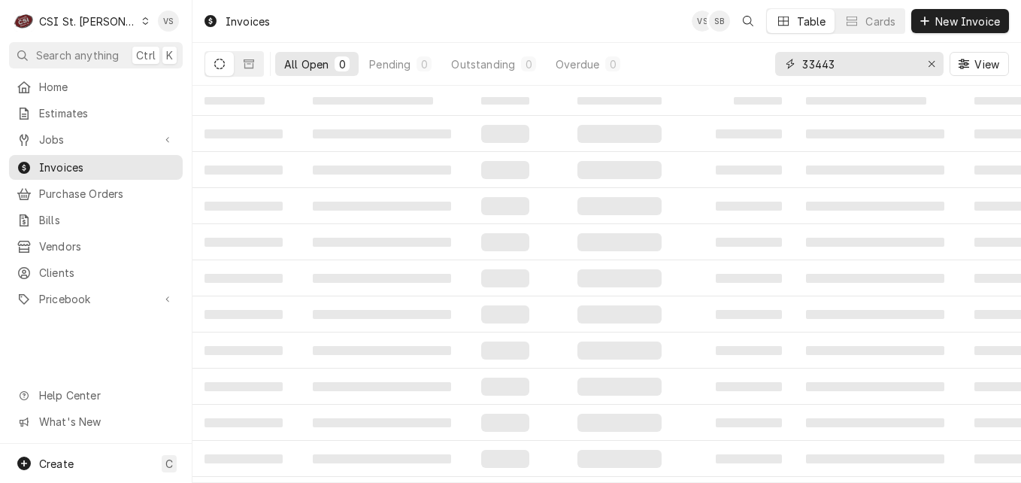
drag, startPoint x: 840, startPoint y: 65, endPoint x: 764, endPoint y: 59, distance: 76.2
click at [764, 59] on div "All Open 0 Pending 0 Outstanding 0 Overdue 0 33443 View" at bounding box center [607, 64] width 805 height 42
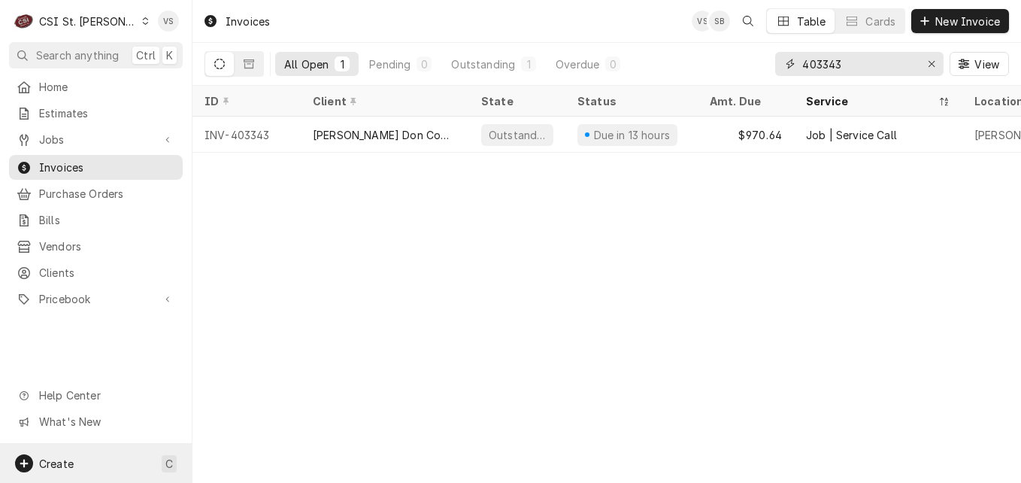
type input "403343"
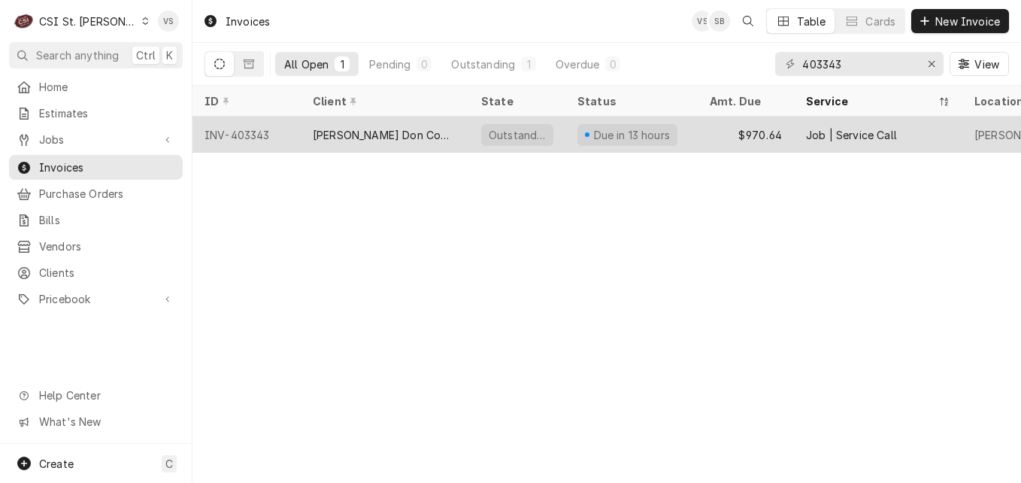
click at [379, 136] on div "[PERSON_NAME] Don Company" at bounding box center [385, 135] width 144 height 16
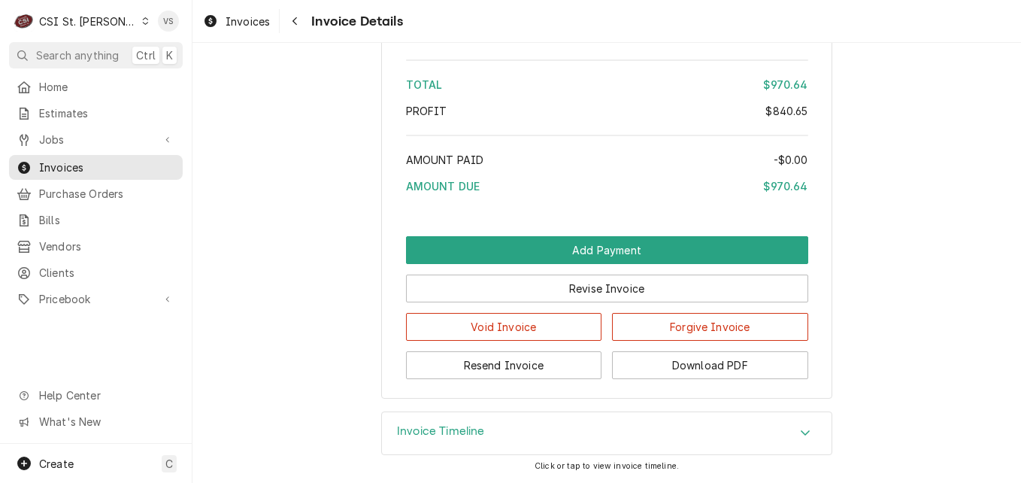
scroll to position [3391, 0]
click at [800, 433] on icon "Accordion Header" at bounding box center [805, 432] width 11 height 12
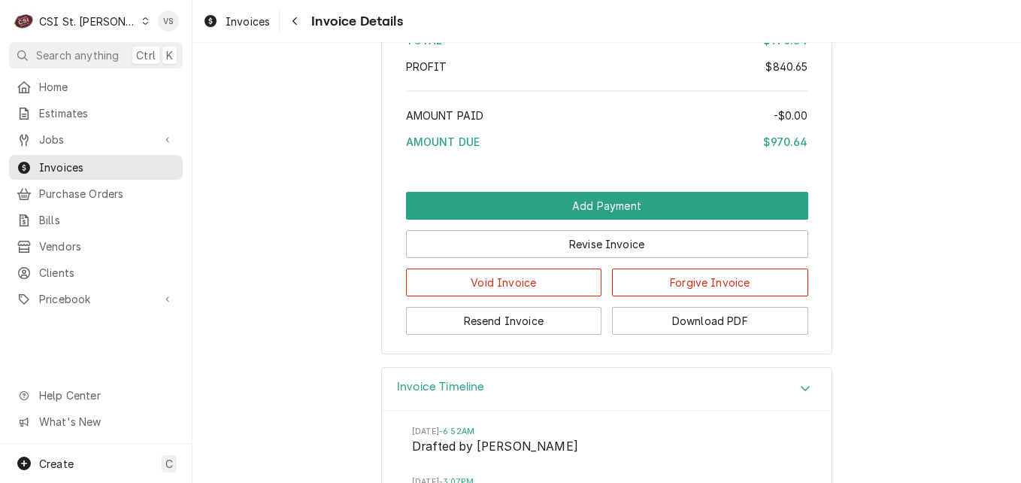
scroll to position [3459, 0]
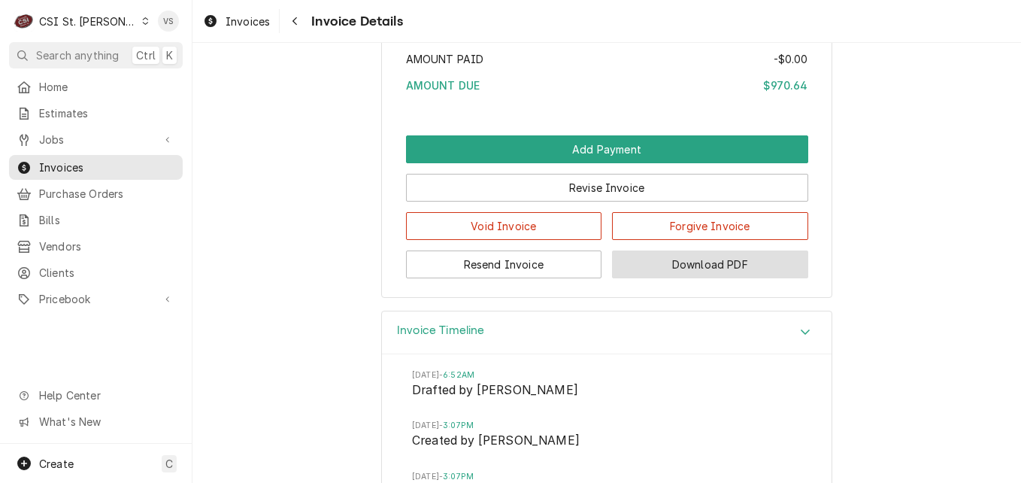
click at [729, 278] on button "Download PDF" at bounding box center [710, 264] width 196 height 28
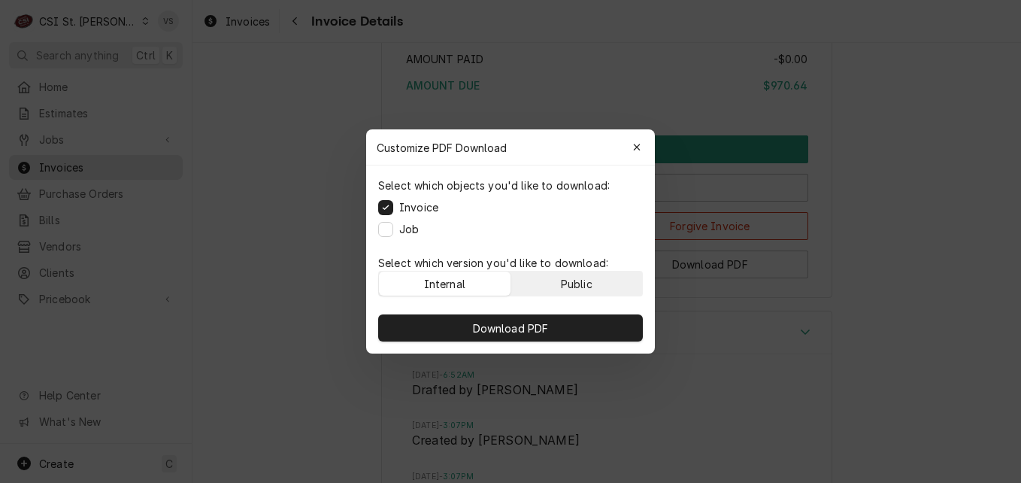
click at [611, 280] on button "Public" at bounding box center [577, 283] width 132 height 24
click at [603, 313] on div "Download PDF" at bounding box center [510, 327] width 289 height 51
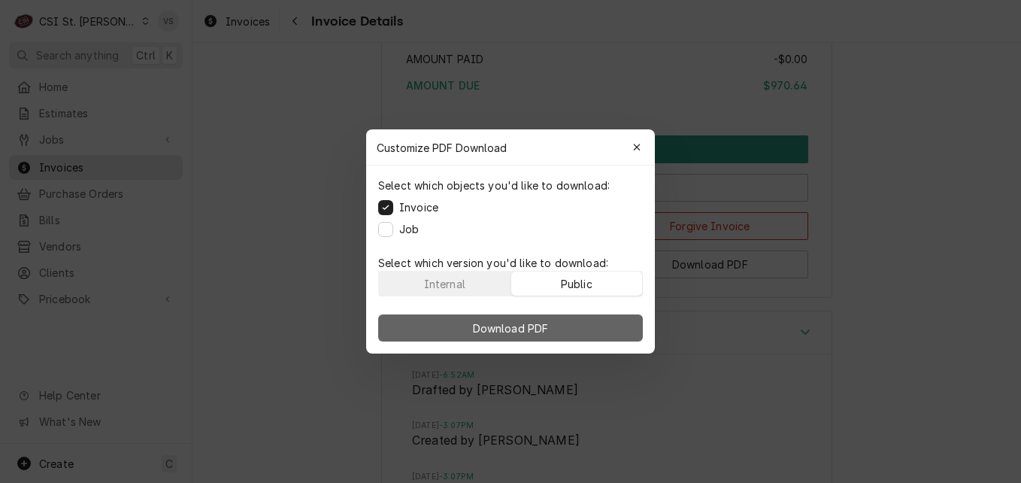
click at [603, 323] on button "Download PDF" at bounding box center [510, 327] width 265 height 27
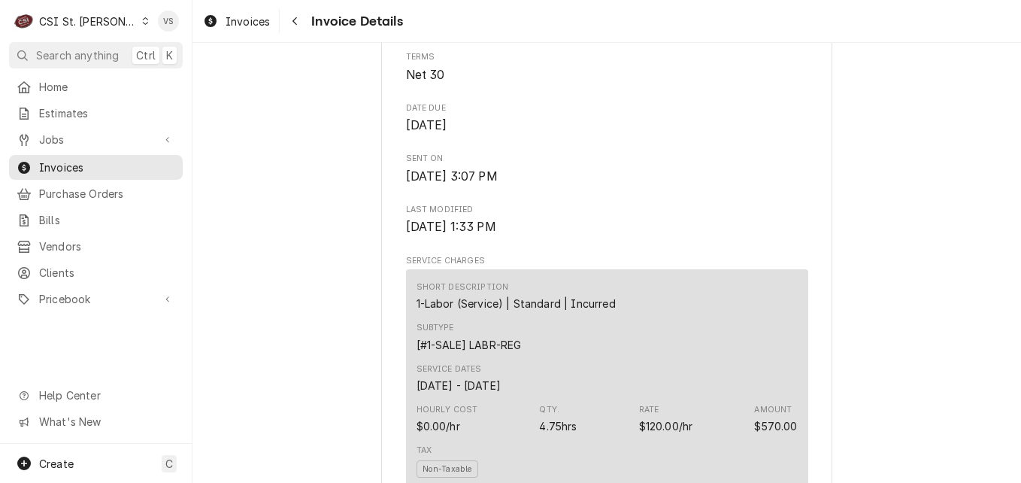
scroll to position [468, 0]
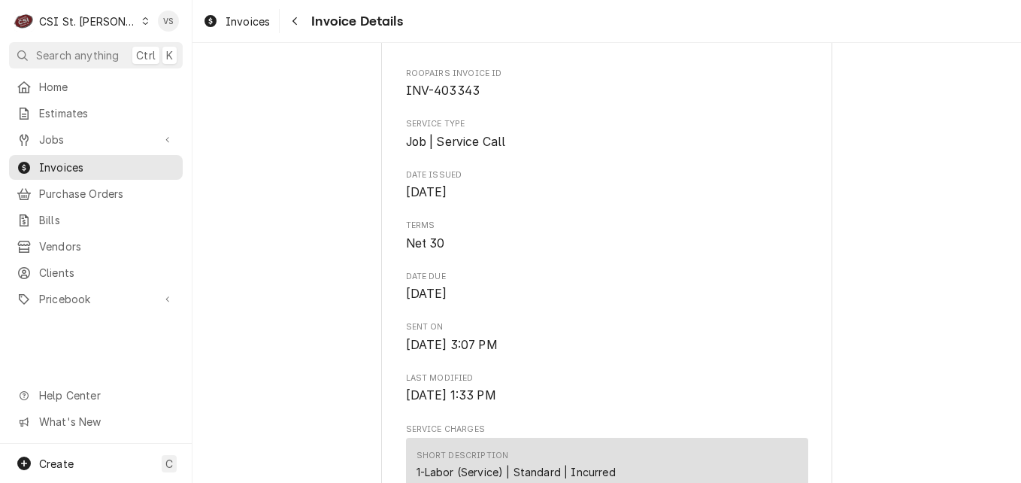
click at [142, 22] on icon "Dynamic Content Wrapper" at bounding box center [145, 21] width 7 height 8
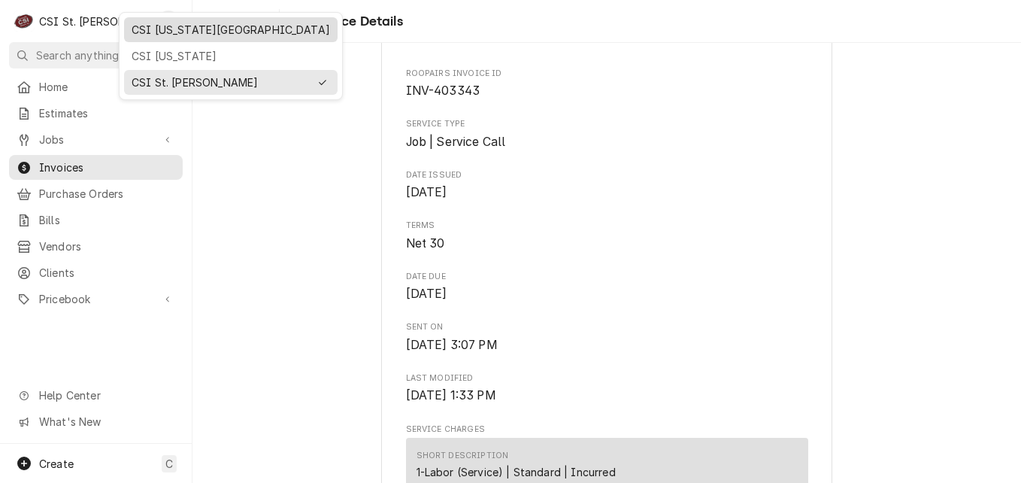
click at [163, 32] on div "CSI [US_STATE][GEOGRAPHIC_DATA]" at bounding box center [231, 30] width 199 height 16
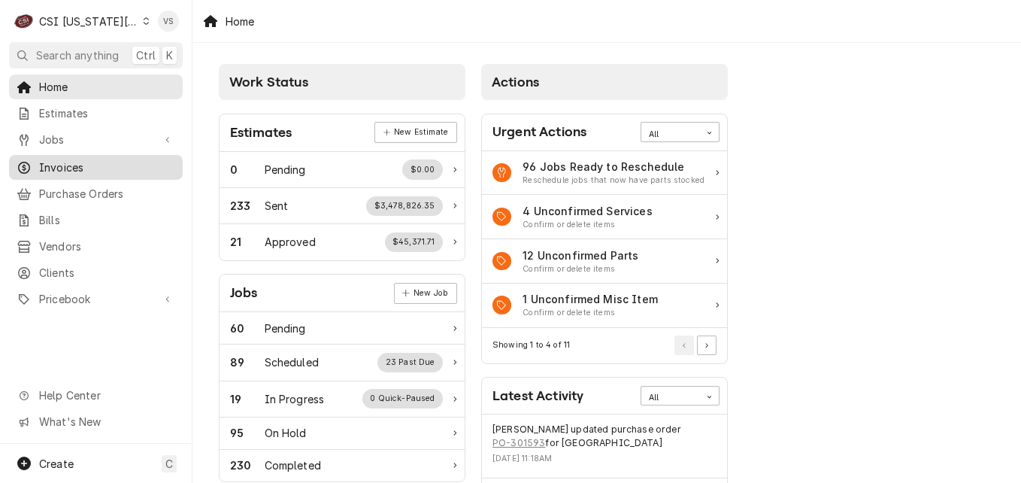
click at [88, 160] on span "Invoices" at bounding box center [107, 167] width 136 height 16
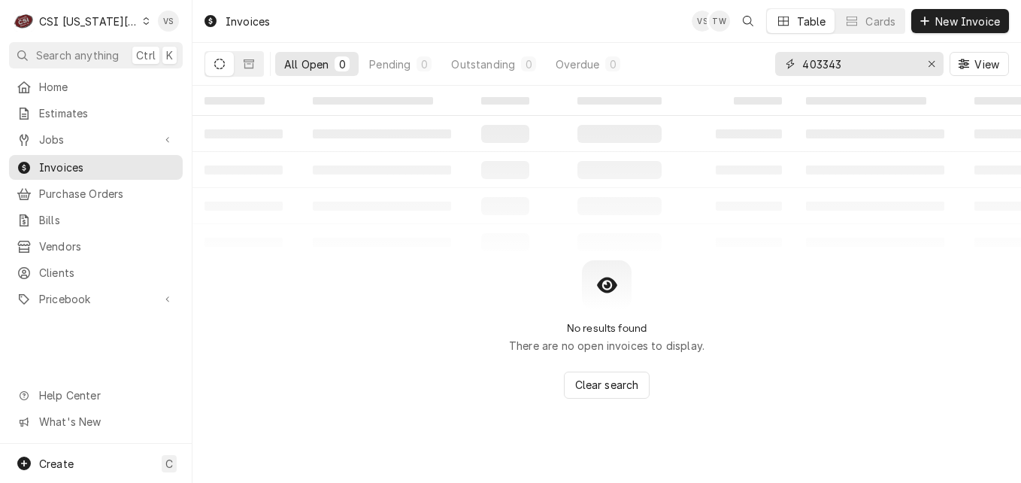
click at [847, 68] on input "403343" at bounding box center [858, 64] width 113 height 24
drag, startPoint x: 844, startPoint y: 62, endPoint x: 779, endPoint y: 67, distance: 64.9
click at [772, 66] on div "All Open 0 Pending 0 Outstanding 0 Overdue 0 403343 View" at bounding box center [607, 64] width 805 height 42
type input "2"
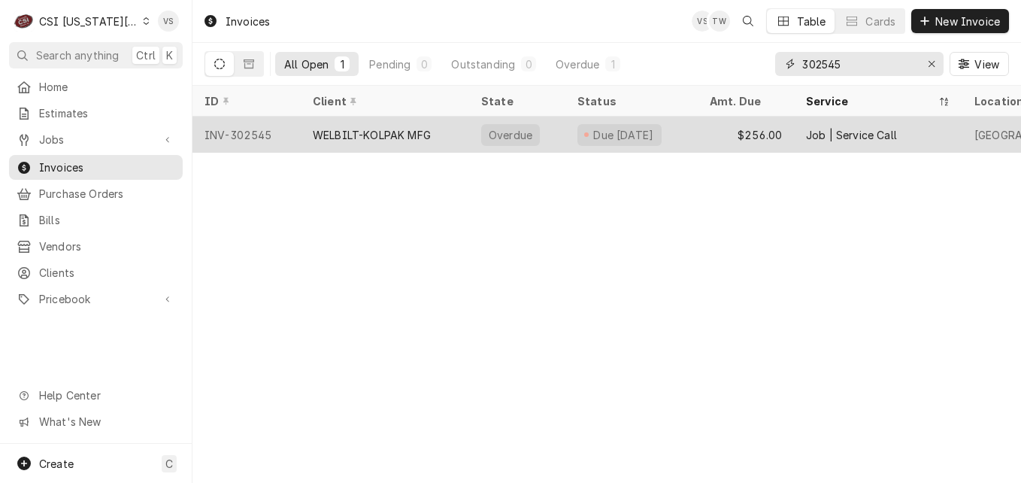
type input "302545"
click at [372, 133] on div "WELBILT-KOLPAK MFG" at bounding box center [372, 135] width 118 height 16
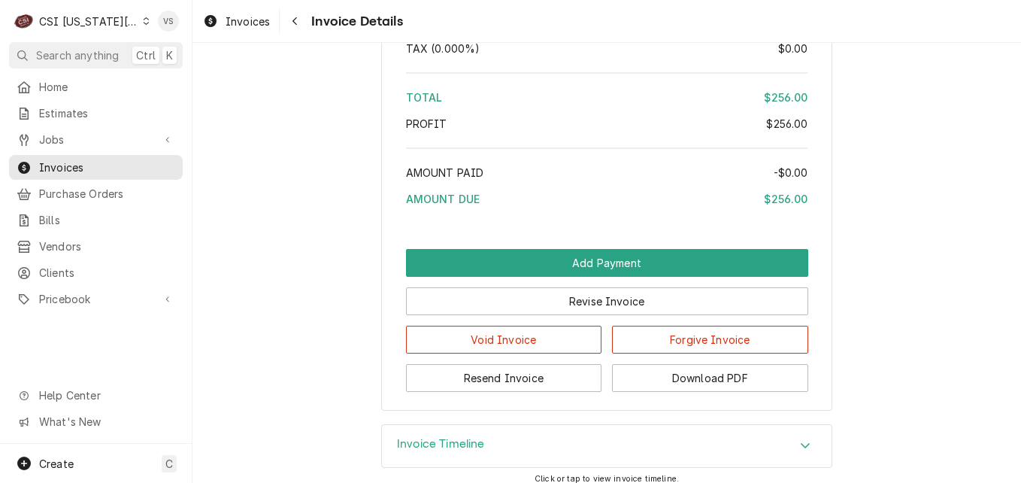
scroll to position [2517, 0]
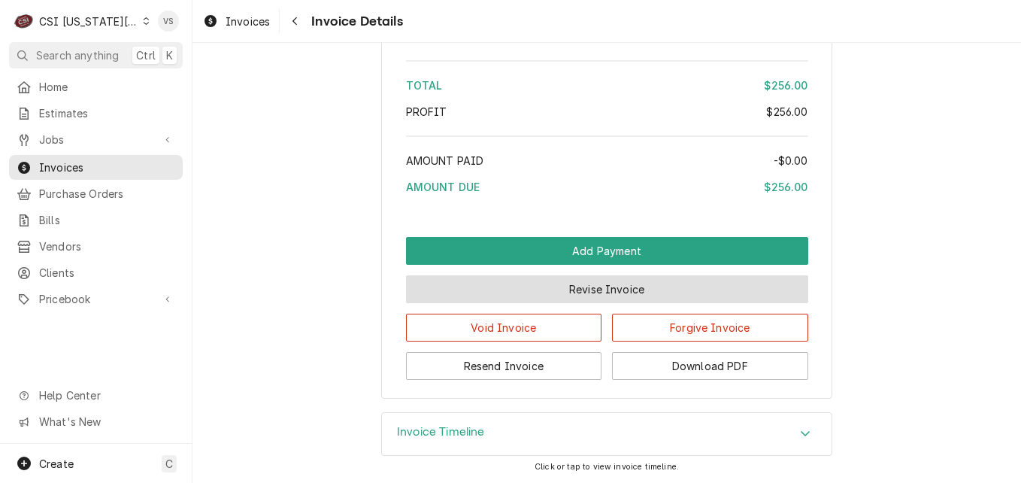
click at [623, 297] on button "Revise Invoice" at bounding box center [607, 289] width 402 height 28
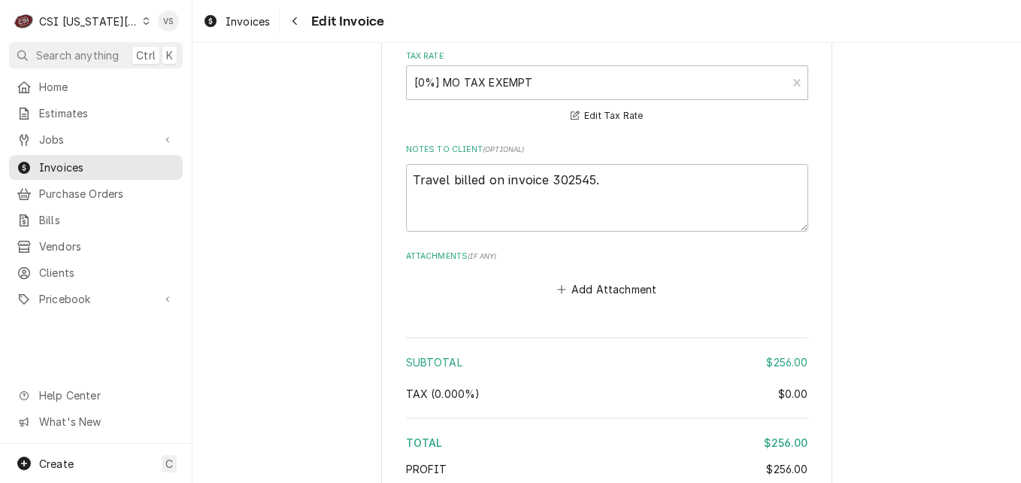
scroll to position [2707, 0]
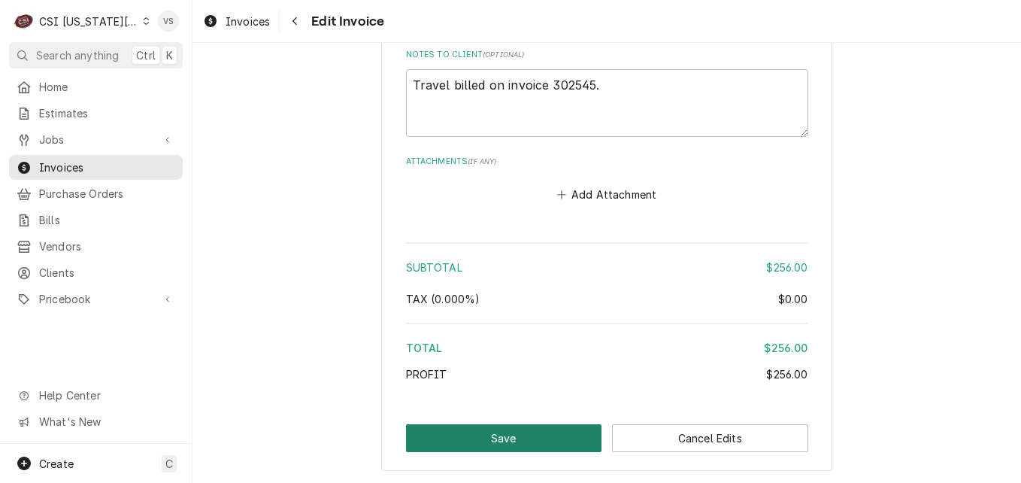
click at [534, 439] on button "Save" at bounding box center [504, 438] width 196 height 28
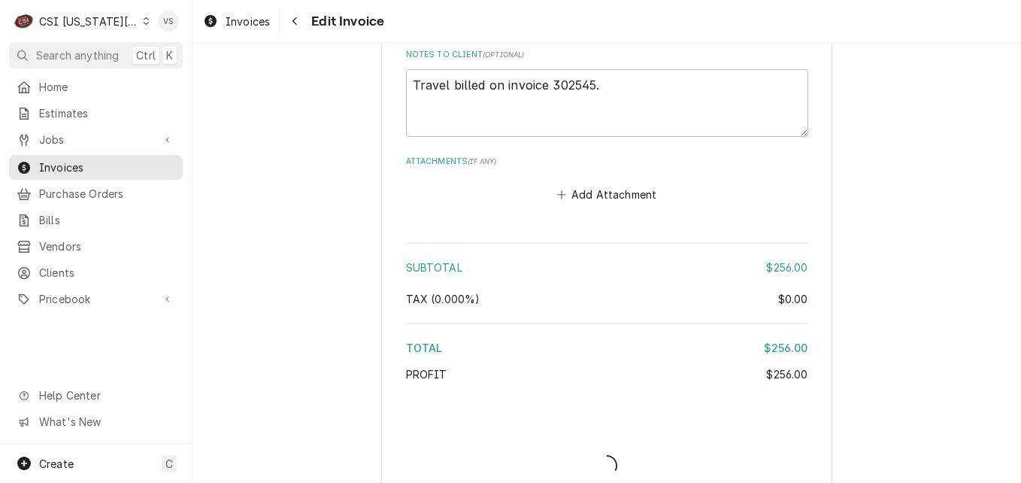
type textarea "x"
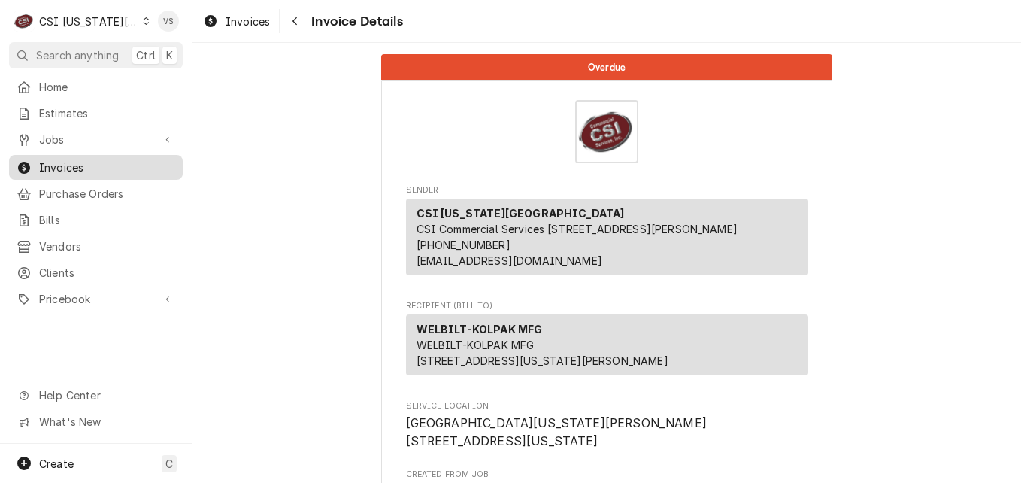
click at [75, 166] on span "Invoices" at bounding box center [107, 167] width 136 height 16
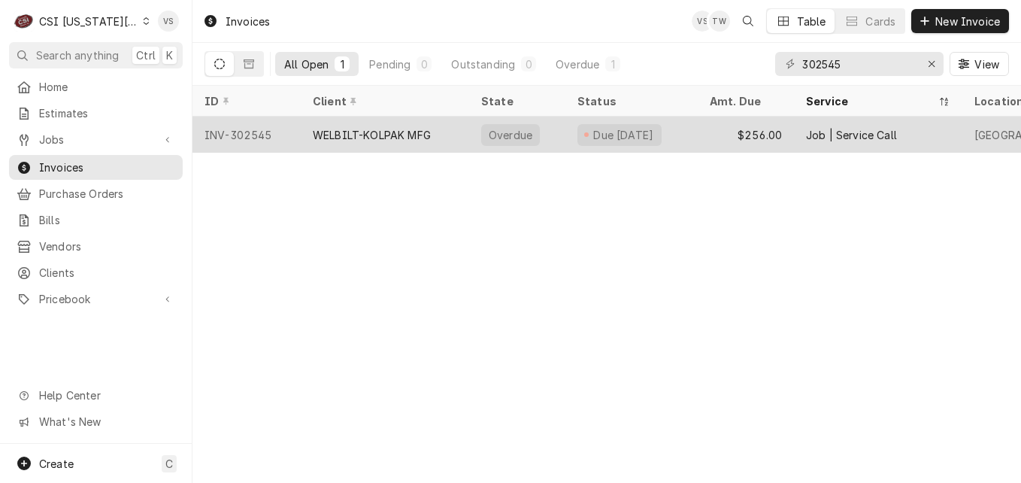
click at [450, 129] on div "WELBILT-KOLPAK MFG" at bounding box center [385, 135] width 168 height 36
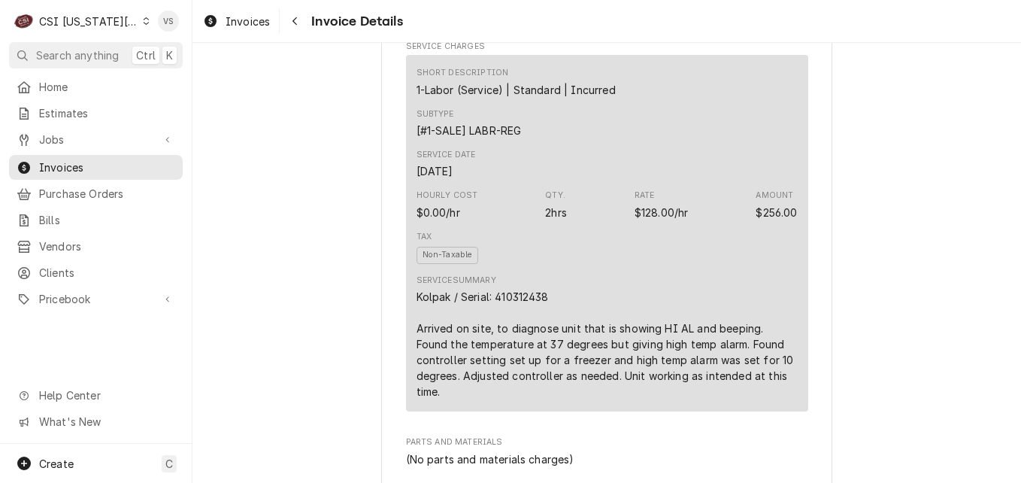
scroll to position [902, 0]
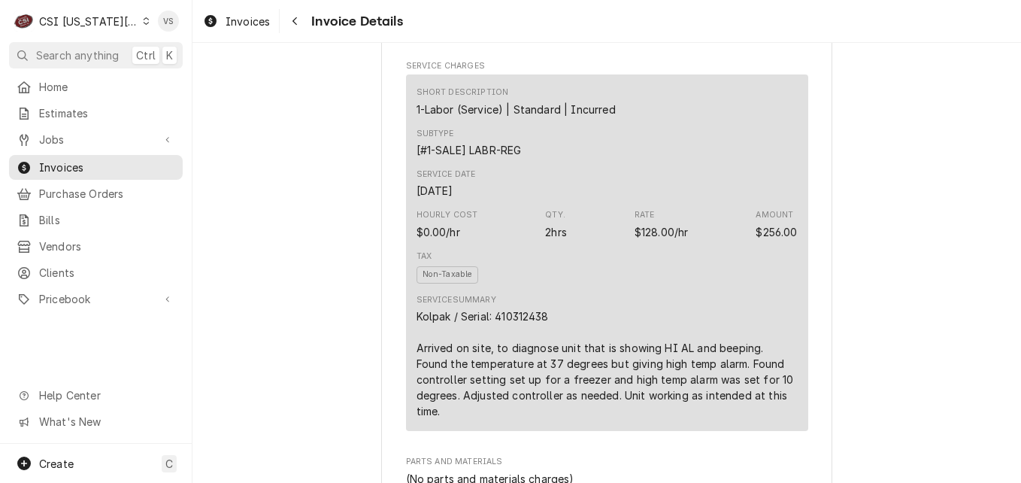
click at [652, 163] on div "Subtype [#1-SALE] LABR-REG" at bounding box center [607, 143] width 381 height 41
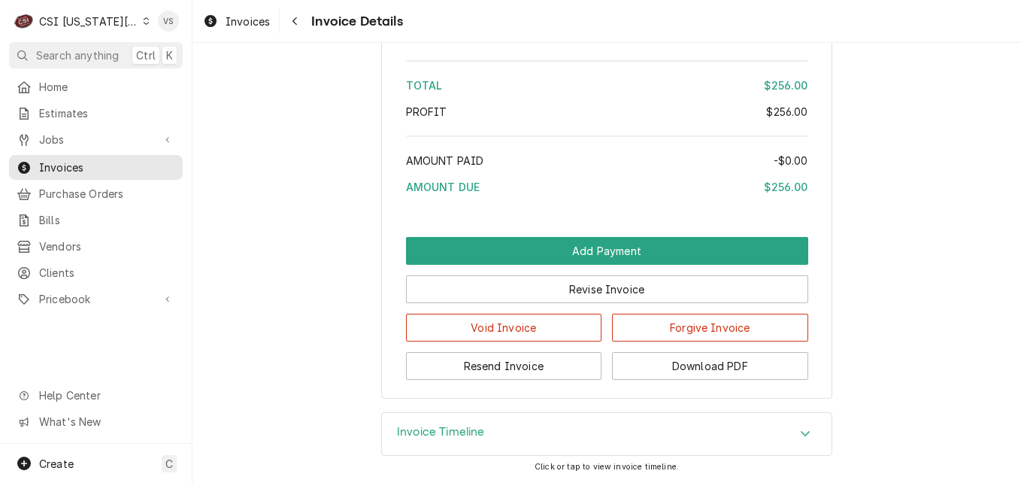
scroll to position [2517, 0]
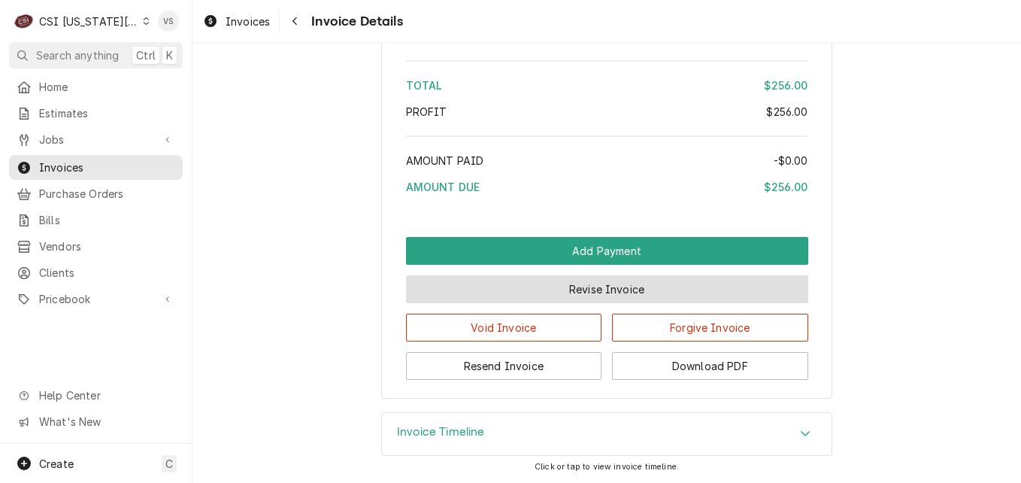
click at [632, 286] on button "Revise Invoice" at bounding box center [607, 289] width 402 height 28
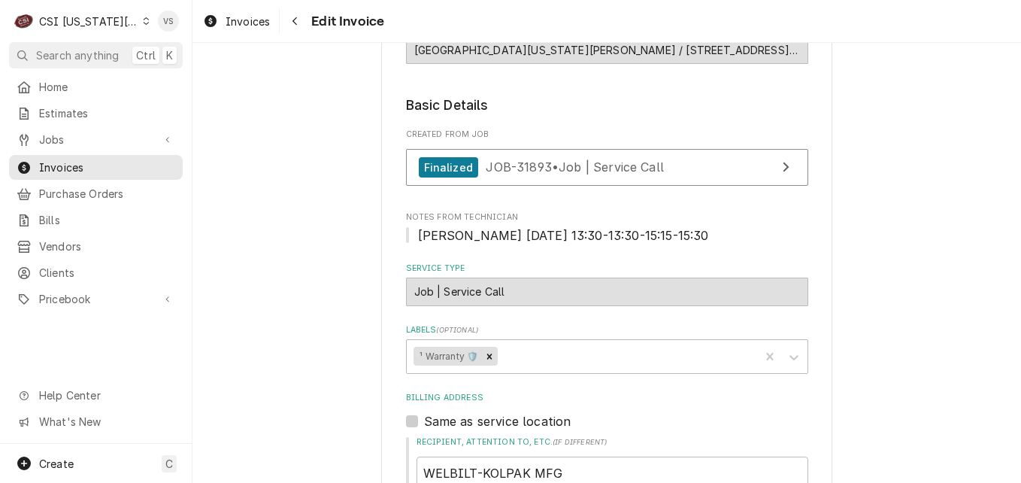
scroll to position [1278, 0]
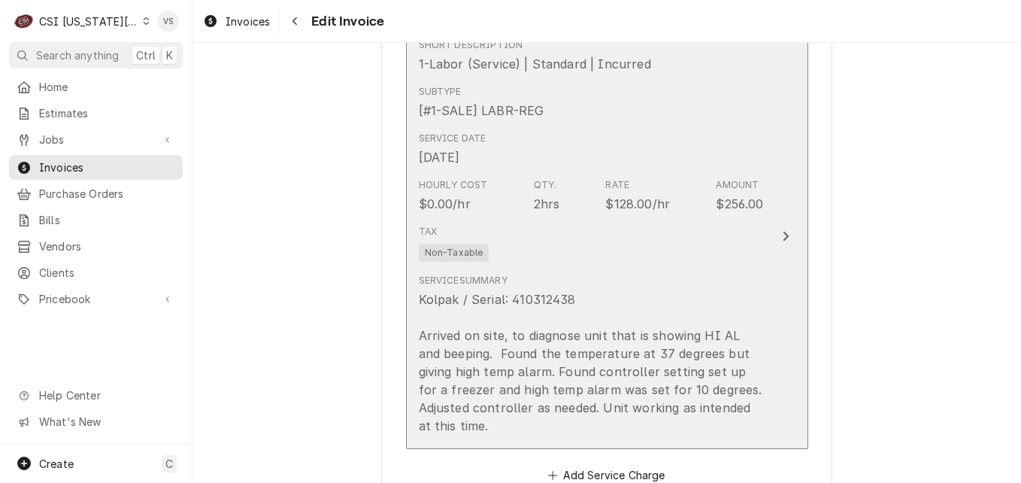
click at [711, 241] on div "Tax Non-Taxable" at bounding box center [591, 243] width 345 height 48
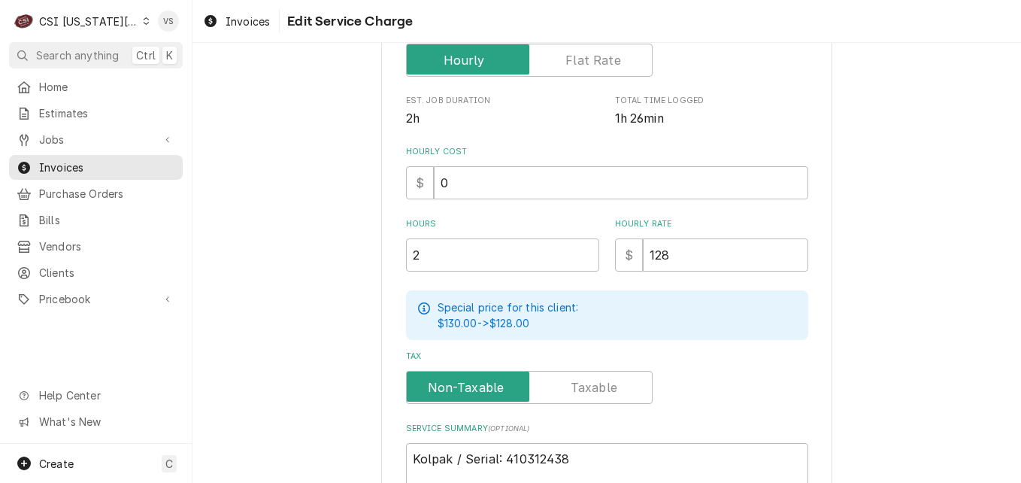
scroll to position [376, 0]
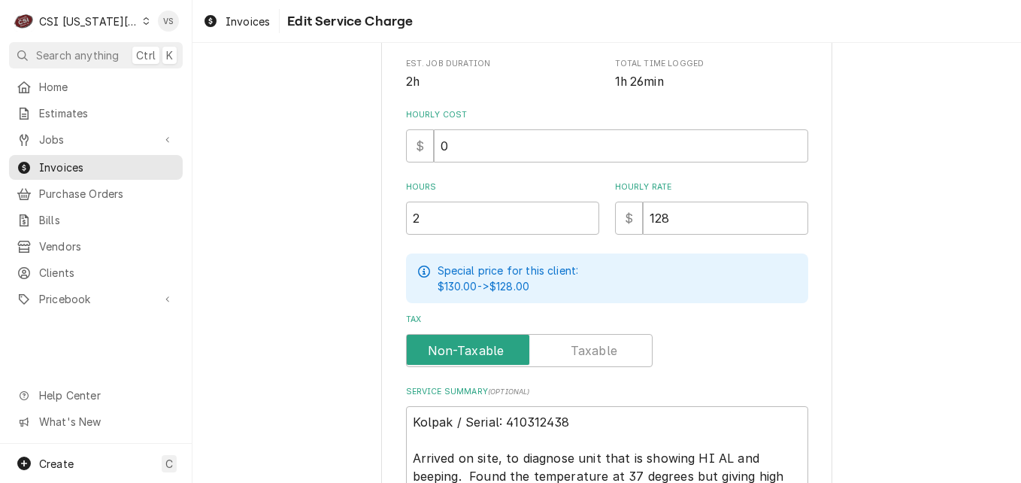
drag, startPoint x: 676, startPoint y: 290, endPoint x: 639, endPoint y: 220, distance: 79.0
click at [632, 295] on div "Special price for this client: $130.00 -> $128.00" at bounding box center [607, 278] width 402 height 50
click at [661, 219] on input "128" at bounding box center [725, 218] width 165 height 33
click at [643, 220] on input "128" at bounding box center [725, 218] width 165 height 33
type textarea "x"
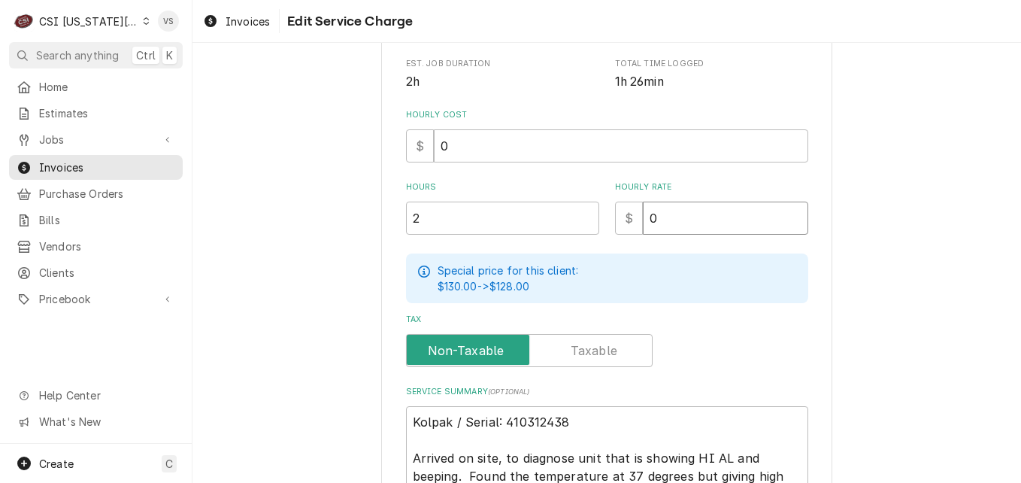
type input "0"
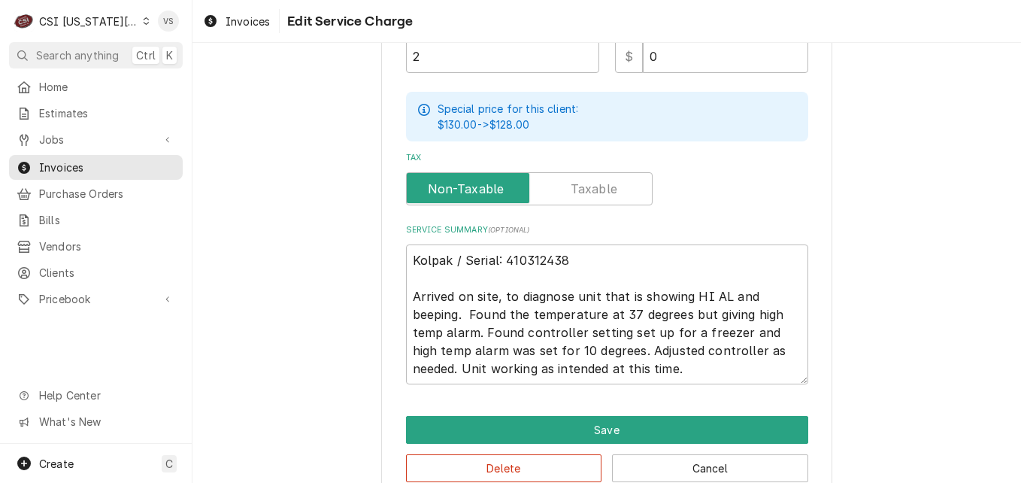
scroll to position [568, 0]
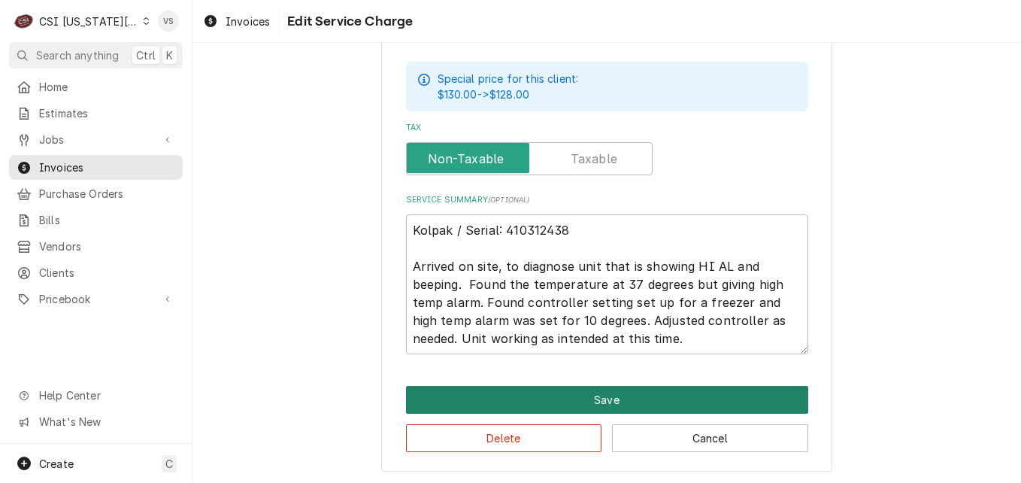
click at [607, 394] on button "Save" at bounding box center [607, 400] width 402 height 28
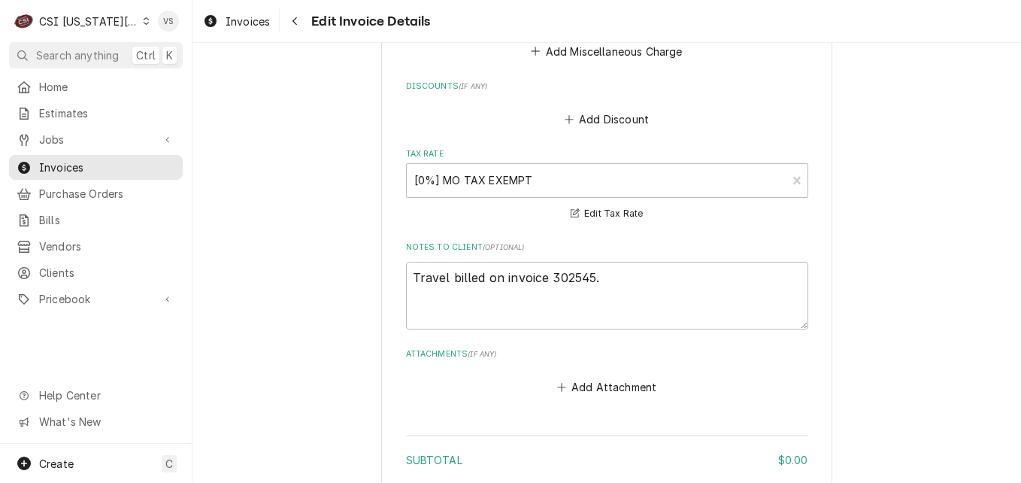
scroll to position [2538, 0]
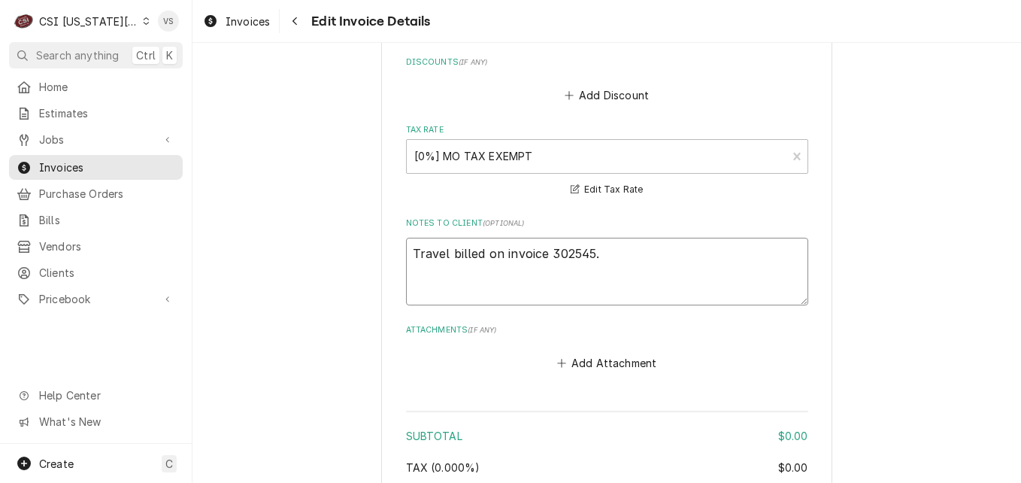
drag, startPoint x: 599, startPoint y: 255, endPoint x: 385, endPoint y: 262, distance: 214.4
type textarea "x"
type textarea "N"
type textarea "x"
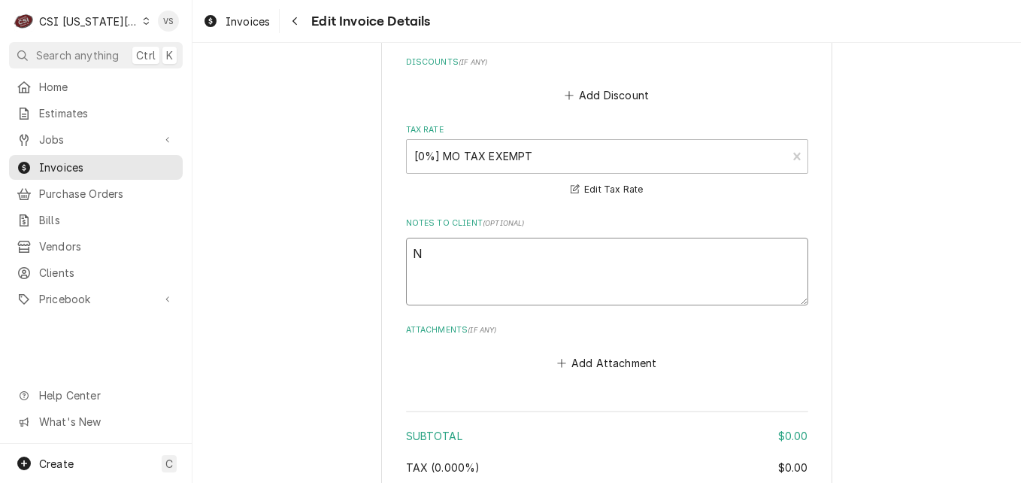
type textarea "No"
type textarea "x"
type textarea "No"
type textarea "x"
type textarea "No c"
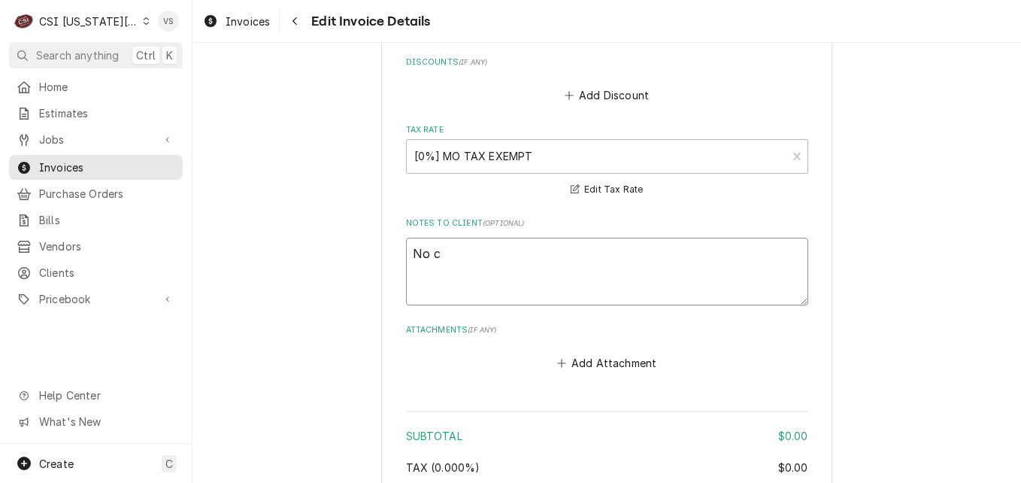
type textarea "x"
type textarea "No ca"
type textarea "x"
type textarea "No cah"
type textarea "x"
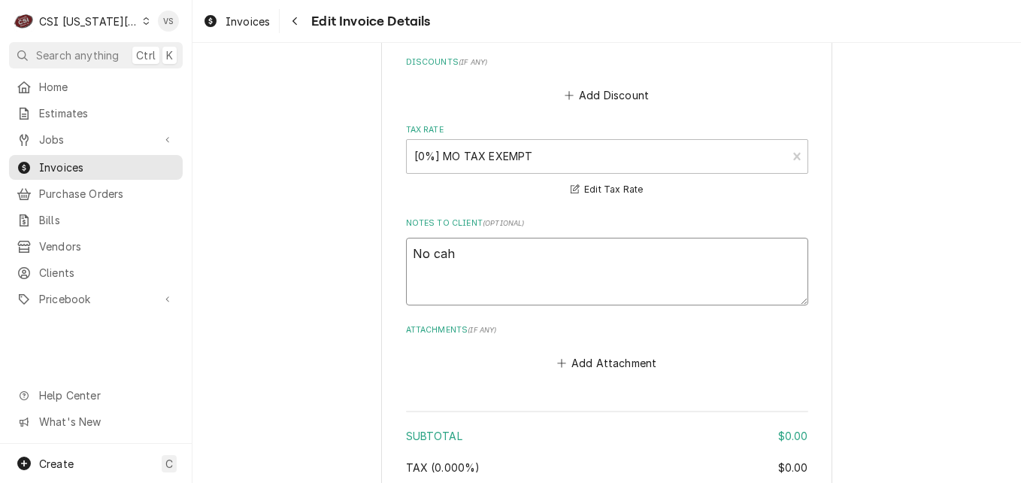
type textarea "No cahr"
type textarea "x"
type textarea "No cah"
type textarea "x"
type textarea "No ca"
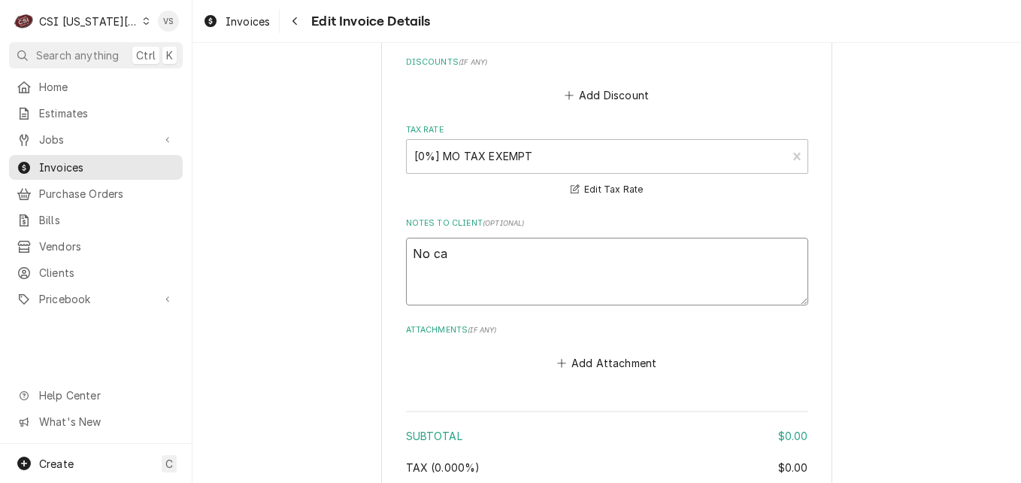
type textarea "x"
type textarea "No c"
type textarea "x"
type textarea "No ch"
type textarea "x"
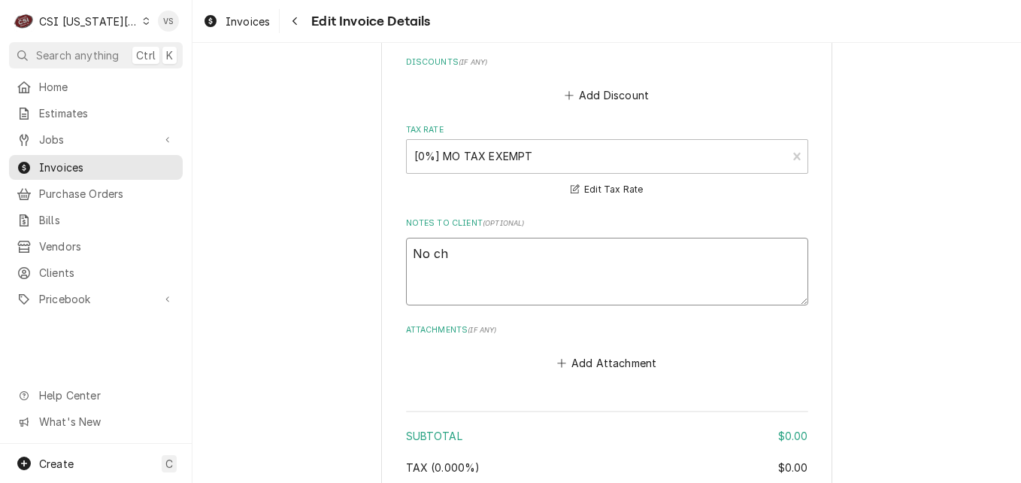
type textarea "No cha"
type textarea "x"
type textarea "No char"
type textarea "x"
type textarea "No charg"
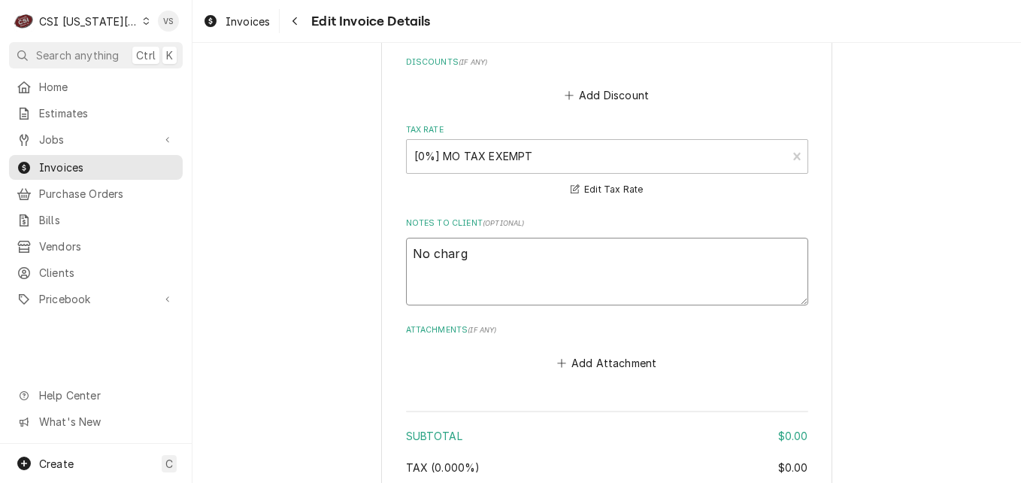
type textarea "x"
type textarea "No charge"
type textarea "x"
type textarea "No charge"
type textarea "x"
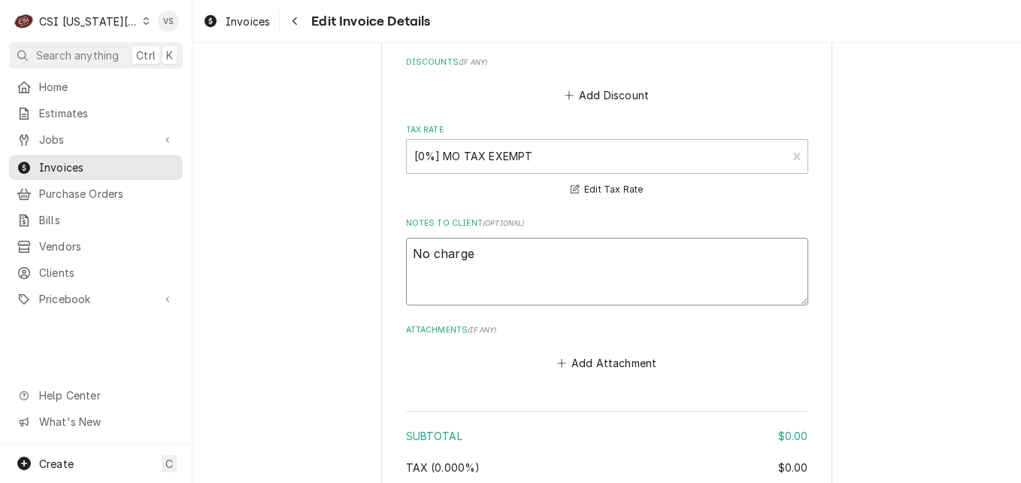
type textarea "No charge o"
type textarea "x"
type textarea "No charge on"
type textarea "x"
type textarea "No charge on"
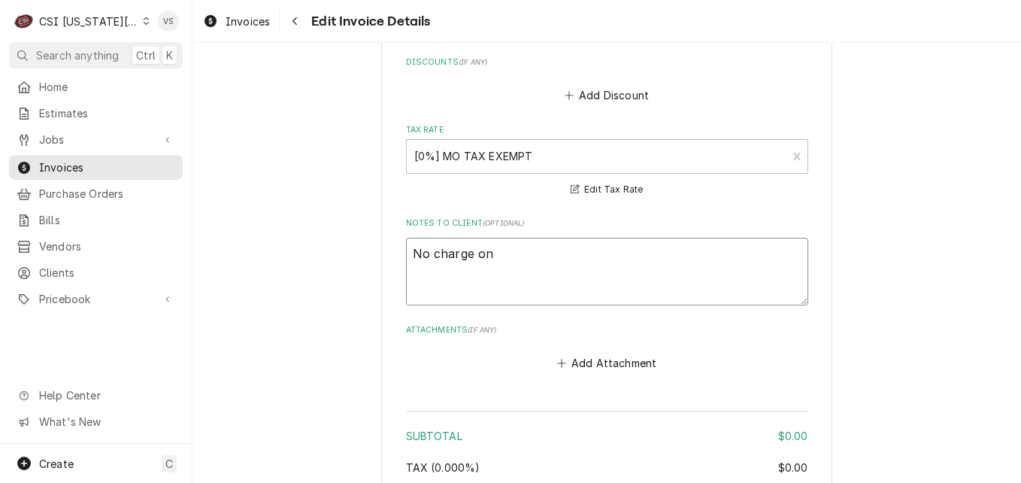
type textarea "x"
type textarea "No charge on t"
type textarea "x"
type textarea "No charge on th"
type textarea "x"
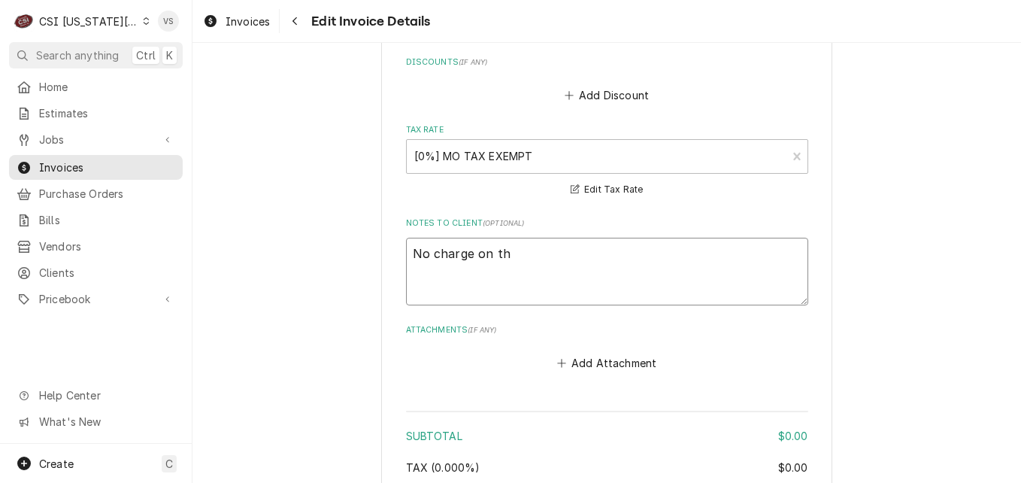
type textarea "No charge on thi"
type textarea "x"
type textarea "No charge on this"
type textarea "x"
type textarea "No charge on this"
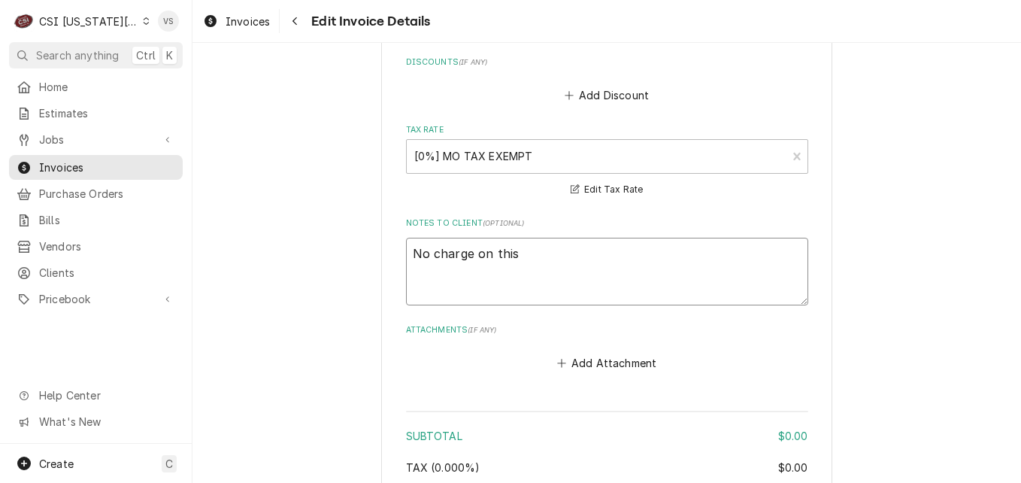
type textarea "x"
type textarea "No charge on this i"
type textarea "x"
type textarea "No charge on this inv"
type textarea "x"
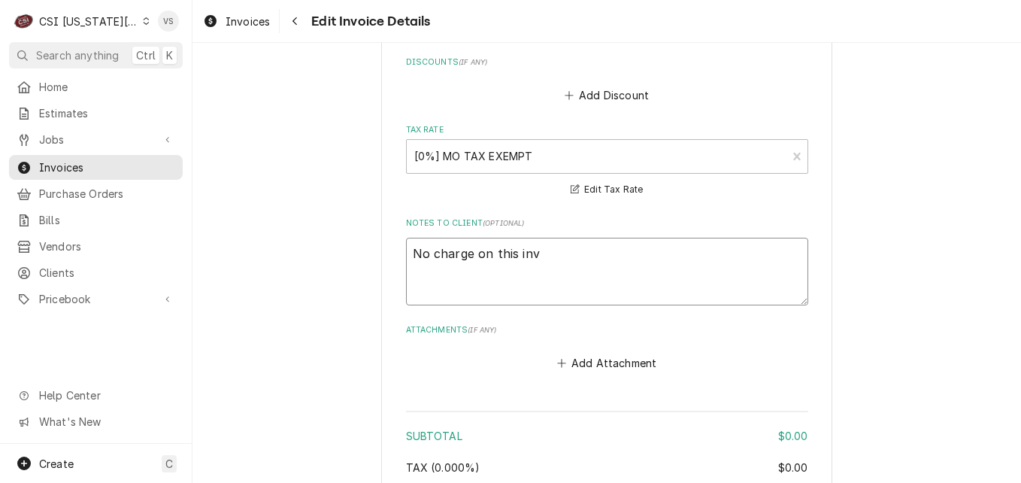
type textarea "No charge on this invo"
type textarea "x"
type textarea "No charge on this invoic"
type textarea "x"
type textarea "No charge on this invoice"
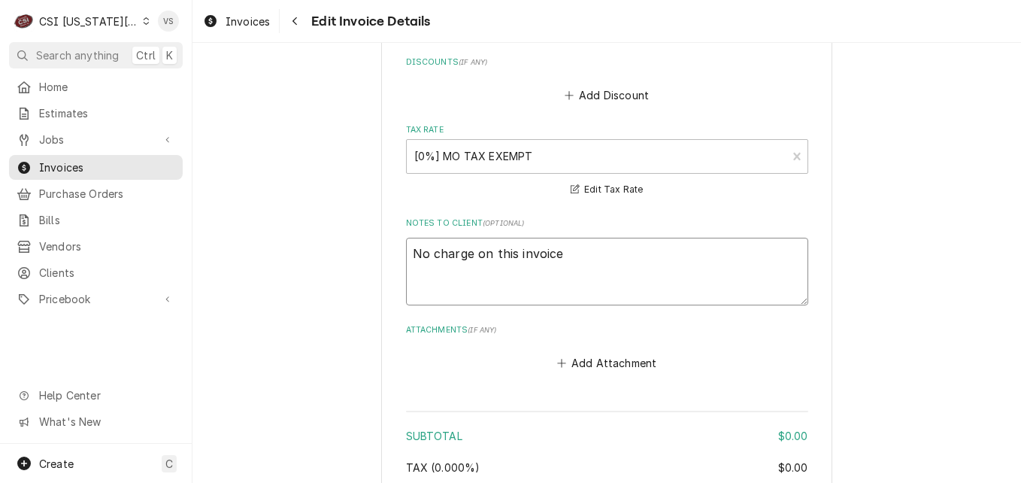
type textarea "x"
type textarea "No charge on this invoice"
type textarea "x"
type textarea "No charge on this invoice p"
type textarea "x"
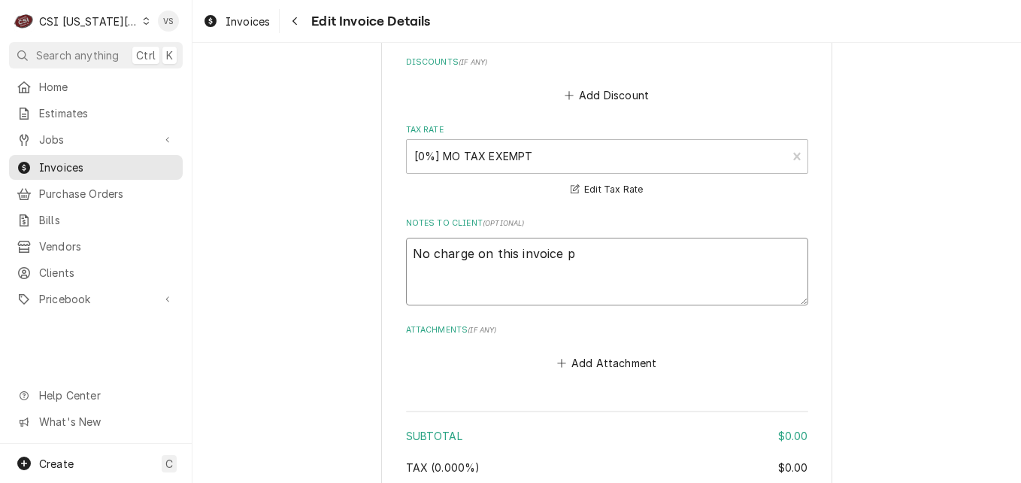
type textarea "No charge on this invoice pe"
type textarea "x"
type textarea "No charge on this invoice per"
type textarea "x"
type textarea "No charge on this invoice per"
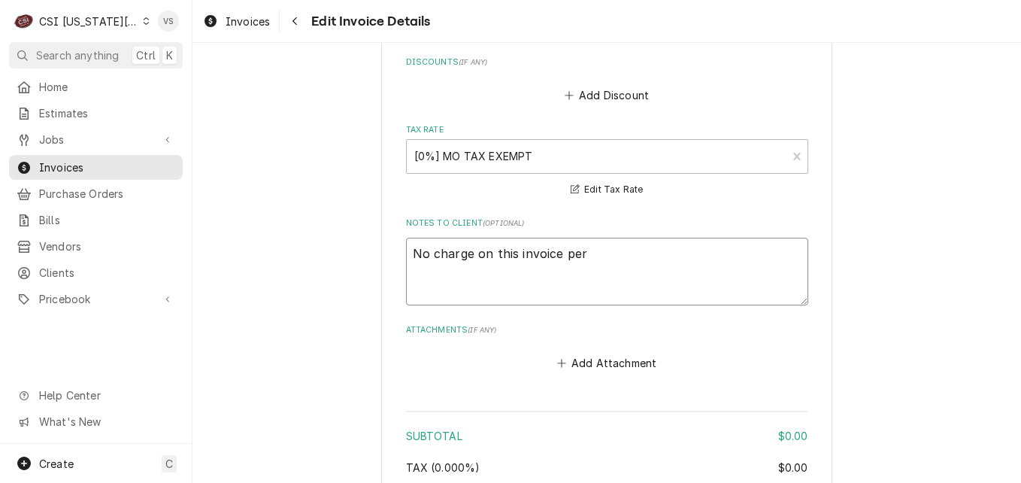
type textarea "x"
type textarea "No charge on this invoice per P"
type textarea "x"
type textarea "No charge on this invoice per Ph"
type textarea "x"
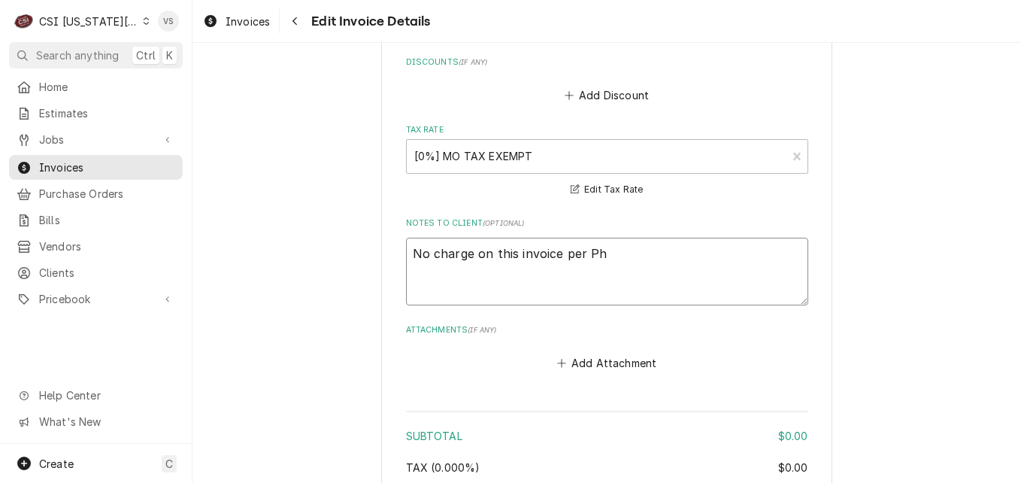
type textarea "No charge on this invoice per Phi"
type textarea "x"
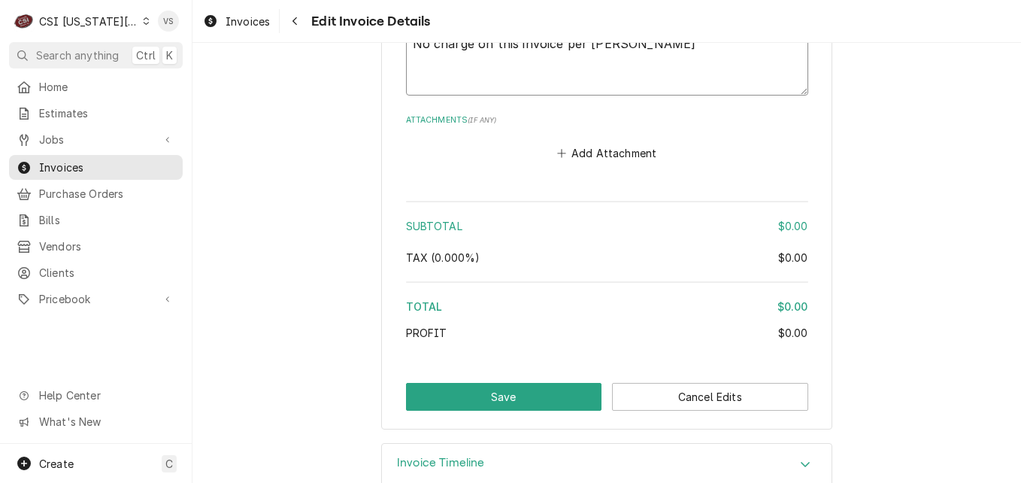
scroll to position [2779, 0]
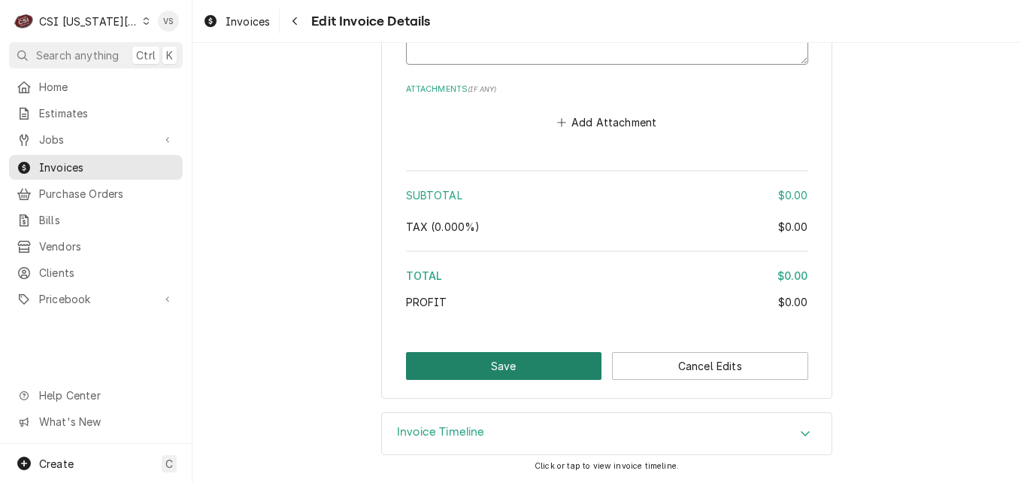
type textarea "No charge on this invoice per Phil"
click at [512, 367] on button "Save" at bounding box center [504, 366] width 196 height 28
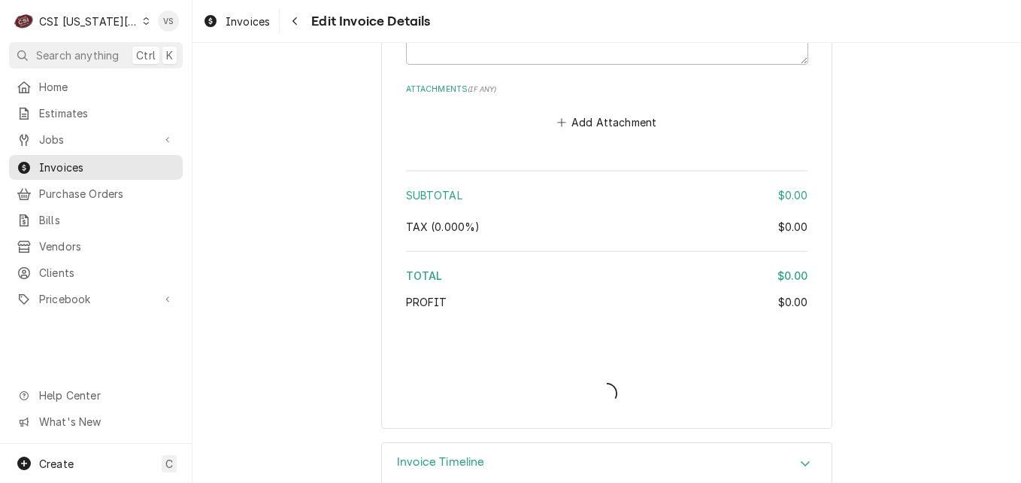
type textarea "x"
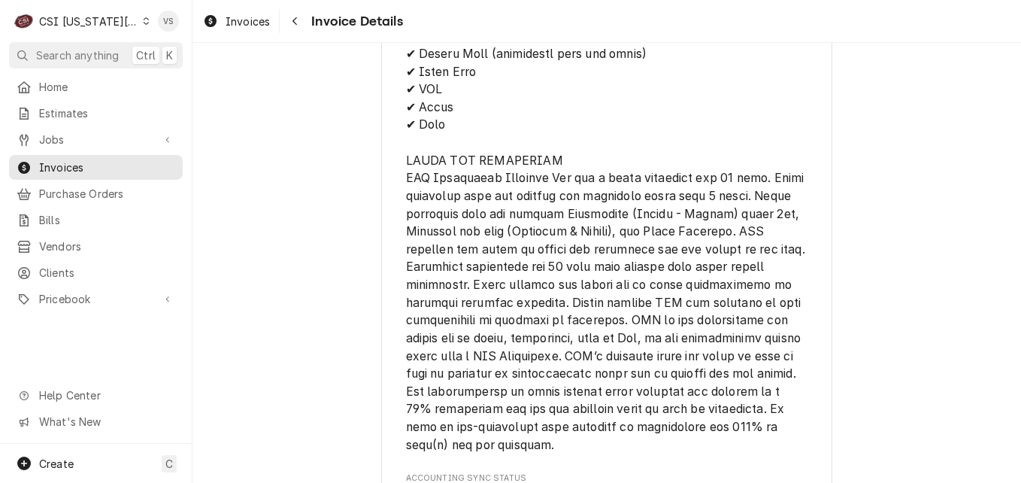
scroll to position [2390, 0]
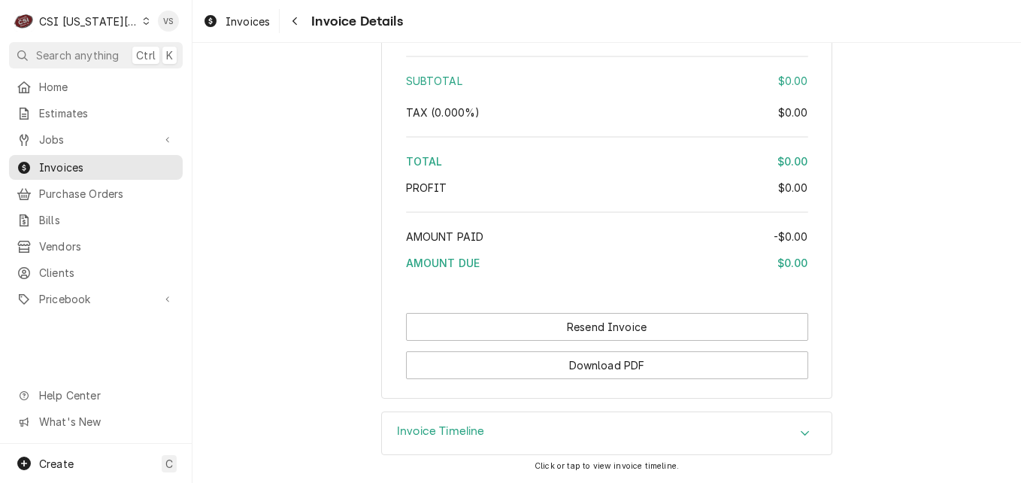
click at [95, 160] on span "Invoices" at bounding box center [107, 167] width 136 height 16
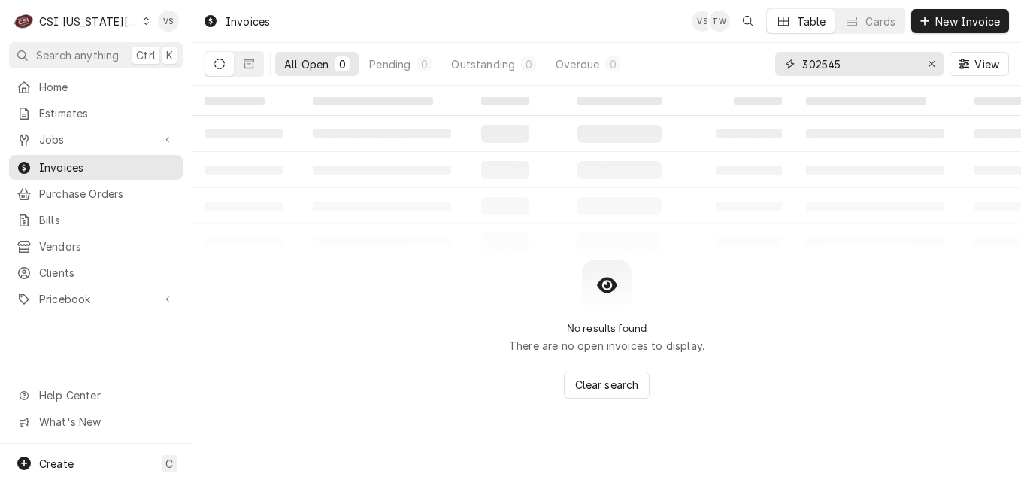
drag, startPoint x: 847, startPoint y: 63, endPoint x: 825, endPoint y: 63, distance: 22.6
click at [820, 64] on input "302545" at bounding box center [858, 64] width 113 height 24
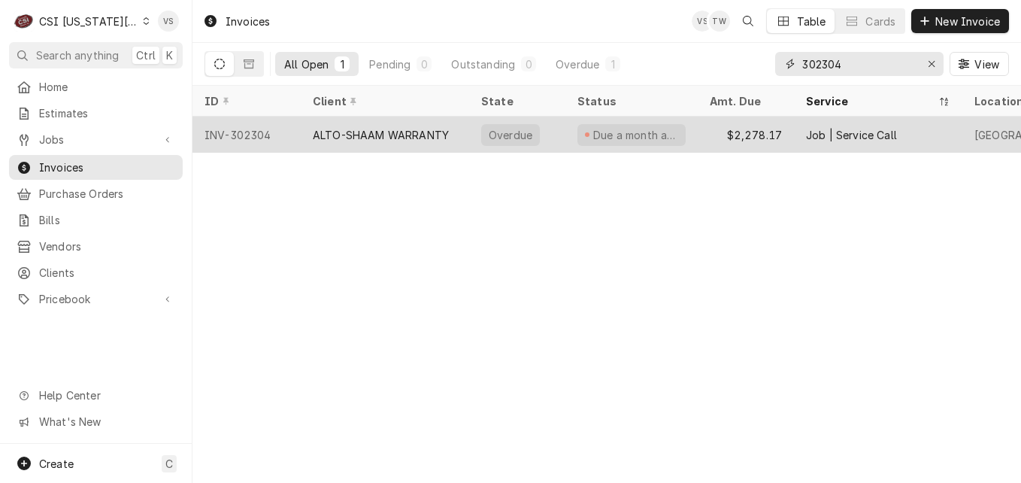
type input "302304"
click at [416, 134] on div "ALTO-SHAAM WARRANTY" at bounding box center [381, 135] width 136 height 16
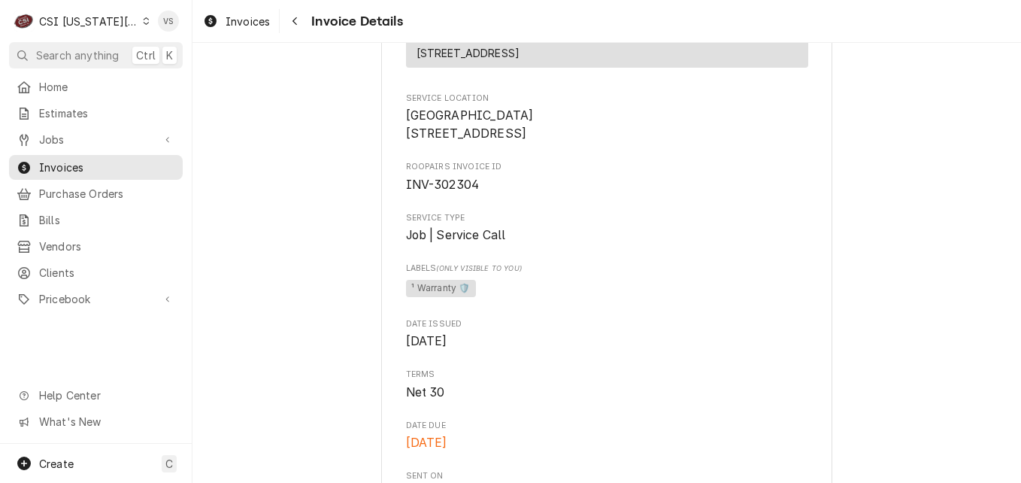
scroll to position [451, 0]
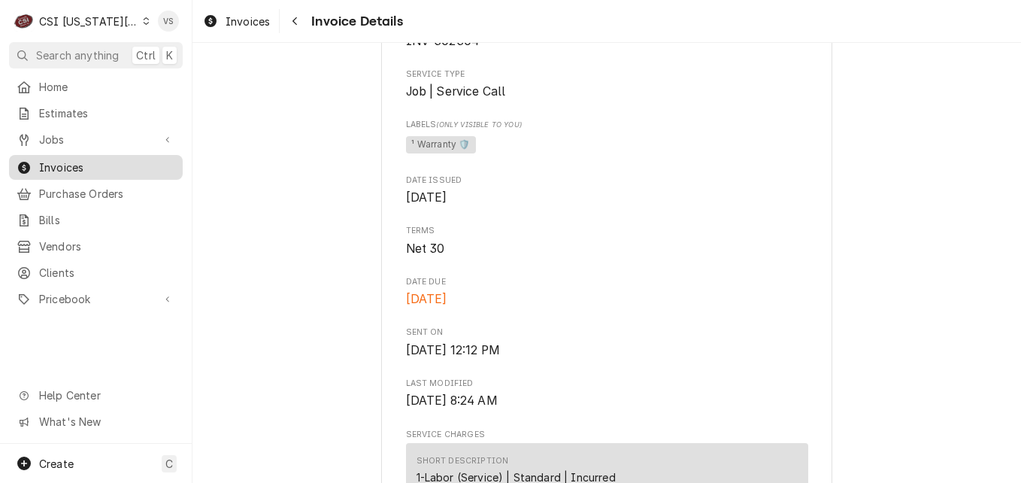
click at [102, 168] on span "Invoices" at bounding box center [107, 167] width 136 height 16
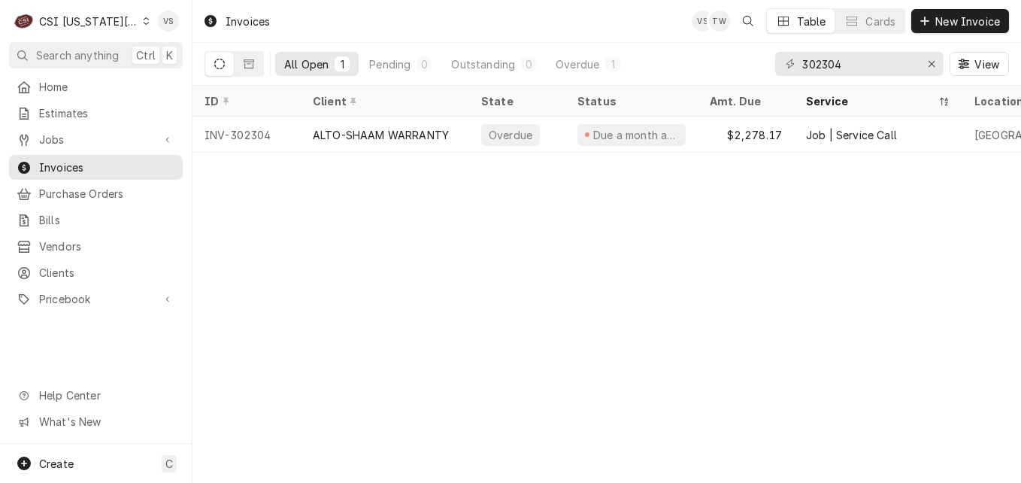
click at [143, 21] on div "Dynamic Content Wrapper" at bounding box center [146, 21] width 7 height 11
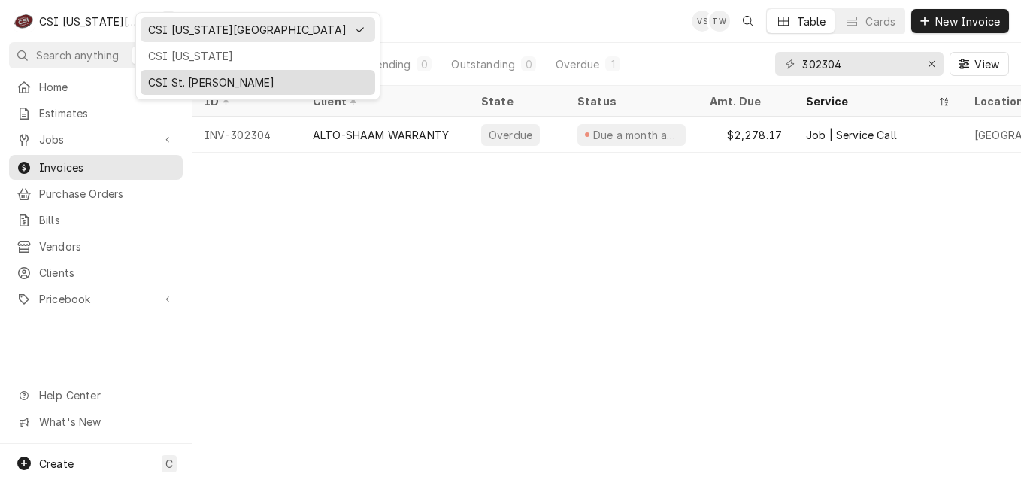
click at [177, 79] on div "CSI St. [PERSON_NAME]" at bounding box center [258, 82] width 220 height 16
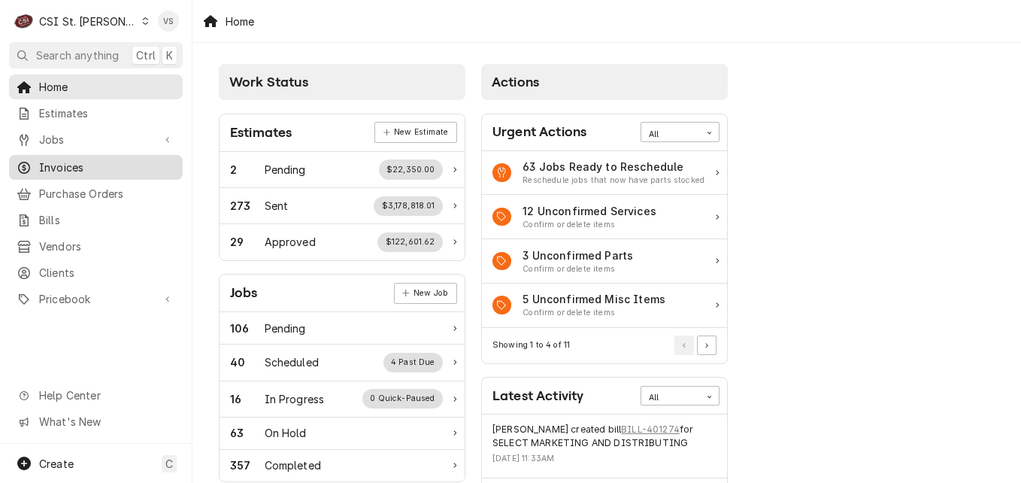
click at [74, 166] on span "Invoices" at bounding box center [107, 167] width 136 height 16
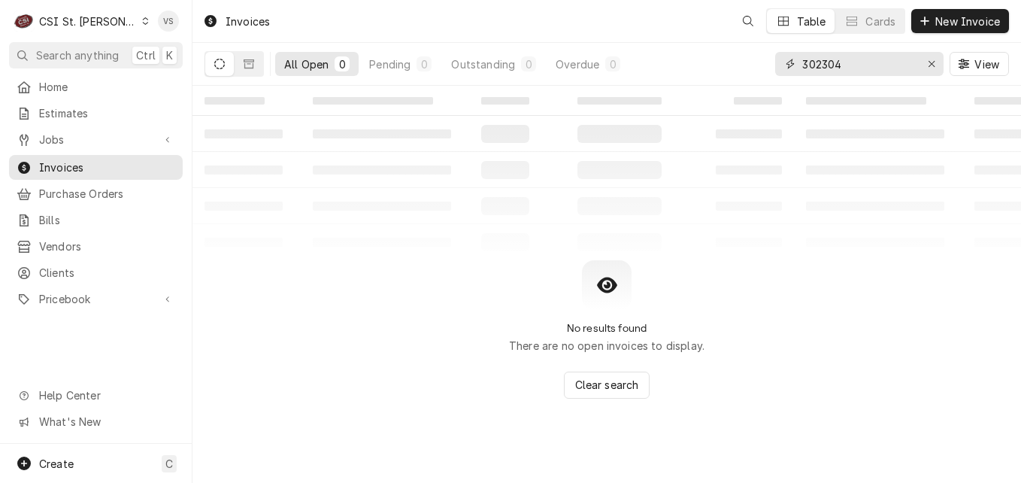
click at [848, 65] on input "302304" at bounding box center [858, 64] width 113 height 24
click at [775, 65] on div "302304" at bounding box center [859, 64] width 168 height 24
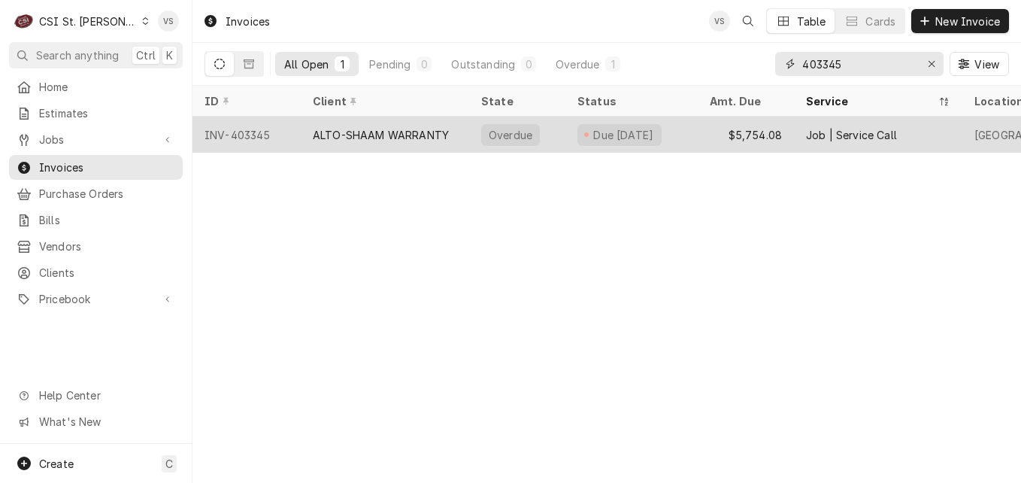
type input "403345"
click at [344, 128] on div "ALTO-SHAAM WARRANTY" at bounding box center [381, 135] width 136 height 16
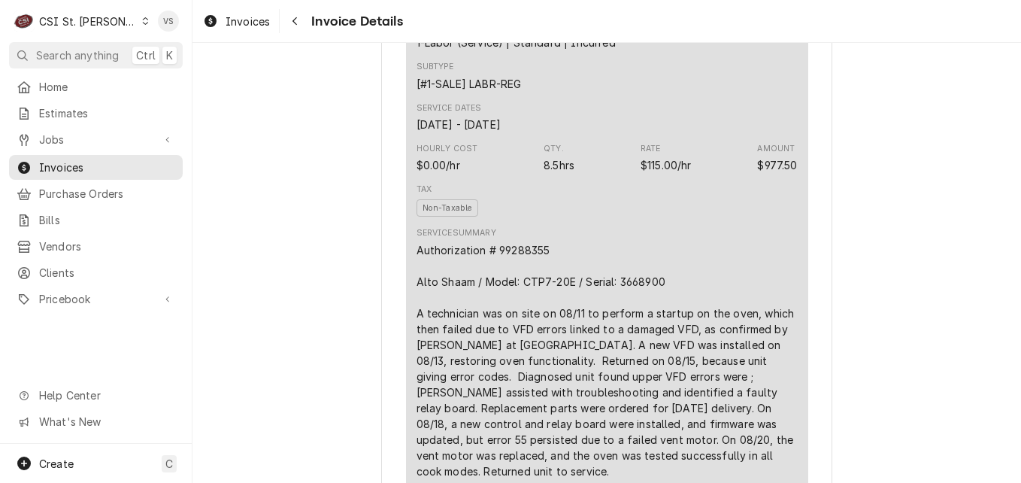
scroll to position [977, 0]
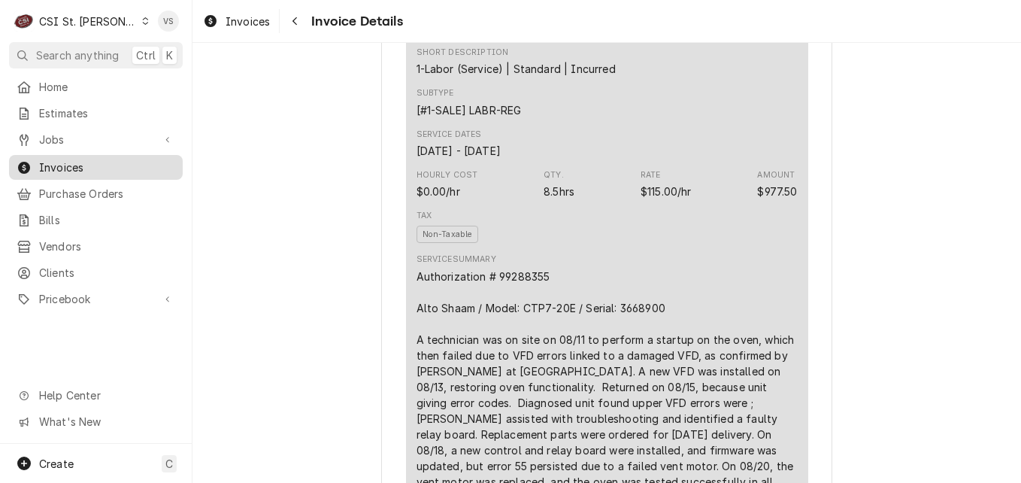
click at [75, 159] on span "Invoices" at bounding box center [107, 167] width 136 height 16
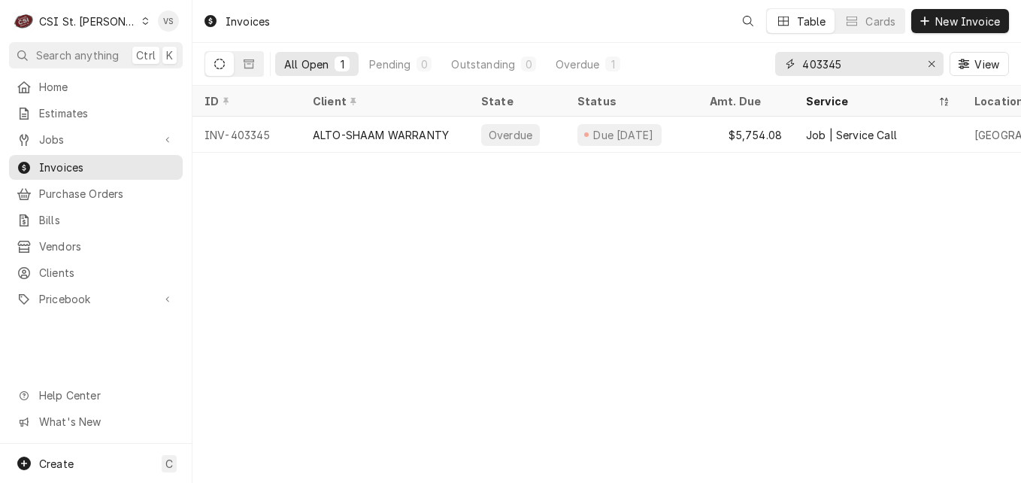
drag, startPoint x: 841, startPoint y: 63, endPoint x: 829, endPoint y: 65, distance: 12.1
click at [829, 65] on input "403345" at bounding box center [858, 64] width 113 height 24
click at [840, 65] on input "403345" at bounding box center [858, 64] width 113 height 24
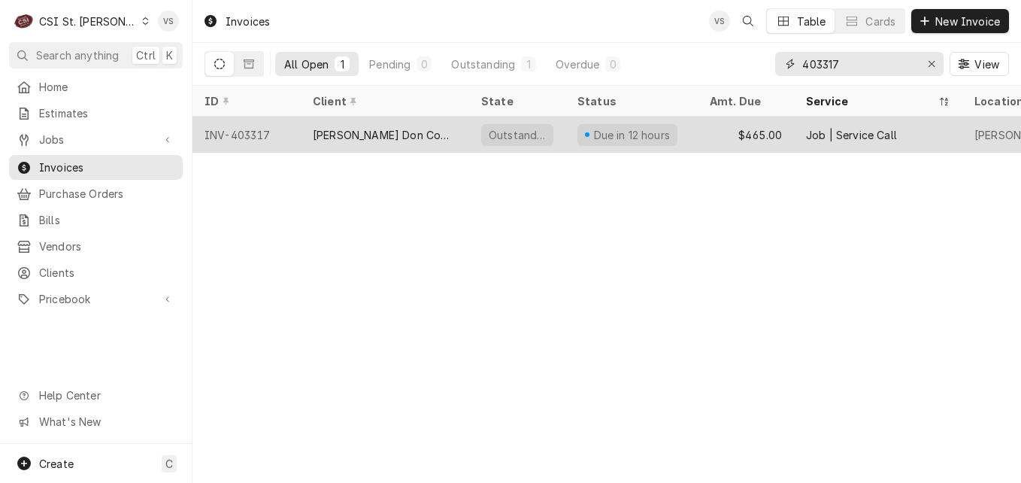
type input "403317"
click at [435, 139] on div "[PERSON_NAME] Don Company" at bounding box center [385, 135] width 168 height 36
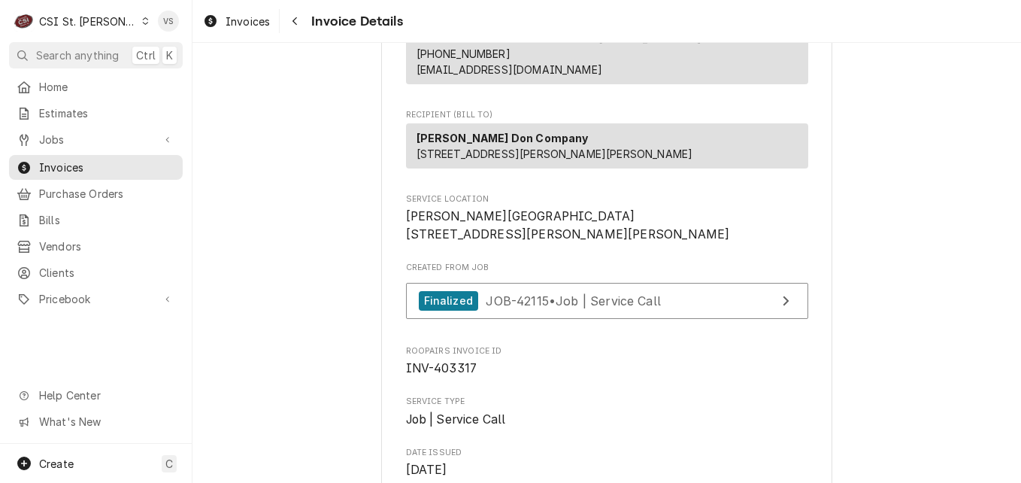
scroll to position [226, 0]
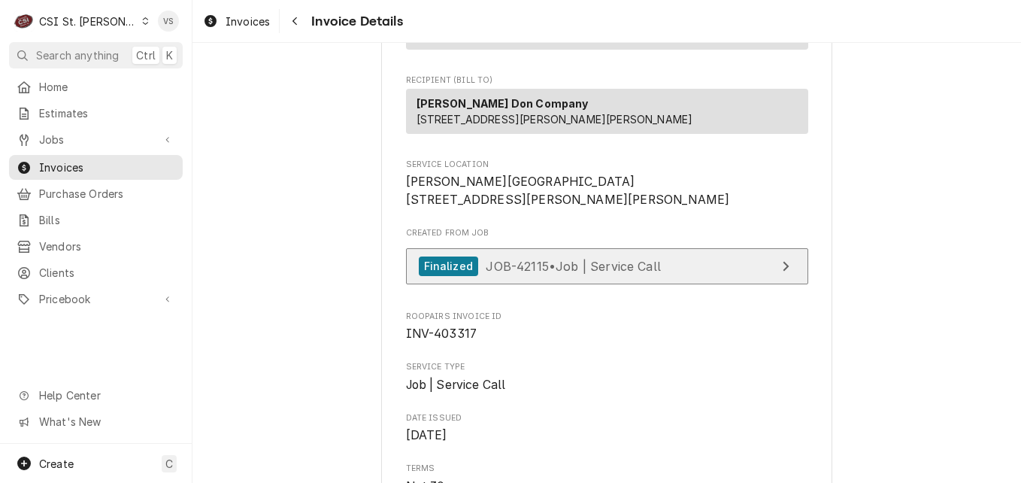
click at [607, 277] on div "Finalized JOB-42115 • Job | Service Call" at bounding box center [540, 266] width 242 height 20
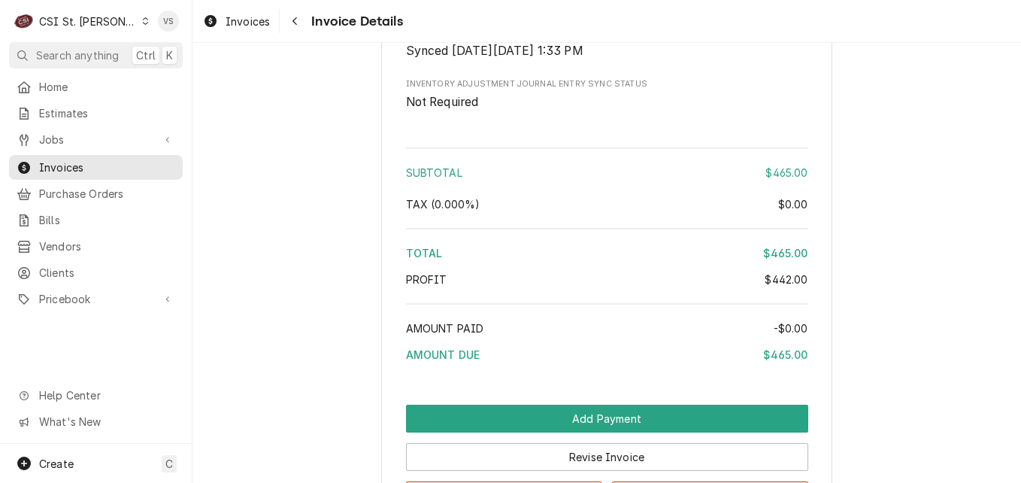
scroll to position [2849, 0]
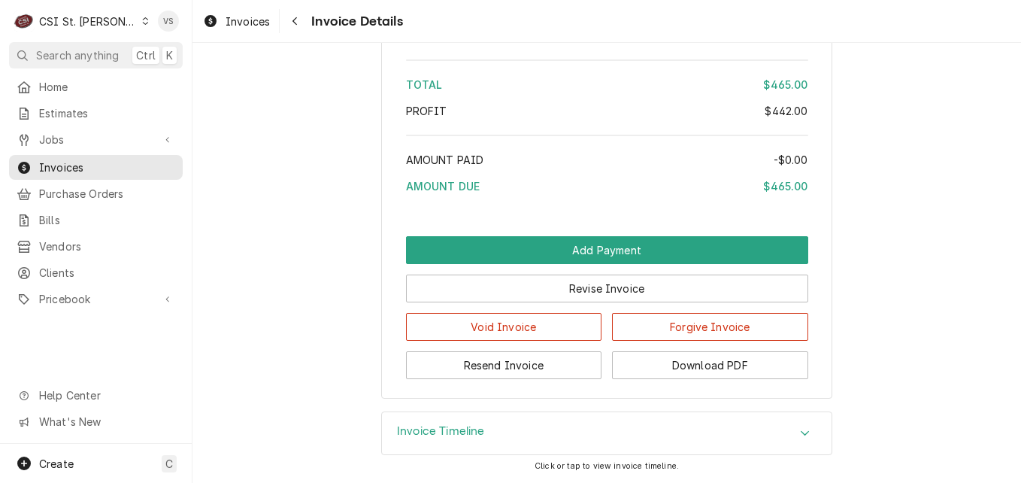
click at [802, 432] on icon "Accordion Header" at bounding box center [805, 433] width 11 height 12
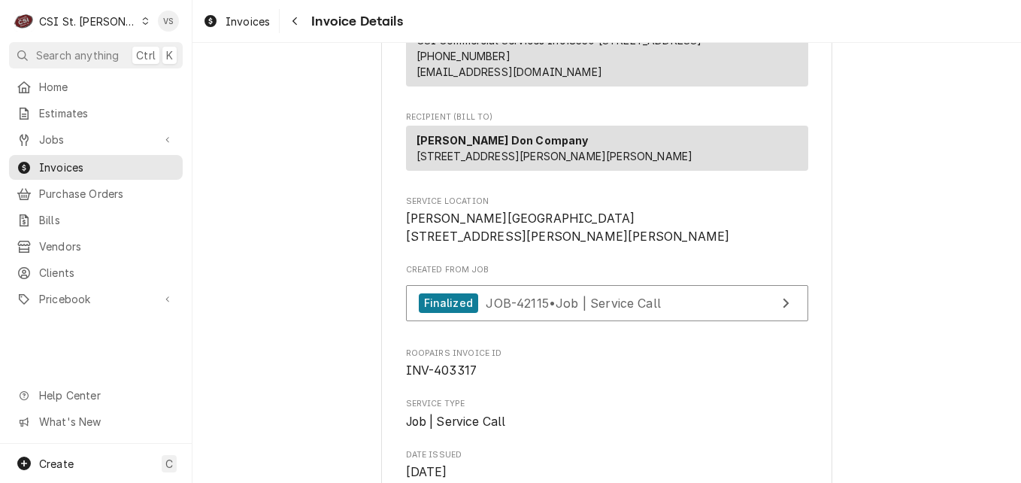
scroll to position [152, 0]
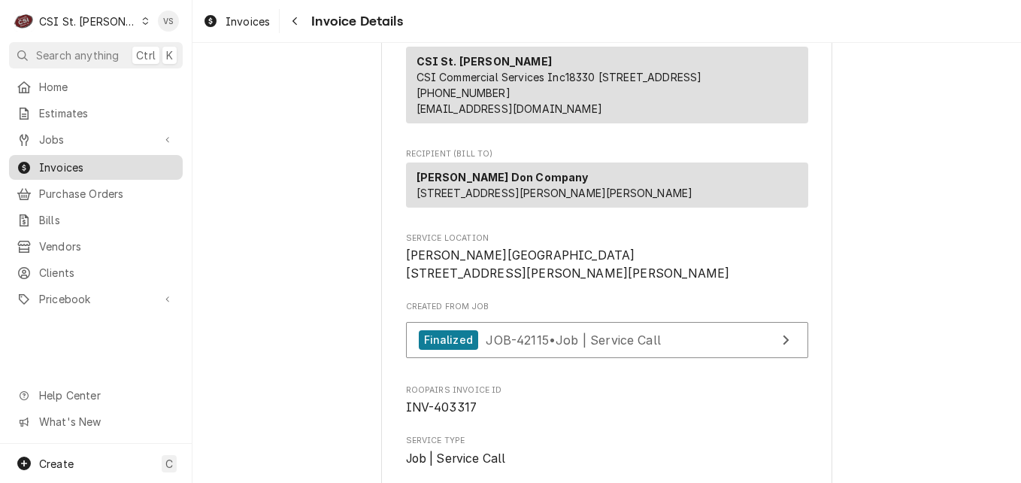
click at [144, 170] on div "Invoices" at bounding box center [96, 167] width 168 height 19
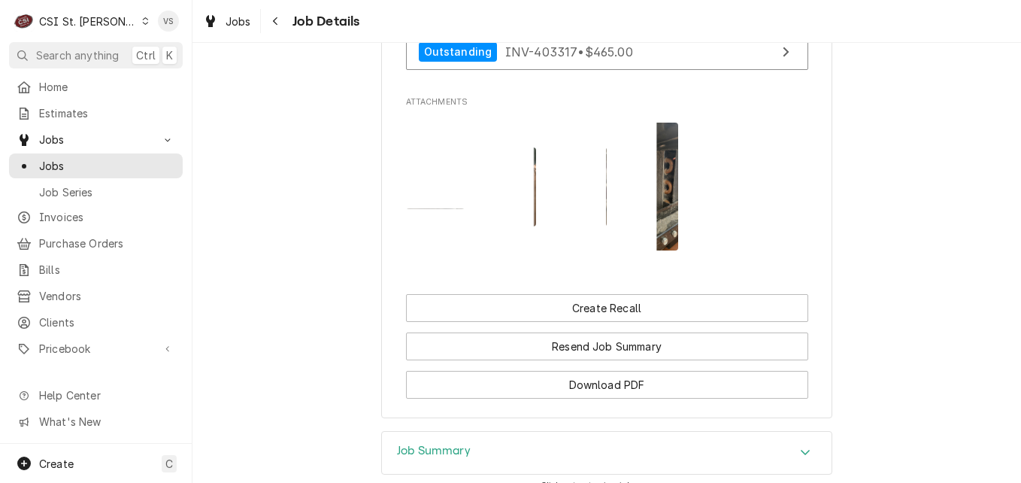
scroll to position [1385, 0]
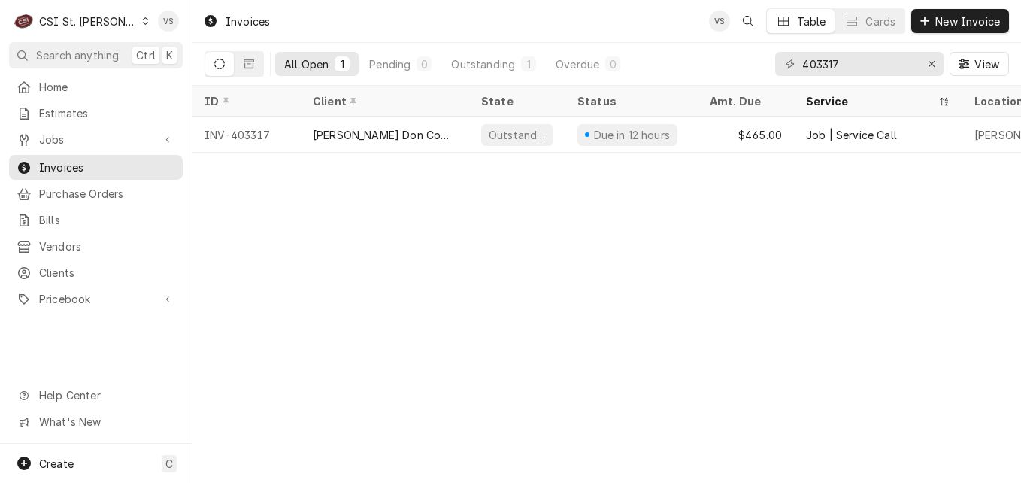
click at [141, 26] on div "Dynamic Content Wrapper" at bounding box center [145, 21] width 8 height 11
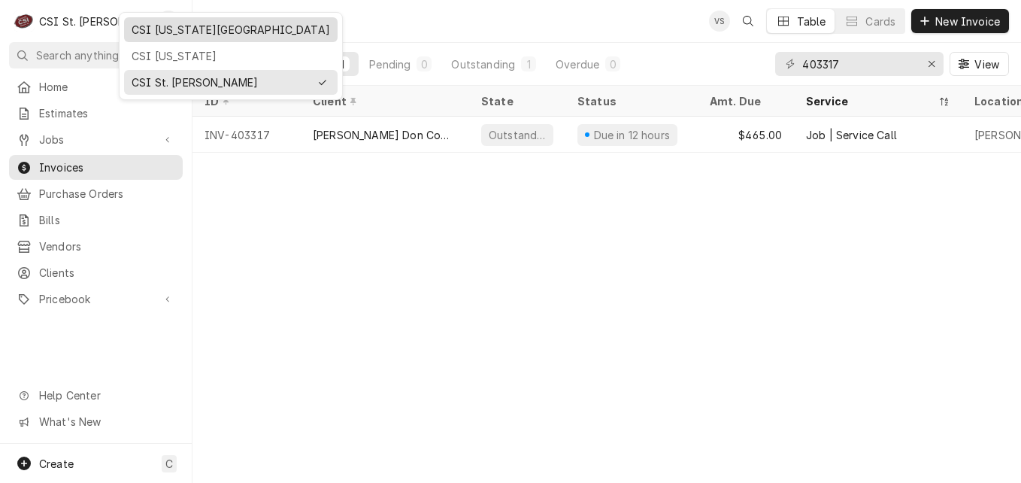
click at [152, 35] on div "CSI Kansas City" at bounding box center [231, 30] width 199 height 16
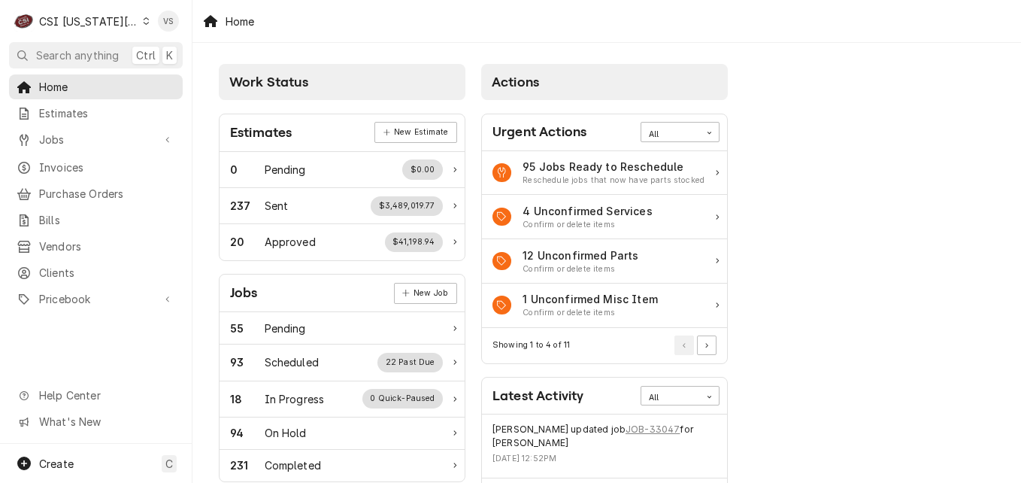
click at [120, 165] on span "Invoices" at bounding box center [107, 167] width 136 height 16
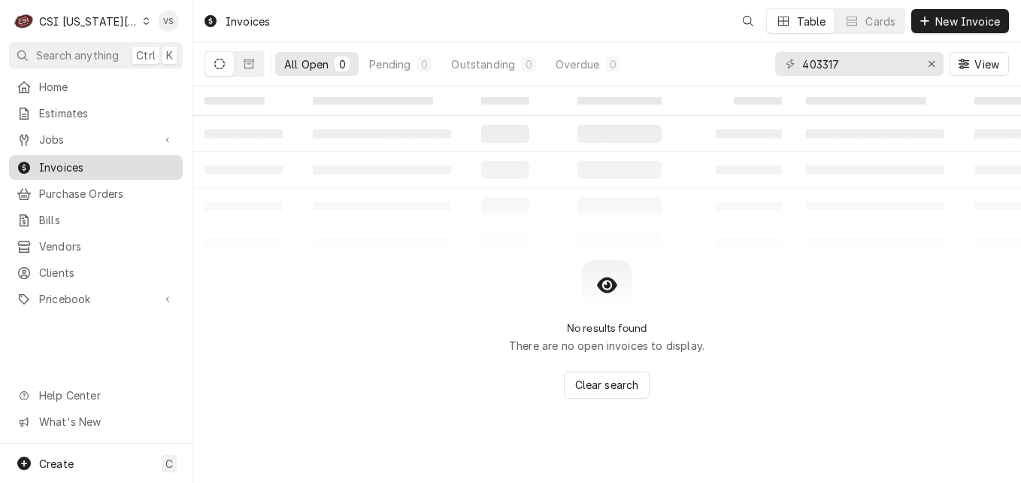
click at [83, 159] on span "Invoices" at bounding box center [107, 167] width 136 height 16
click at [760, 74] on div "C CSI Kansas City VS Search anything Ctrl K Home Estimates Jobs Jobs Job Series…" at bounding box center [510, 241] width 1021 height 483
click at [775, 74] on div "403317" at bounding box center [859, 64] width 168 height 24
click at [256, 71] on button "Dynamic Content Wrapper" at bounding box center [249, 64] width 29 height 24
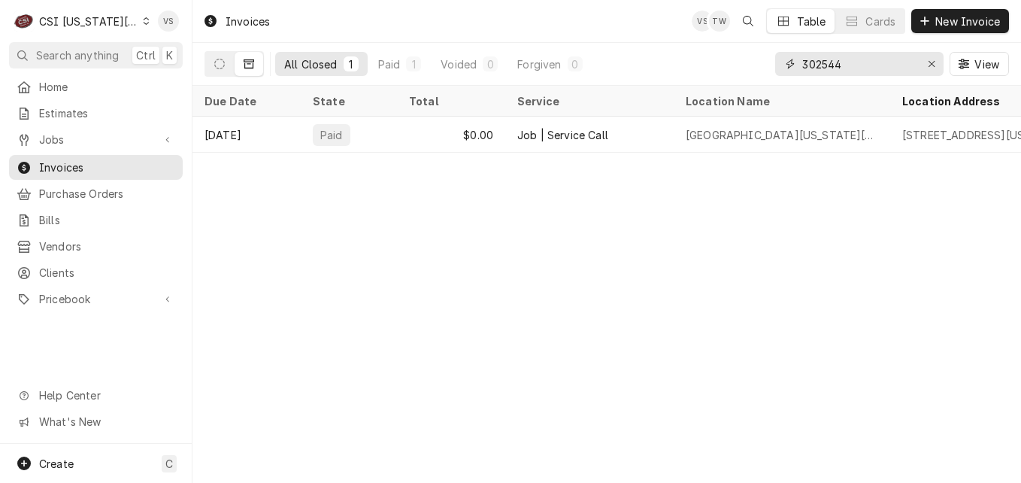
click at [841, 62] on input "302544" at bounding box center [858, 64] width 113 height 24
click at [842, 62] on input "302545" at bounding box center [858, 64] width 113 height 24
drag, startPoint x: 848, startPoint y: 63, endPoint x: 835, endPoint y: 64, distance: 13.6
click at [835, 64] on input "302548" at bounding box center [858, 64] width 113 height 24
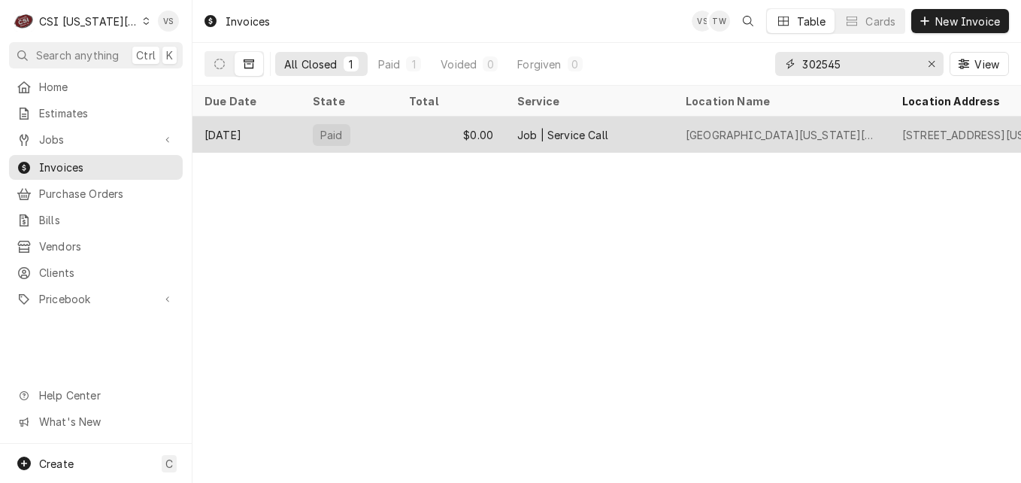
type input "302545"
click at [404, 134] on div "$0.00" at bounding box center [451, 135] width 108 height 36
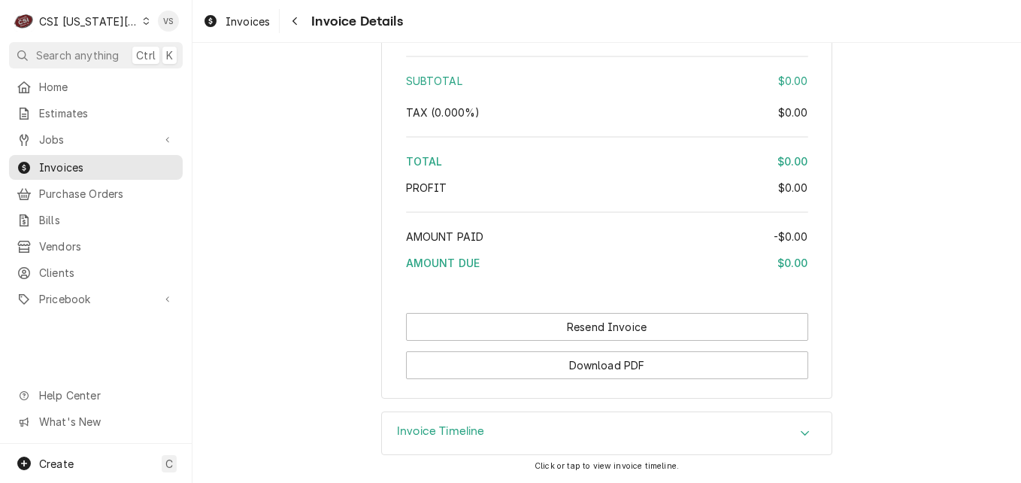
scroll to position [2390, 0]
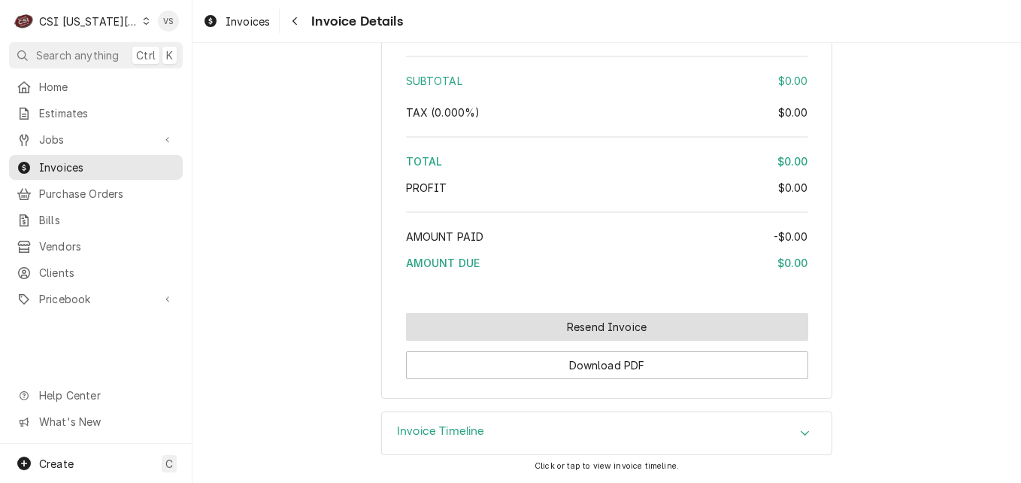
click at [434, 326] on button "Resend Invoice" at bounding box center [607, 327] width 402 height 28
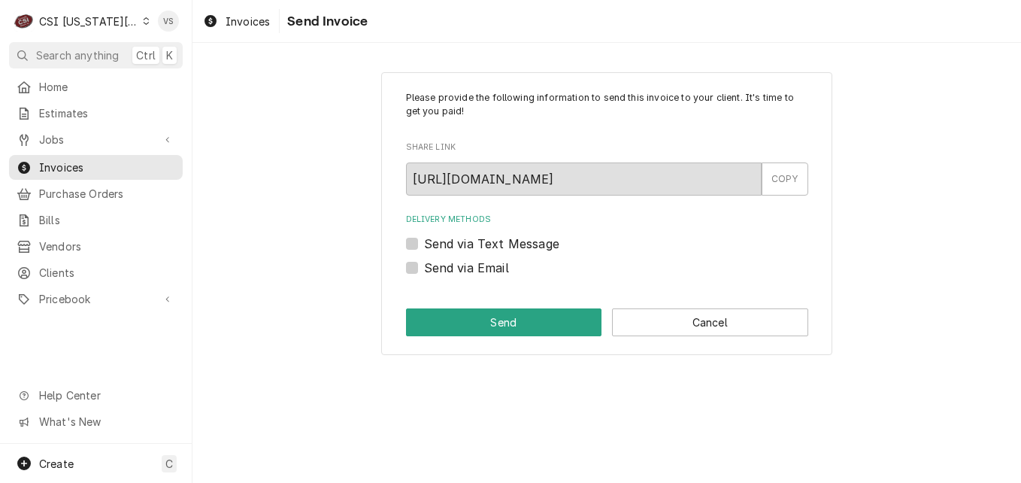
click at [424, 264] on label "Send via Email" at bounding box center [466, 268] width 85 height 18
click at [424, 264] on input "Send via Email" at bounding box center [625, 275] width 402 height 33
checkbox input "true"
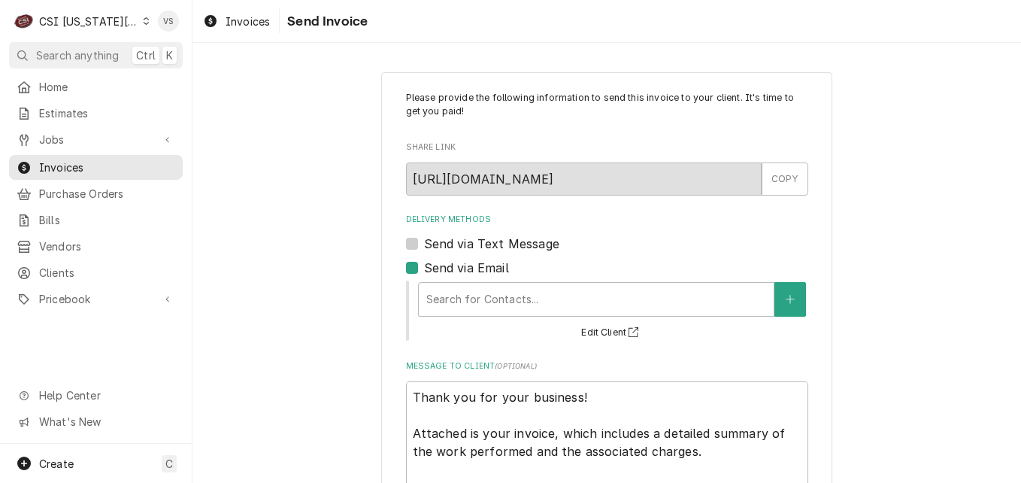
click at [522, 326] on div "Search for Contacts... Edit Client" at bounding box center [613, 310] width 392 height 62
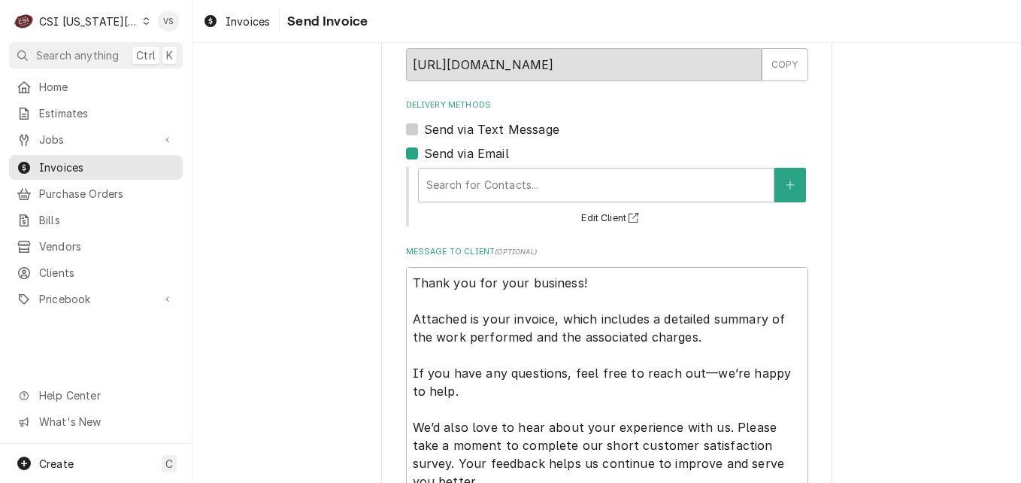
scroll to position [150, 0]
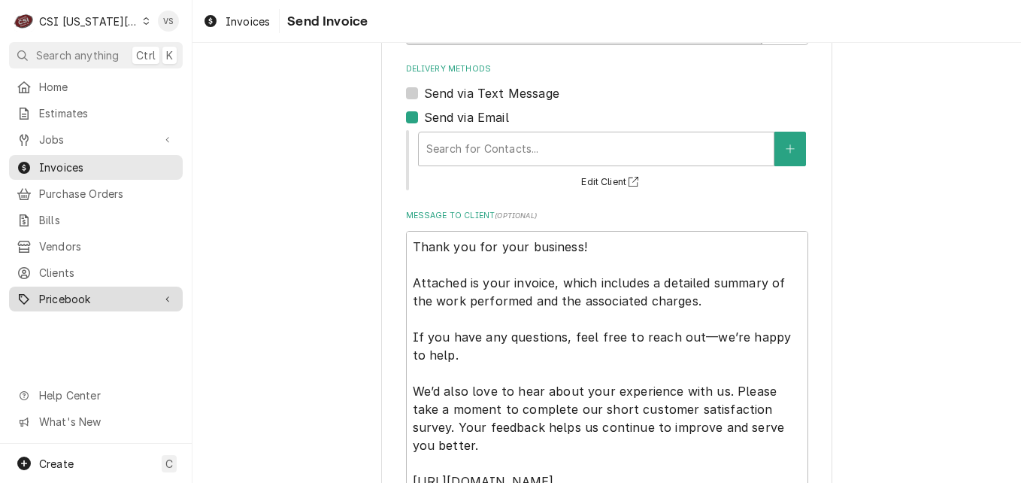
click at [329, 313] on div "Please provide the following information to send this invoice to your client. I…" at bounding box center [606, 257] width 829 height 699
click at [108, 163] on span "Invoices" at bounding box center [107, 167] width 136 height 16
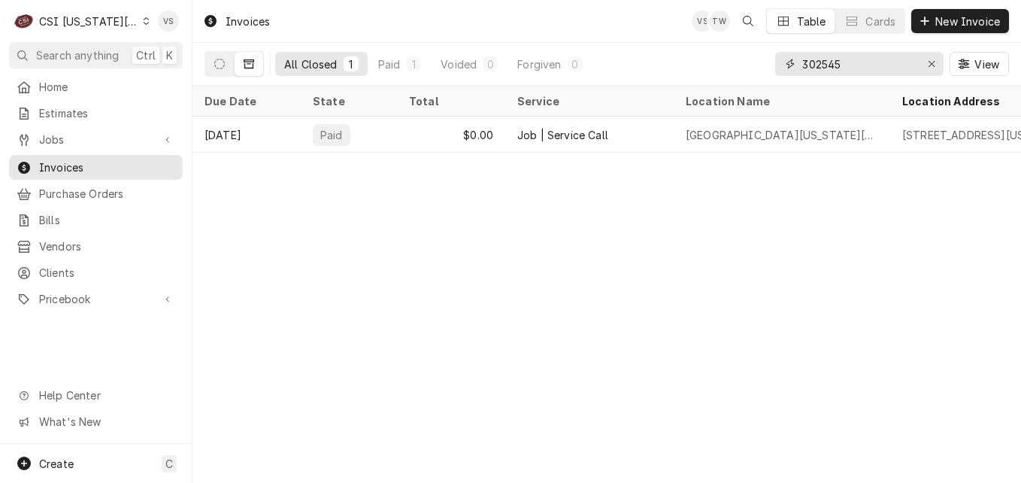
drag, startPoint x: 860, startPoint y: 64, endPoint x: 777, endPoint y: 65, distance: 82.7
click at [777, 60] on div "302545" at bounding box center [859, 64] width 168 height 24
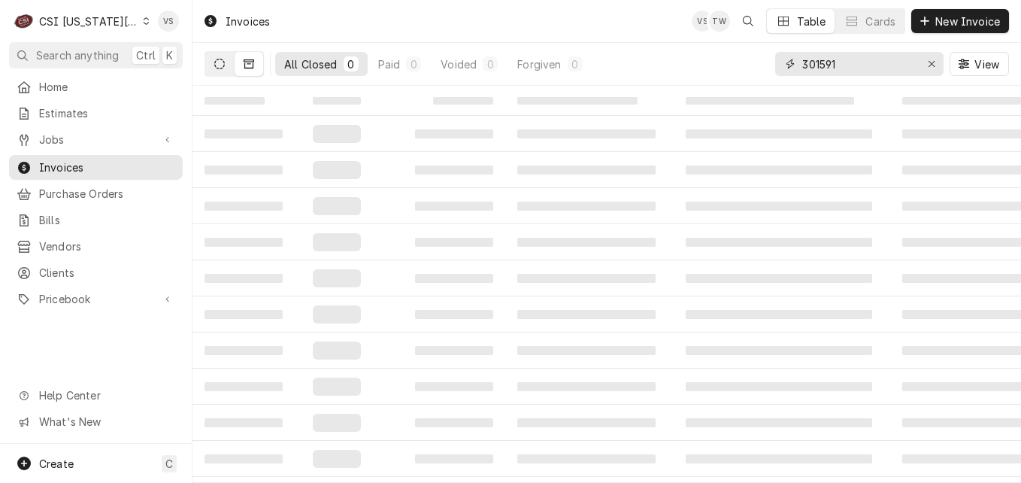
type input "301591"
click at [222, 68] on icon "Dynamic Content Wrapper" at bounding box center [219, 64] width 11 height 11
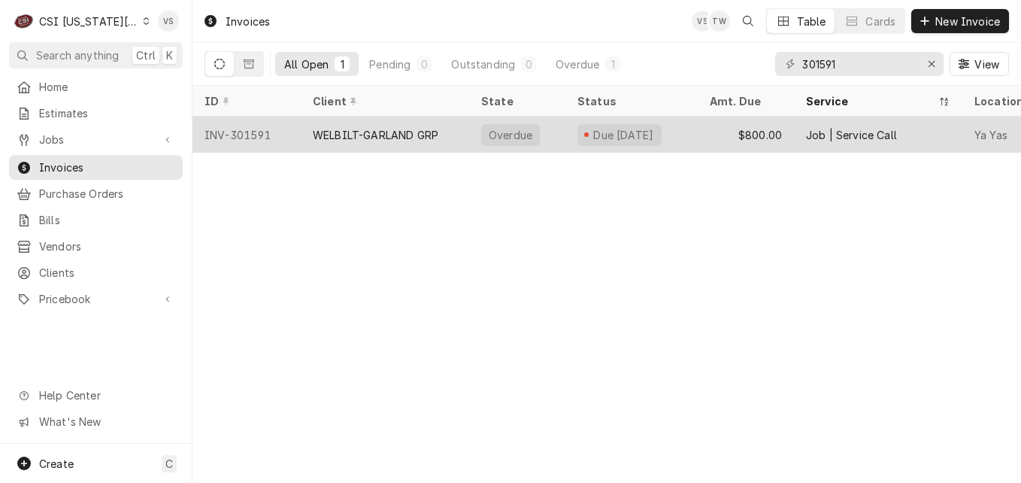
click at [308, 138] on div "WELBILT-GARLAND GRP" at bounding box center [385, 135] width 168 height 36
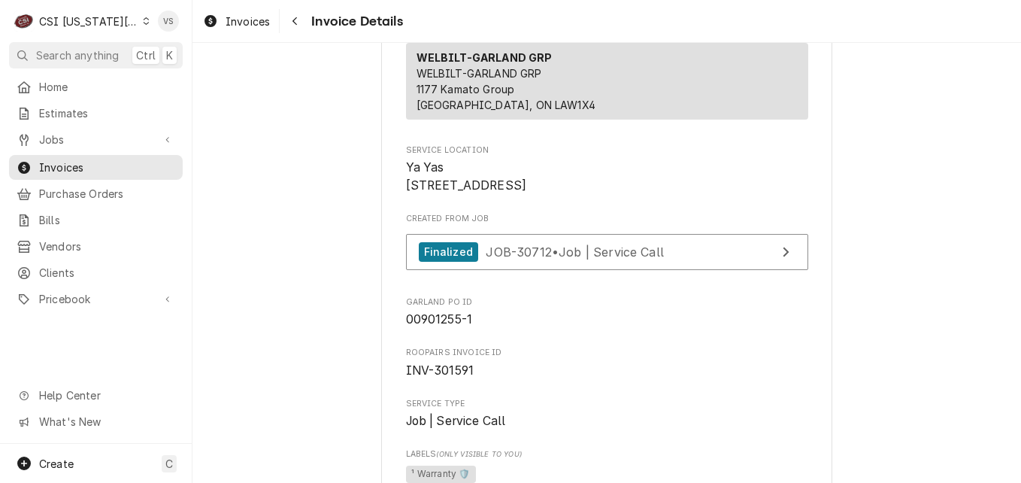
scroll to position [226, 0]
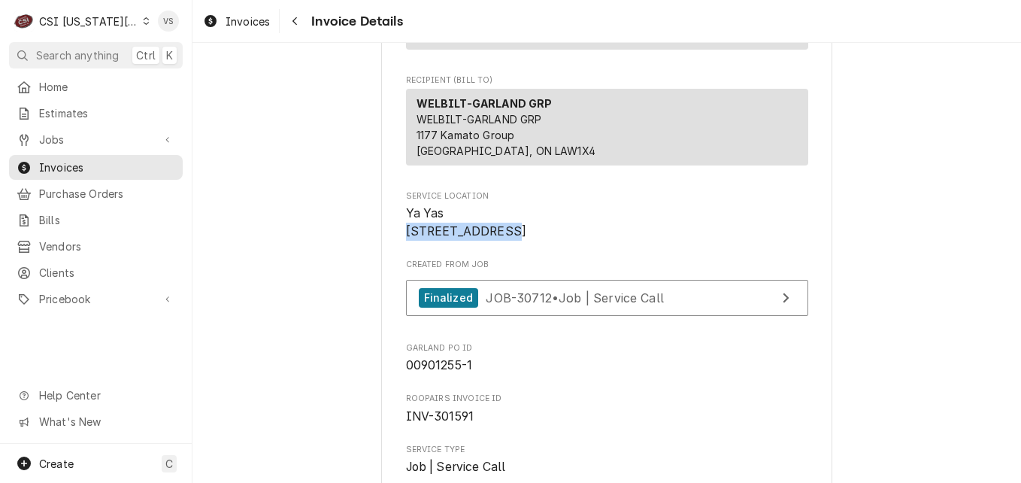
drag, startPoint x: 498, startPoint y: 246, endPoint x: 396, endPoint y: 251, distance: 102.4
drag, startPoint x: 396, startPoint y: 251, endPoint x: 410, endPoint y: 245, distance: 15.5
copy span "[STREET_ADDRESS]"
click at [64, 140] on span "Jobs" at bounding box center [96, 140] width 114 height 16
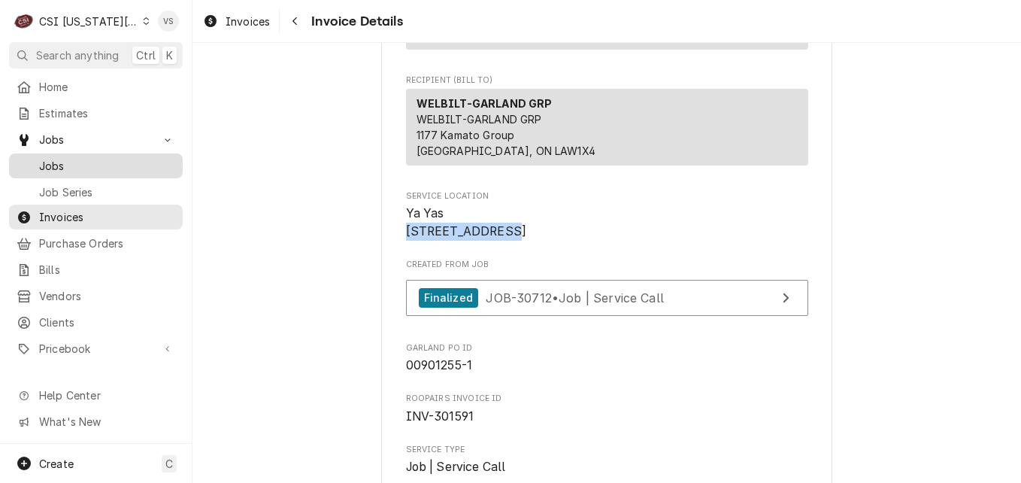
click at [86, 165] on span "Jobs" at bounding box center [107, 166] width 136 height 16
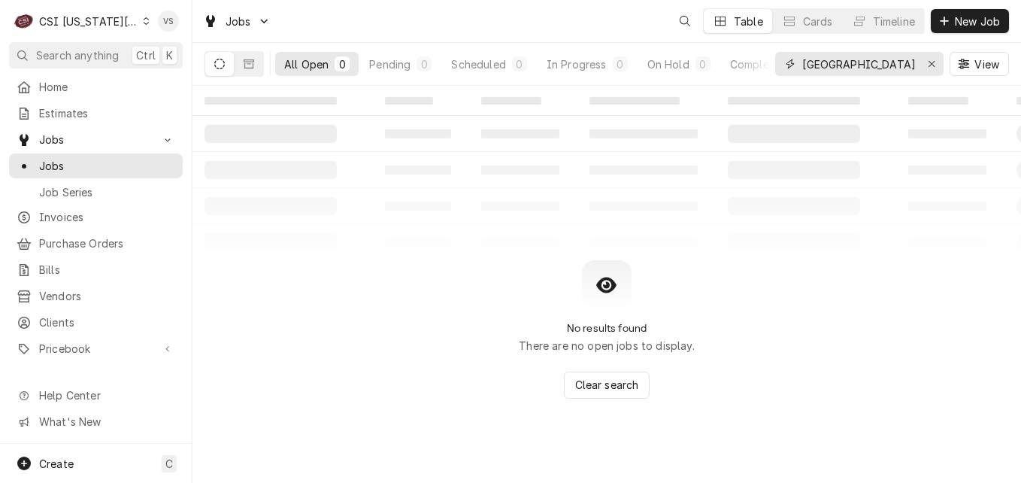
click at [856, 63] on input "river city" at bounding box center [858, 64] width 113 height 24
drag, startPoint x: 856, startPoint y: 65, endPoint x: 818, endPoint y: 68, distance: 37.7
click at [755, 67] on div "All Open 0 Pending 0 Scheduled 0 In Progress 0 On Hold 0 Completed 0 river city…" at bounding box center [607, 64] width 805 height 42
paste input "7021 W 135th St"
type input "7021 W 135th St"
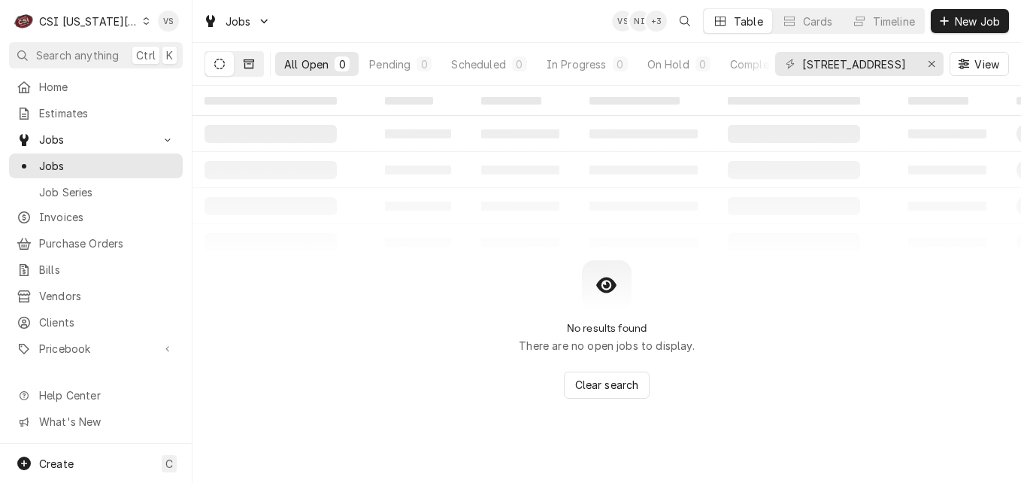
click at [250, 67] on icon "Dynamic Content Wrapper" at bounding box center [249, 64] width 11 height 11
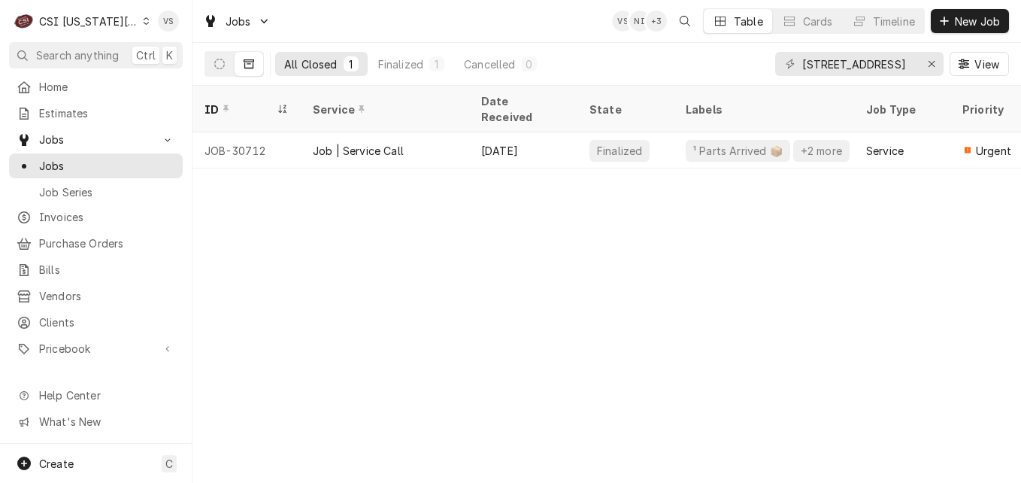
scroll to position [0, 725]
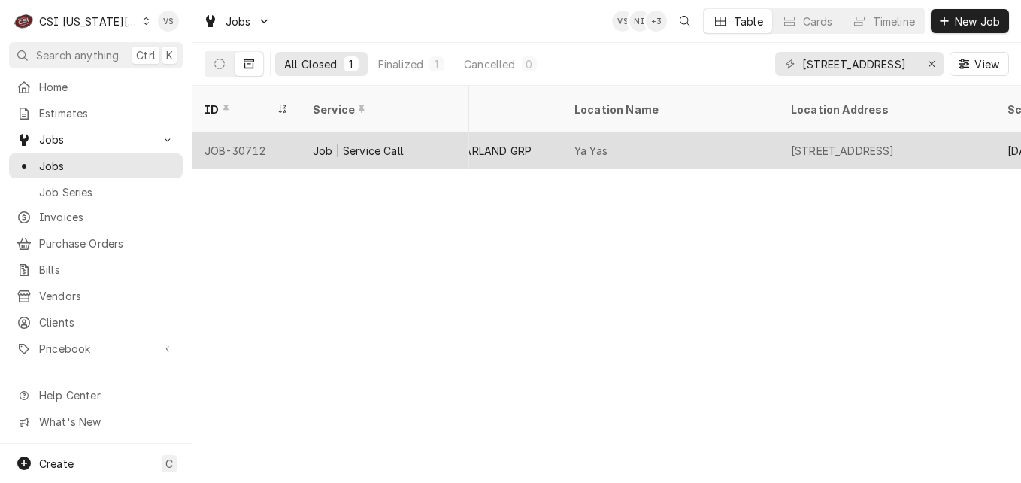
click at [654, 139] on div "Ya Yas" at bounding box center [670, 150] width 217 height 36
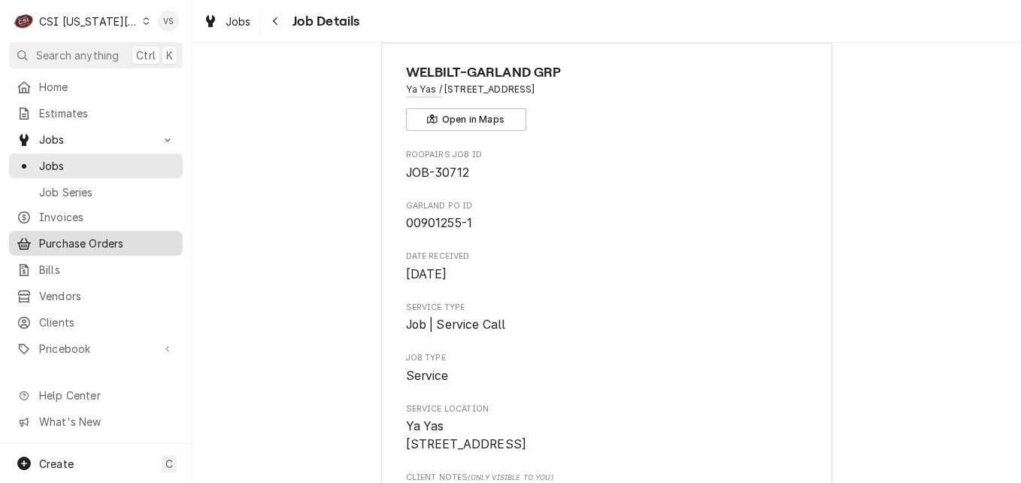
scroll to position [75, 0]
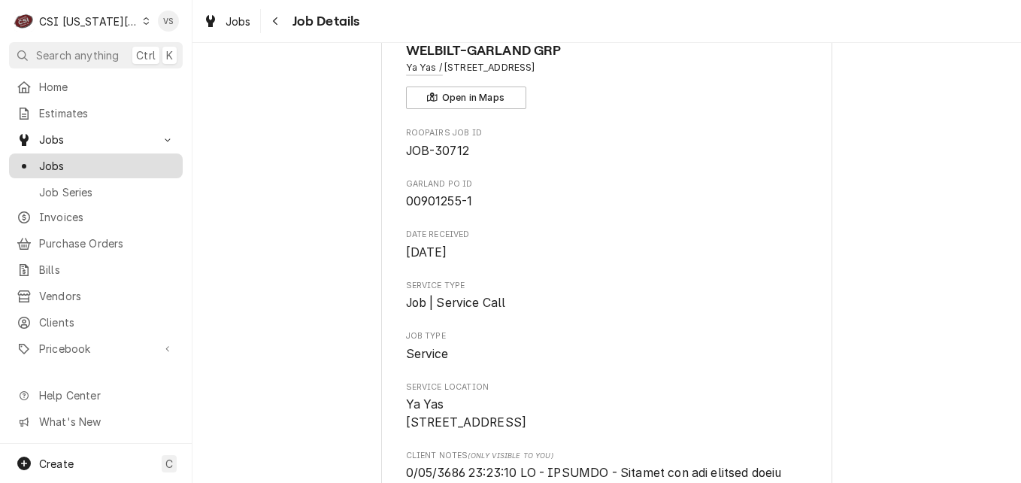
click at [80, 166] on span "Jobs" at bounding box center [107, 166] width 136 height 16
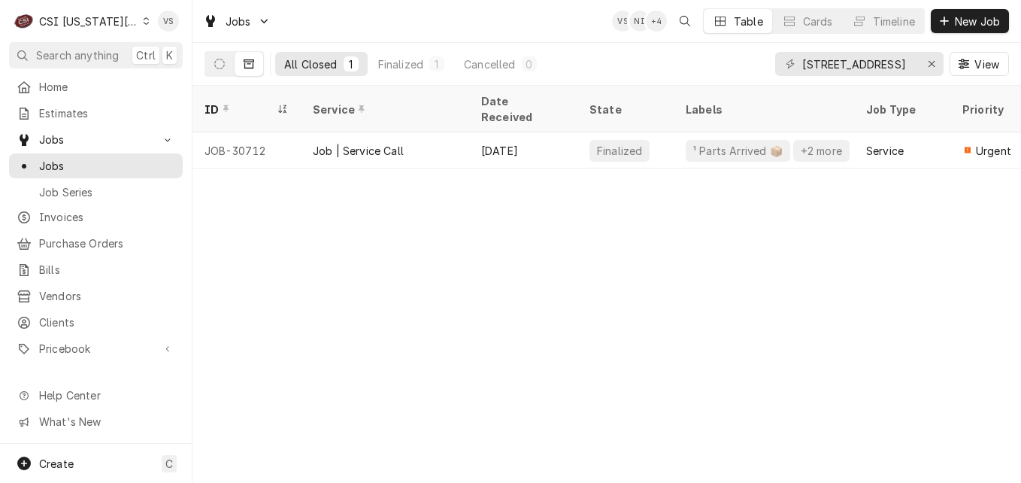
click at [247, 68] on icon "Dynamic Content Wrapper" at bounding box center [249, 63] width 11 height 9
click at [222, 73] on button "Dynamic Content Wrapper" at bounding box center [219, 64] width 29 height 24
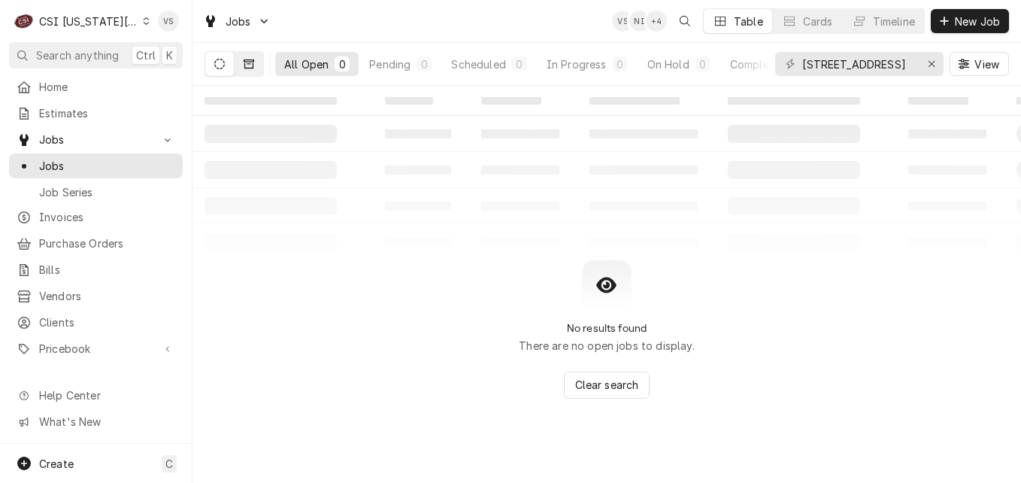
click at [257, 71] on button "Dynamic Content Wrapper" at bounding box center [249, 64] width 29 height 24
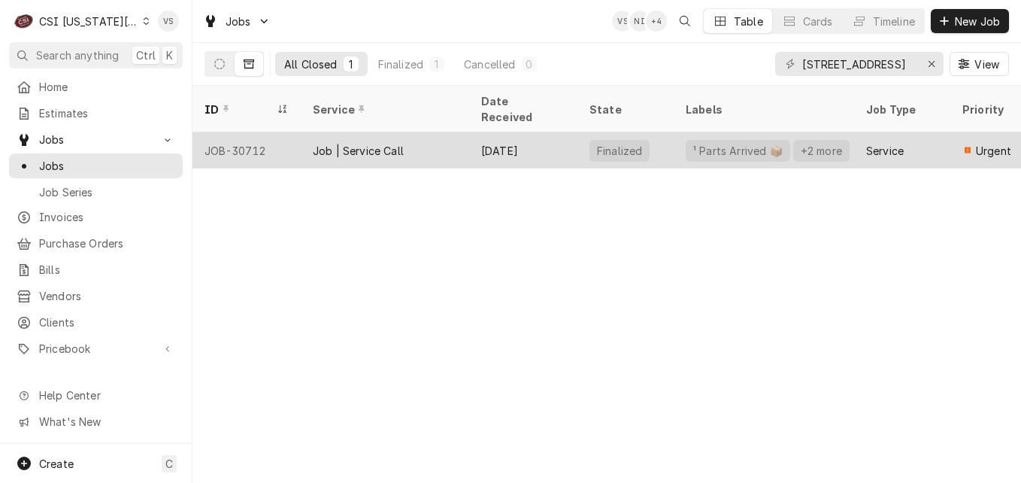
click at [446, 132] on div "Job | Service Call" at bounding box center [385, 150] width 168 height 36
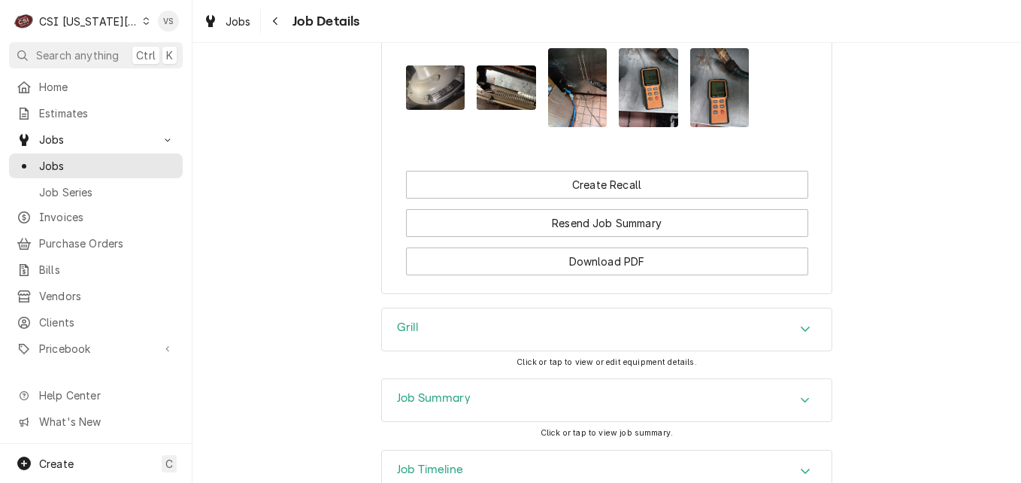
scroll to position [3233, 0]
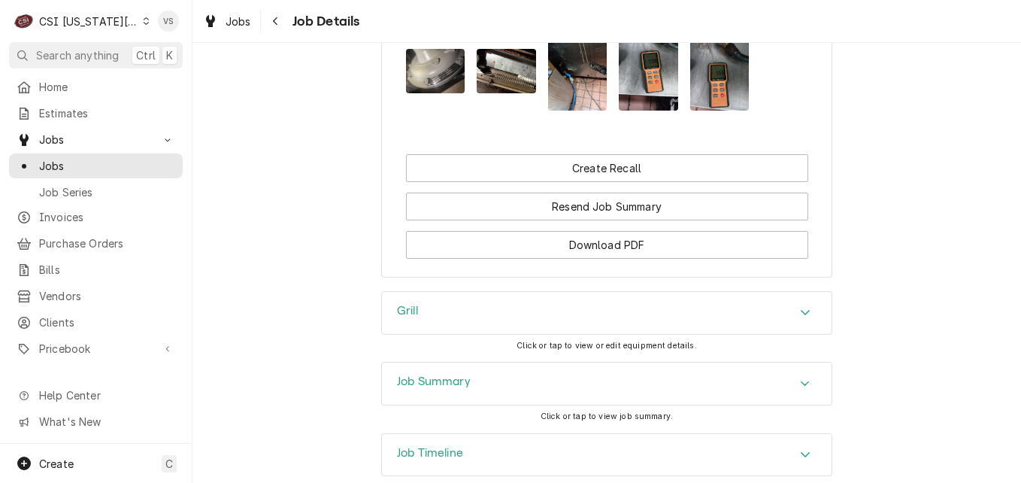
click at [445, 392] on div "Job Summary" at bounding box center [434, 383] width 74 height 18
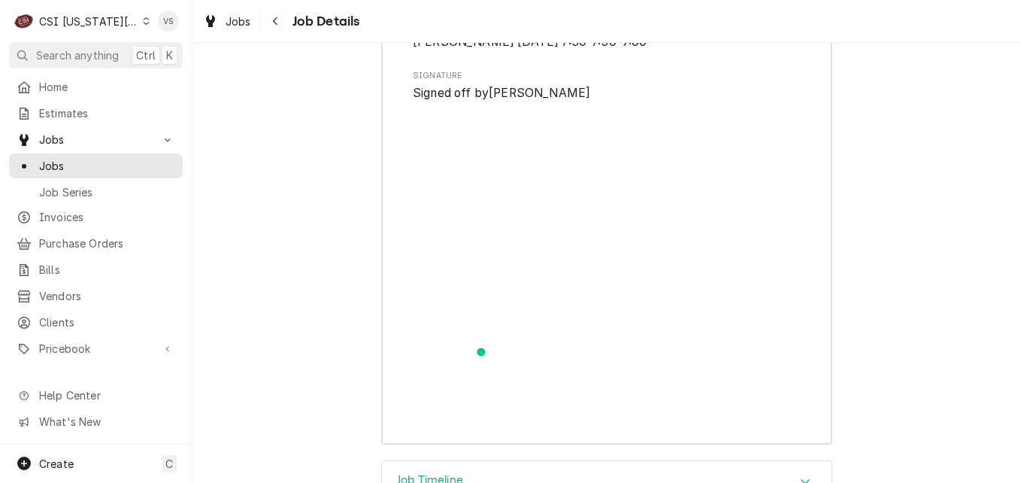
scroll to position [6767, 0]
